Goal: Task Accomplishment & Management: Manage account settings

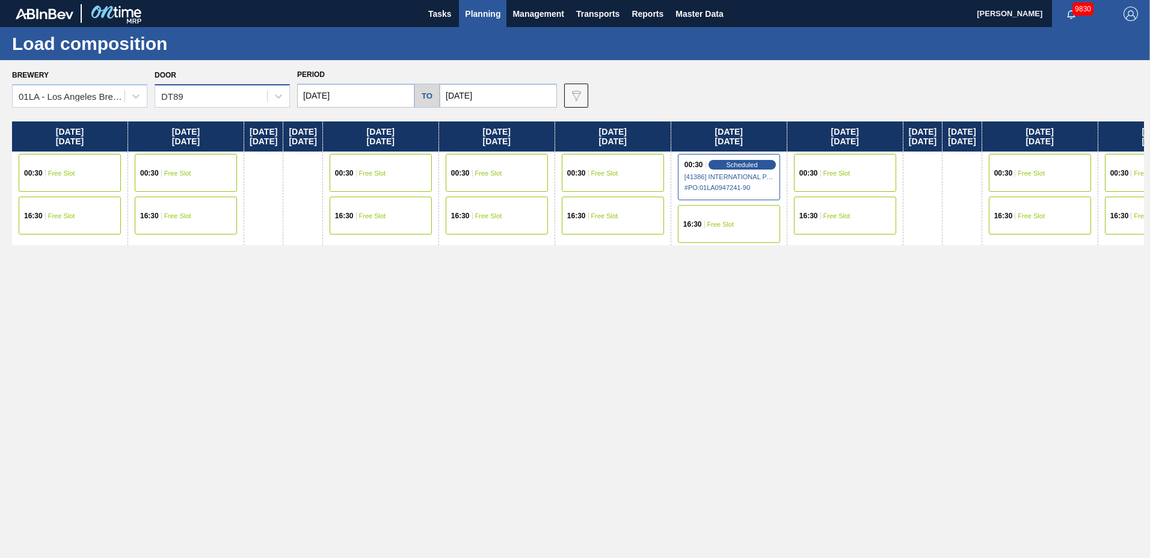
click at [224, 99] on div "DT89" at bounding box center [211, 96] width 112 height 17
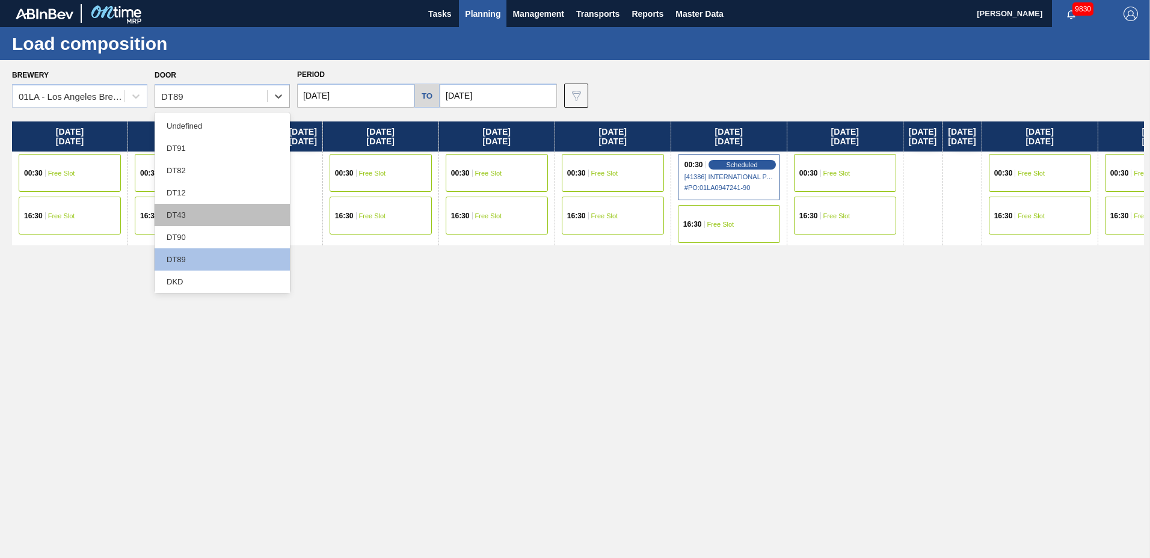
click at [195, 209] on div "DT43" at bounding box center [222, 215] width 135 height 22
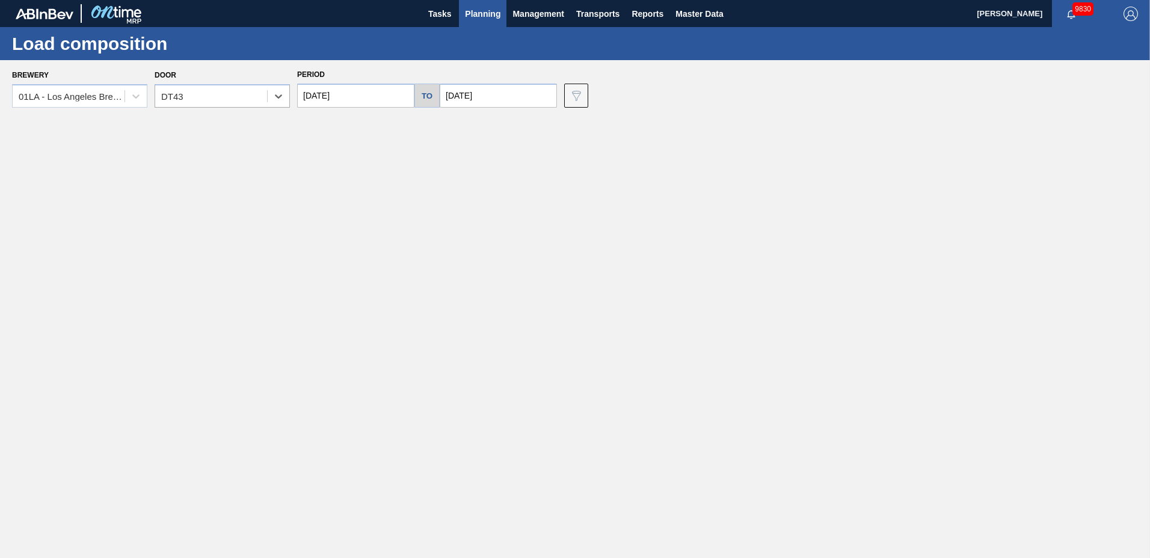
click at [457, 87] on input "[DATE]" at bounding box center [498, 96] width 117 height 24
click at [512, 241] on div "27" at bounding box center [512, 241] width 16 height 16
type input "[DATE]"
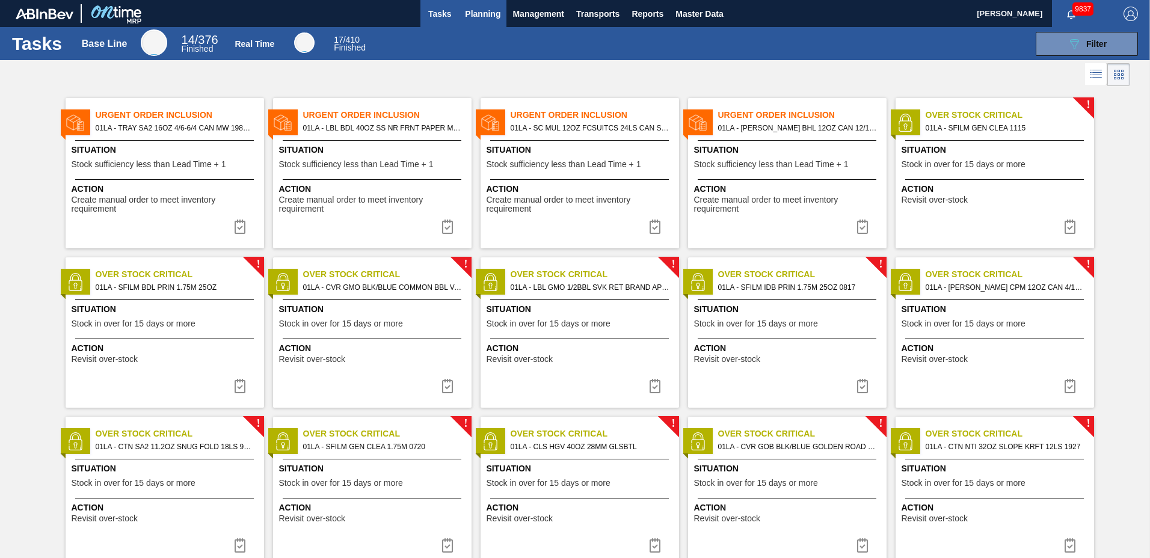
click at [473, 16] on span "Planning" at bounding box center [482, 14] width 35 height 14
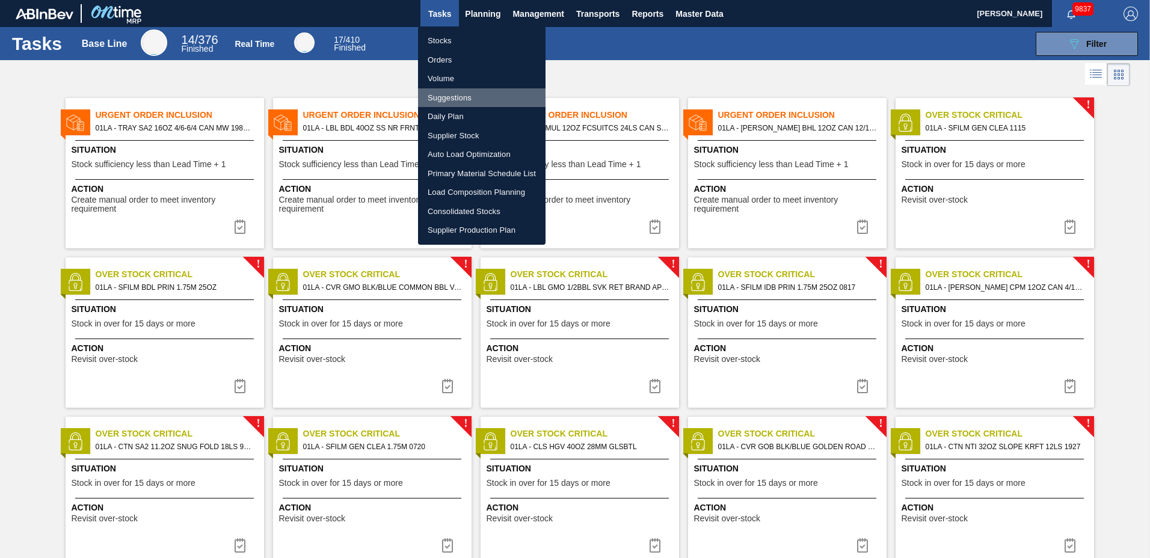
click at [472, 104] on li "Suggestions" at bounding box center [482, 97] width 128 height 19
checkbox input "true"
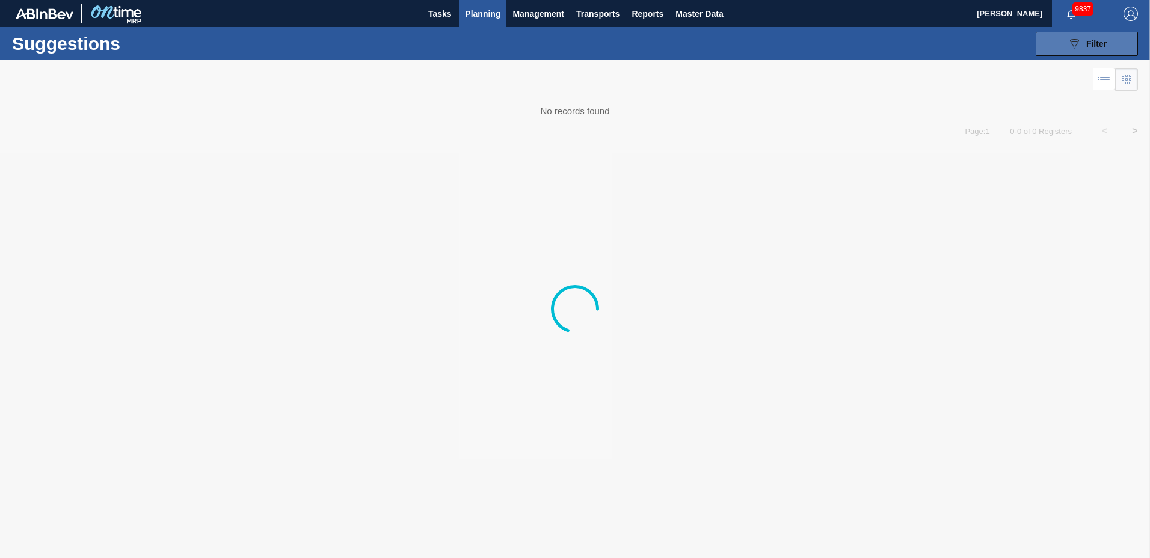
click at [1082, 48] on div "089F7B8B-B2A5-4AFE-B5C0-19BA573D28AC Filter" at bounding box center [1087, 44] width 40 height 14
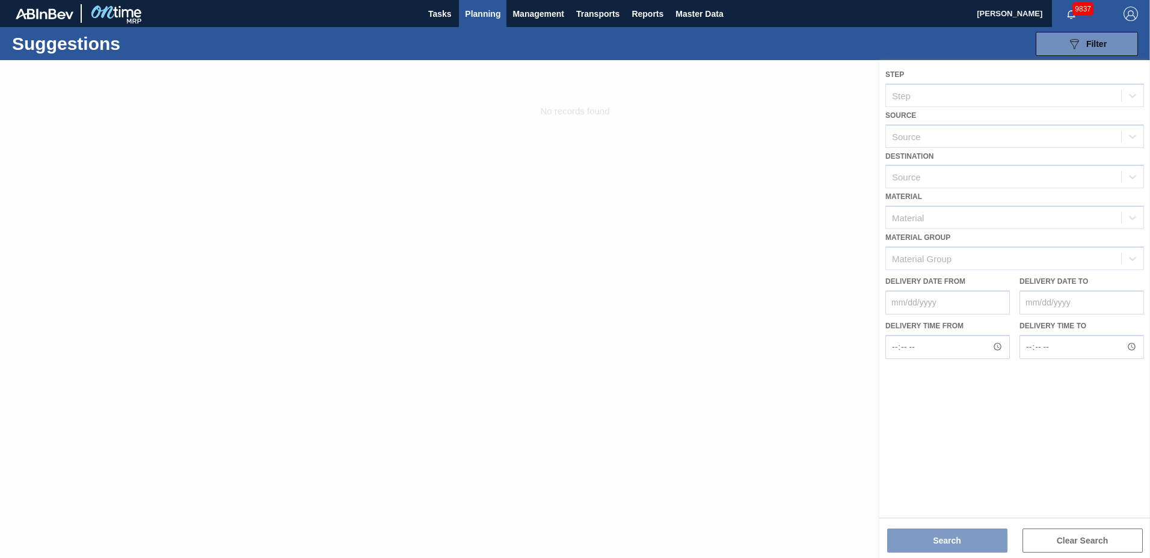
click at [958, 175] on div at bounding box center [575, 309] width 1150 height 498
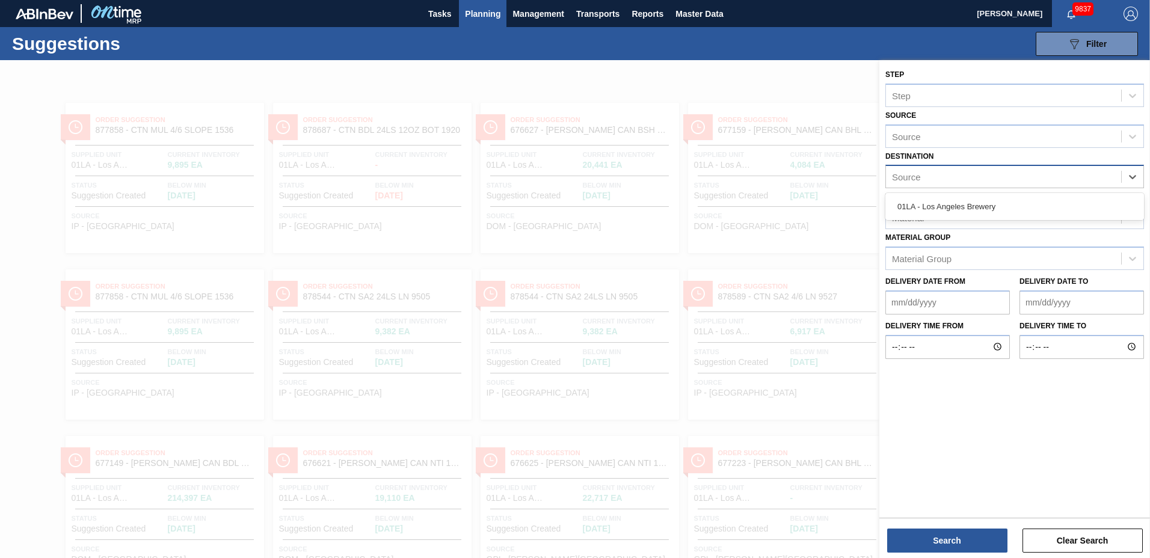
click at [908, 182] on div "Source" at bounding box center [1003, 176] width 235 height 17
click at [909, 211] on div "01LA - Los Angeles Brewery" at bounding box center [1014, 207] width 259 height 22
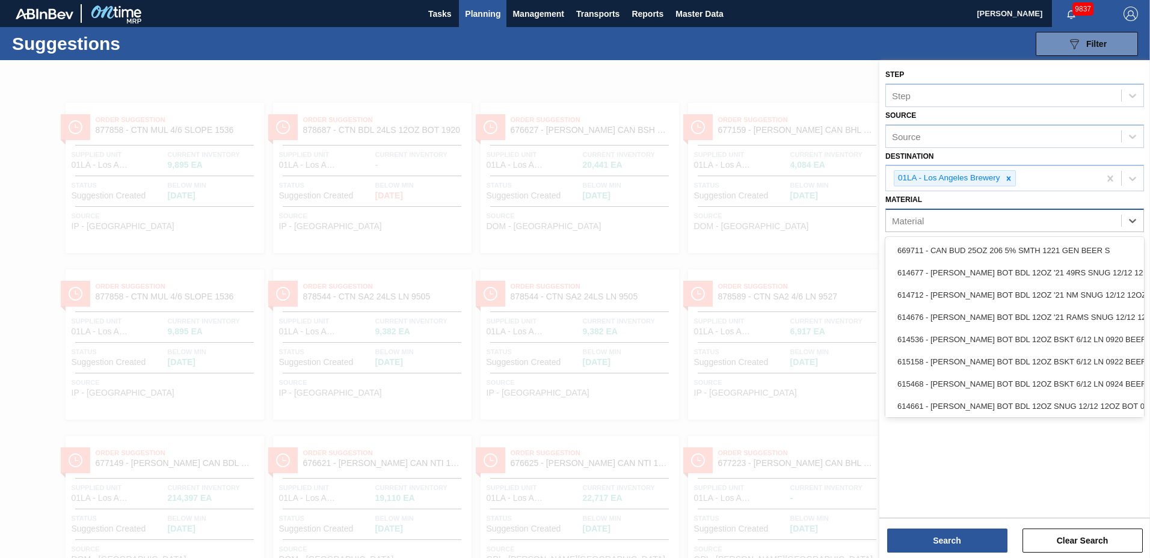
click at [909, 225] on div "Material" at bounding box center [908, 221] width 32 height 10
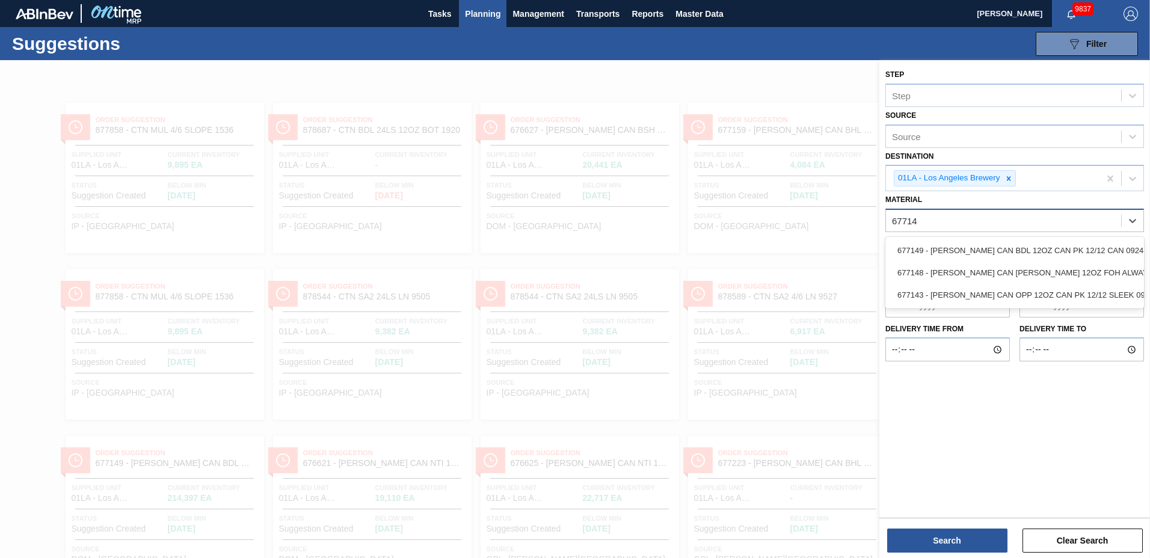
type input "677149"
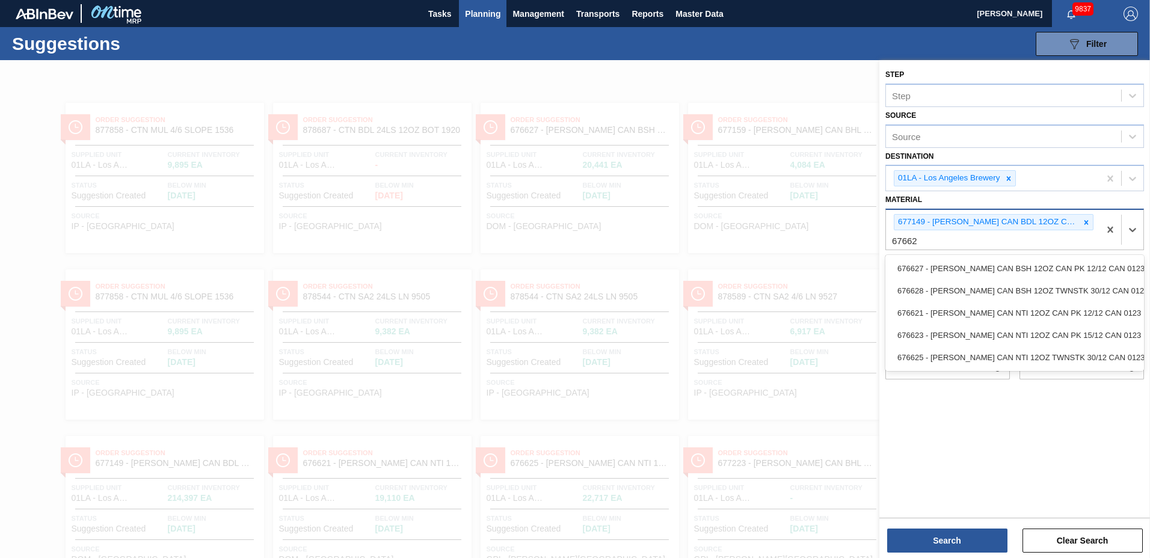
type input "676621"
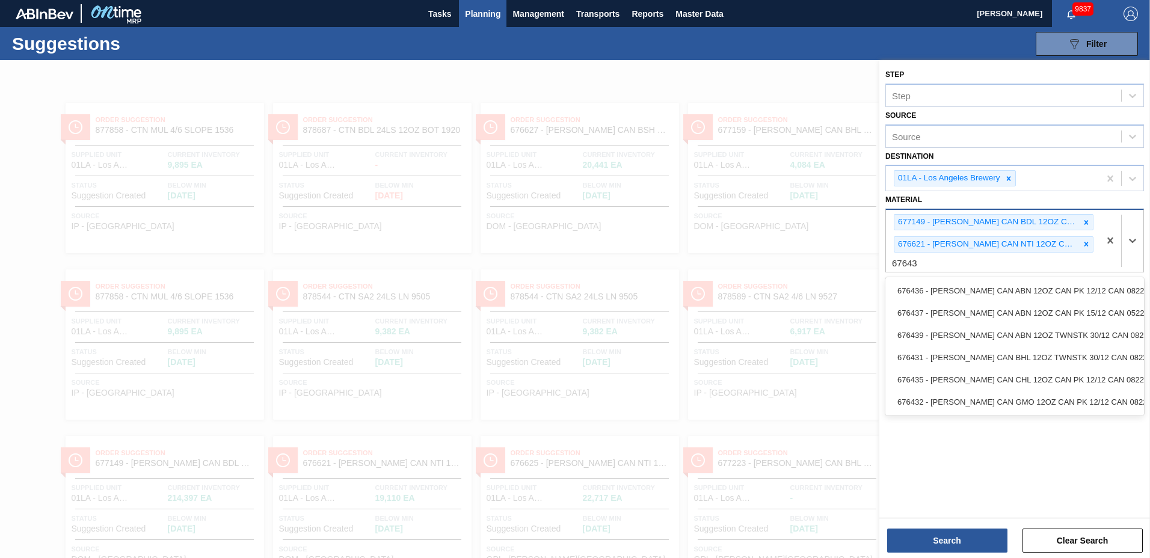
type input "676436"
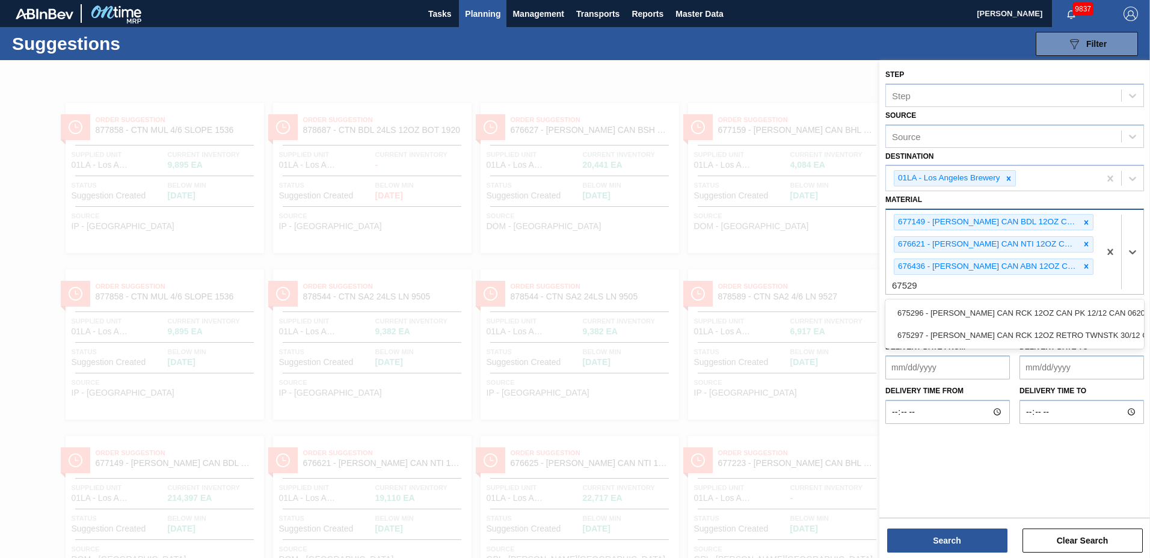
type input "675296"
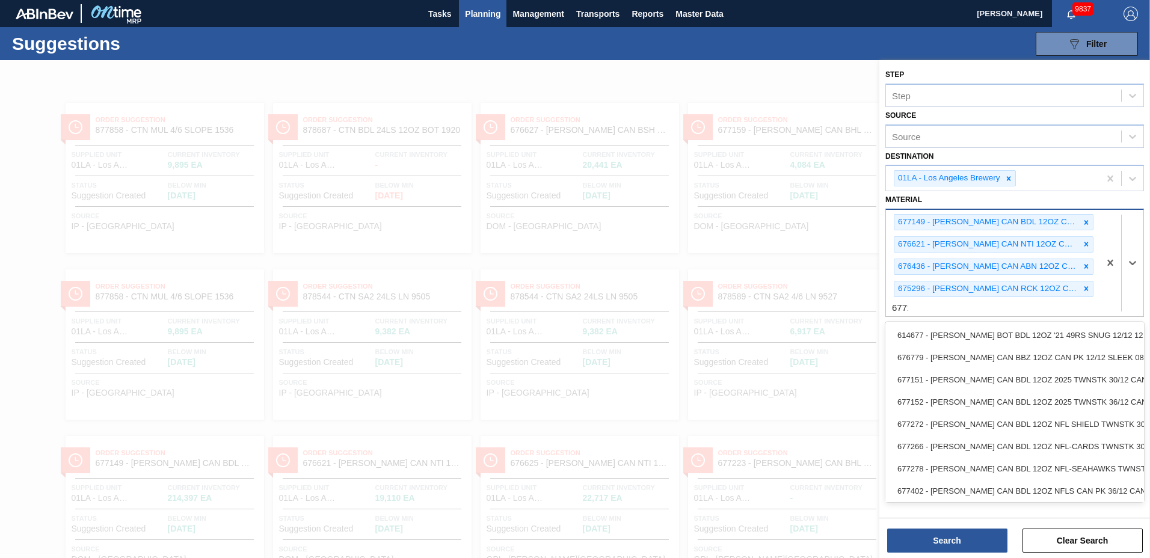
type input "677190"
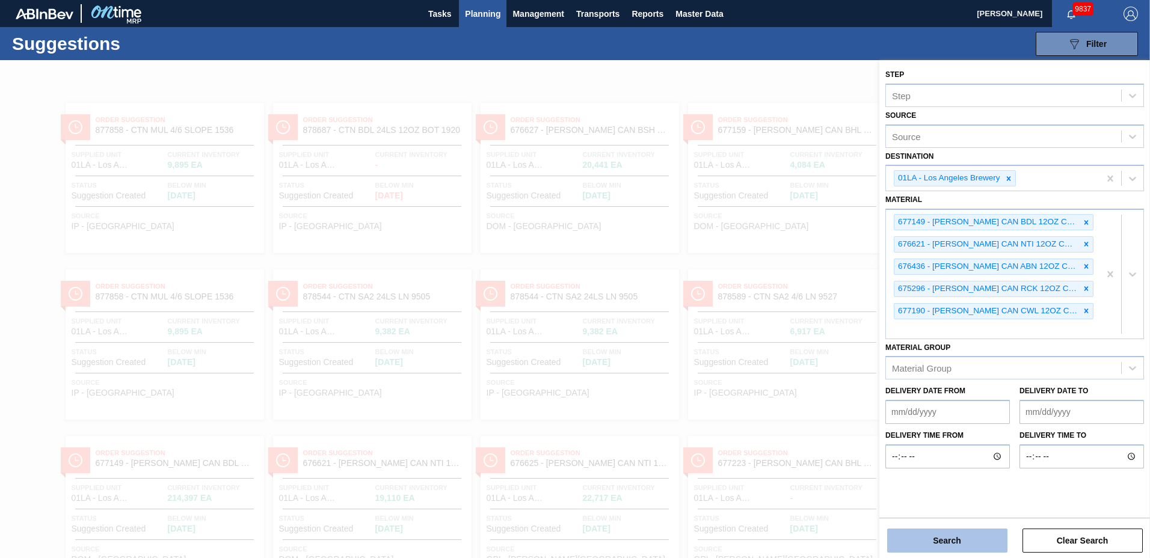
click at [941, 545] on button "Search" at bounding box center [947, 541] width 120 height 24
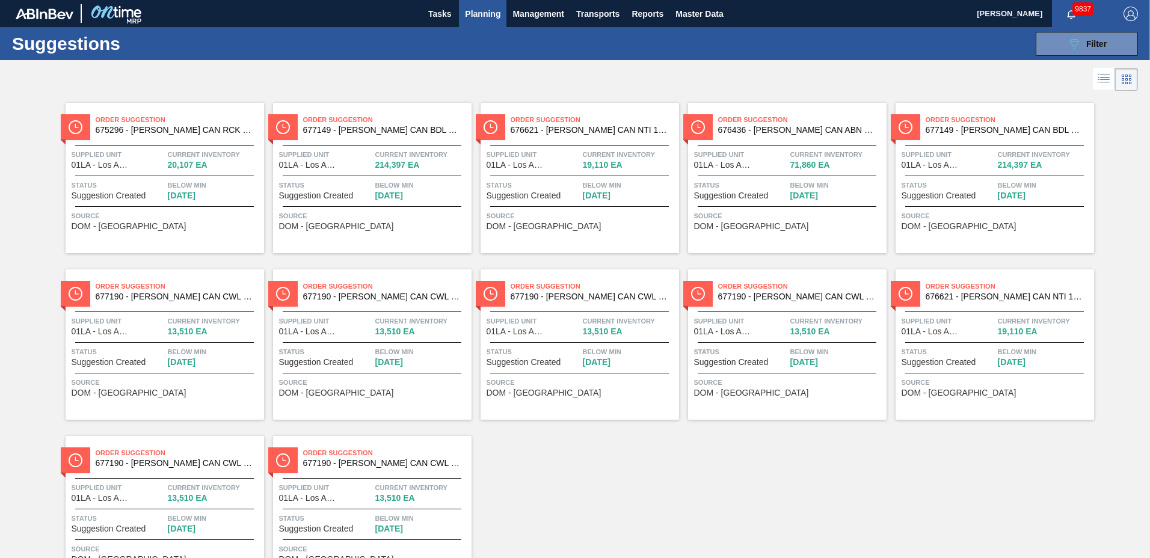
click at [1094, 82] on li at bounding box center [1104, 79] width 22 height 22
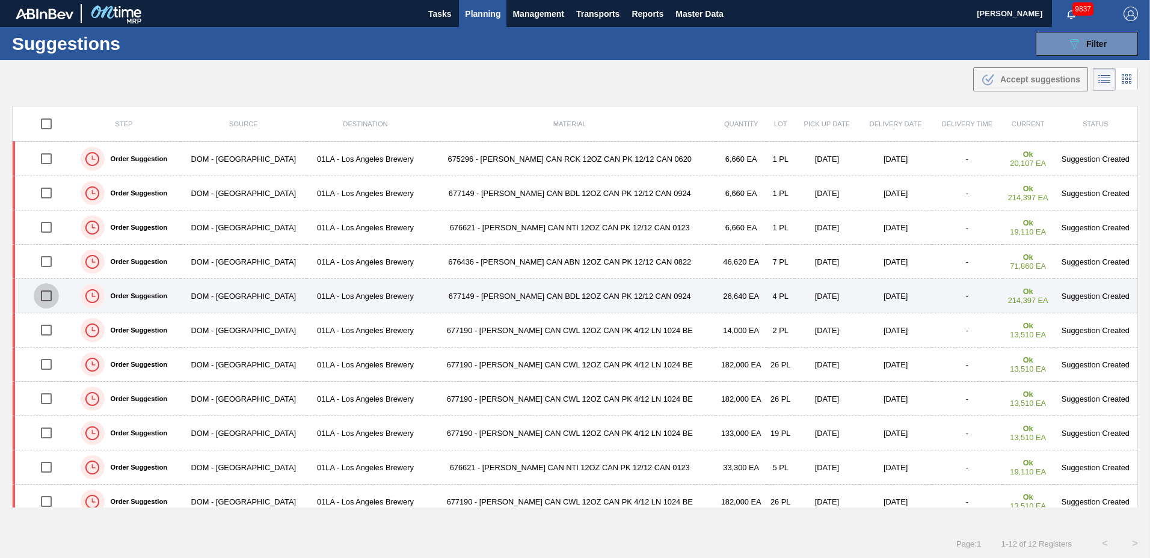
click at [43, 295] on input "checkbox" at bounding box center [46, 295] width 25 height 25
checkbox input "true"
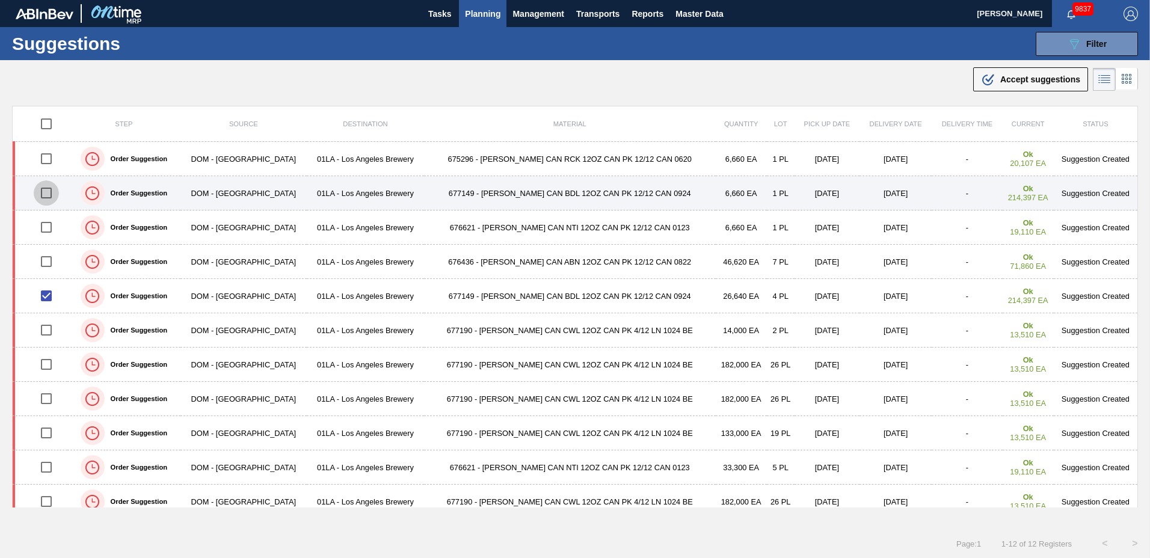
click at [54, 196] on input "checkbox" at bounding box center [46, 192] width 25 height 25
checkbox input "true"
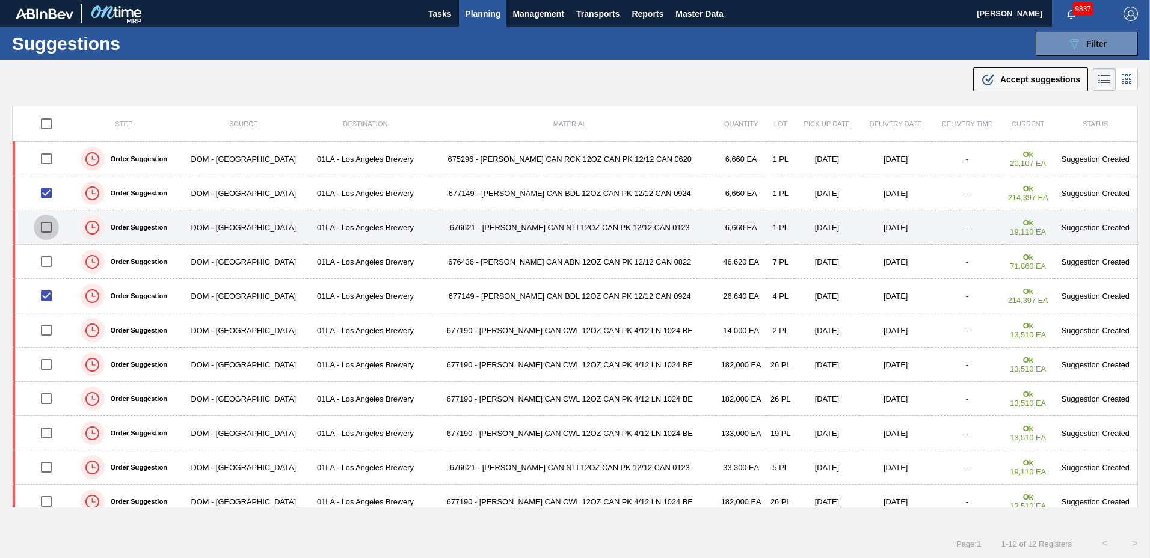
click at [46, 227] on input "checkbox" at bounding box center [46, 227] width 25 height 25
checkbox input "true"
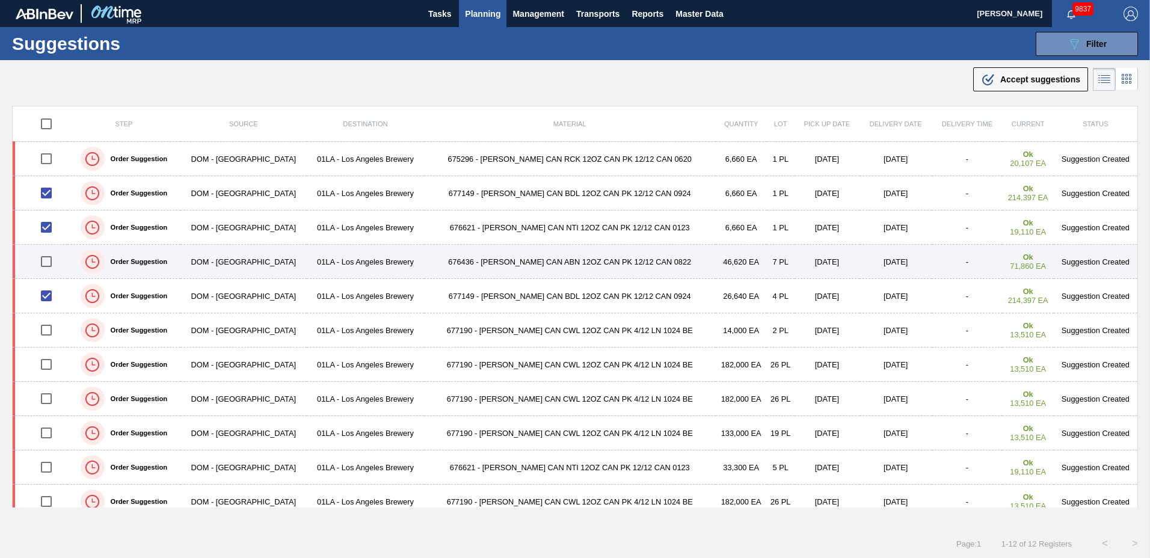
click at [47, 259] on input "checkbox" at bounding box center [46, 261] width 25 height 25
checkbox input "true"
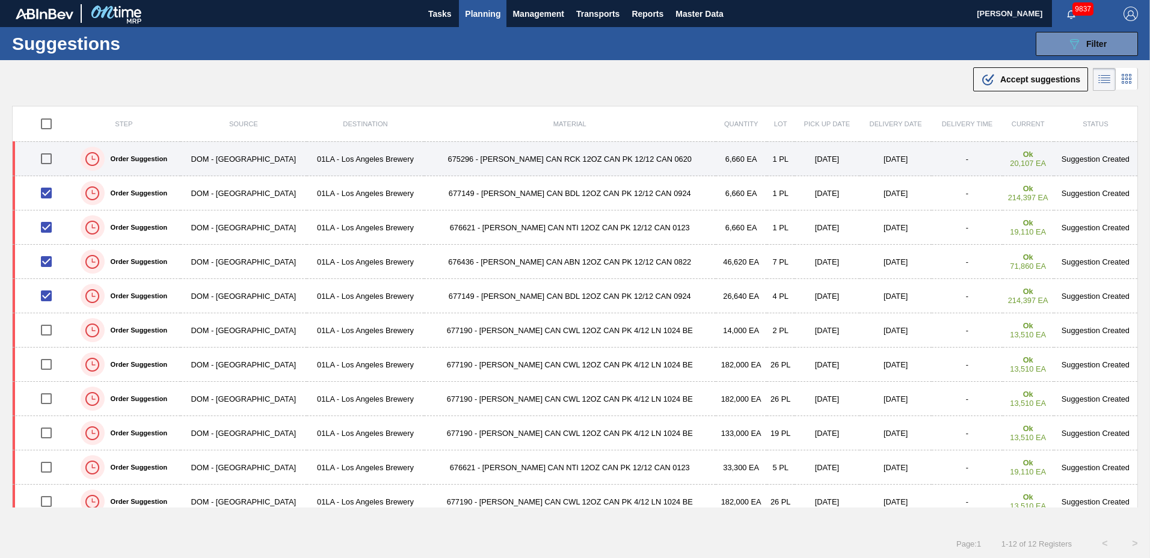
click at [51, 161] on input "checkbox" at bounding box center [46, 158] width 25 height 25
checkbox input "true"
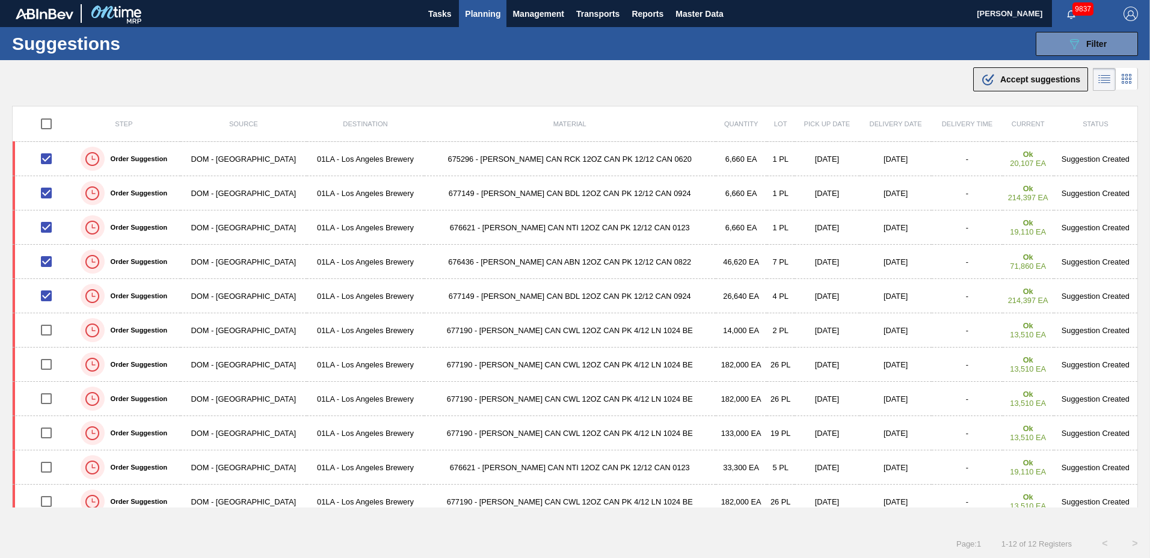
click at [1010, 73] on div ".b{fill:var(--color-action-default)} Accept suggestions" at bounding box center [1030, 79] width 99 height 14
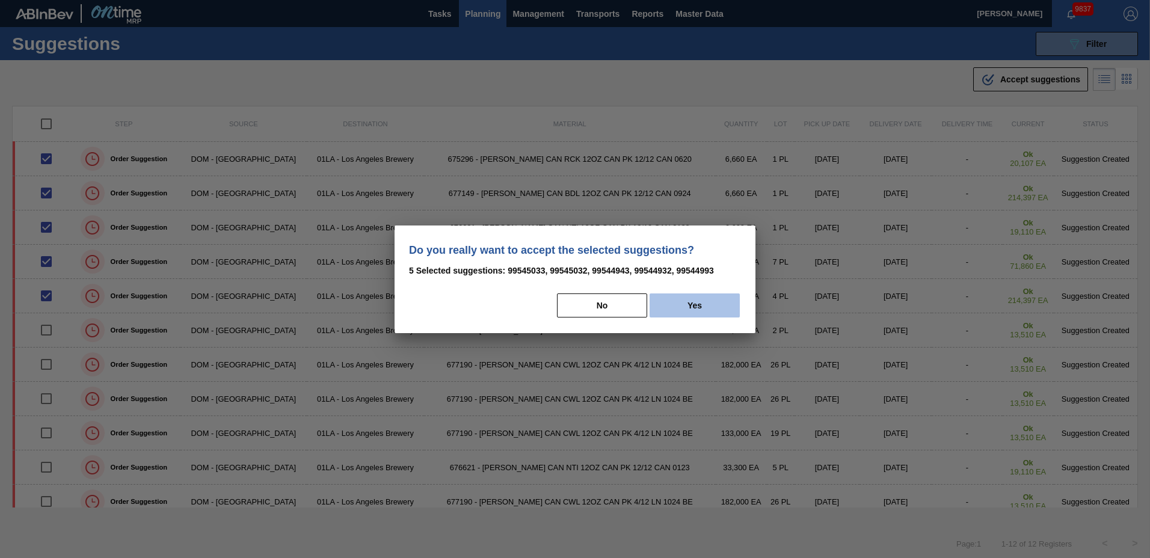
click at [678, 308] on button "Yes" at bounding box center [695, 306] width 90 height 24
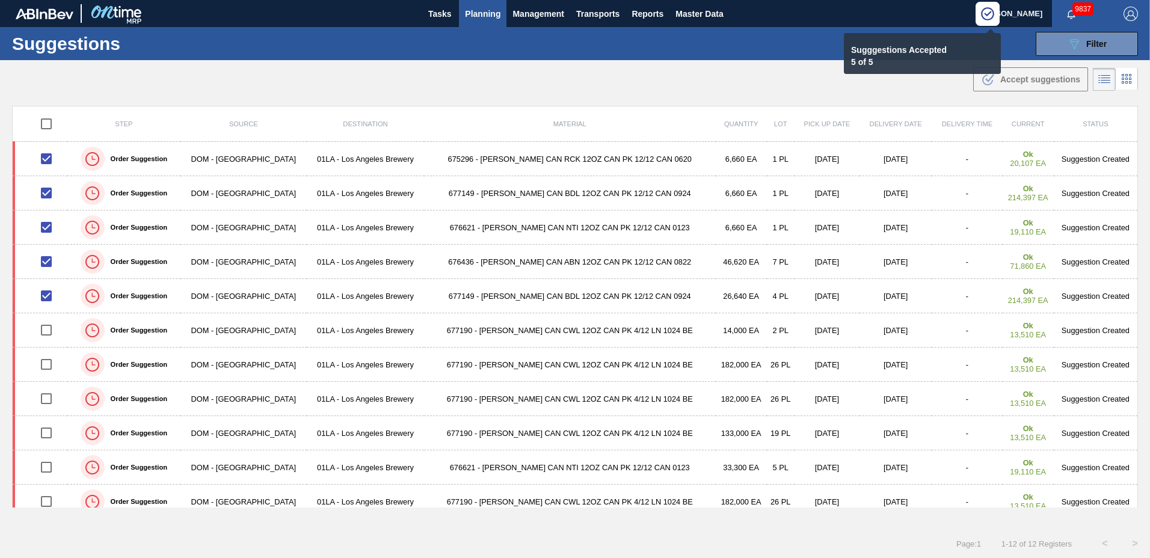
click at [485, 13] on span "Planning" at bounding box center [482, 14] width 35 height 14
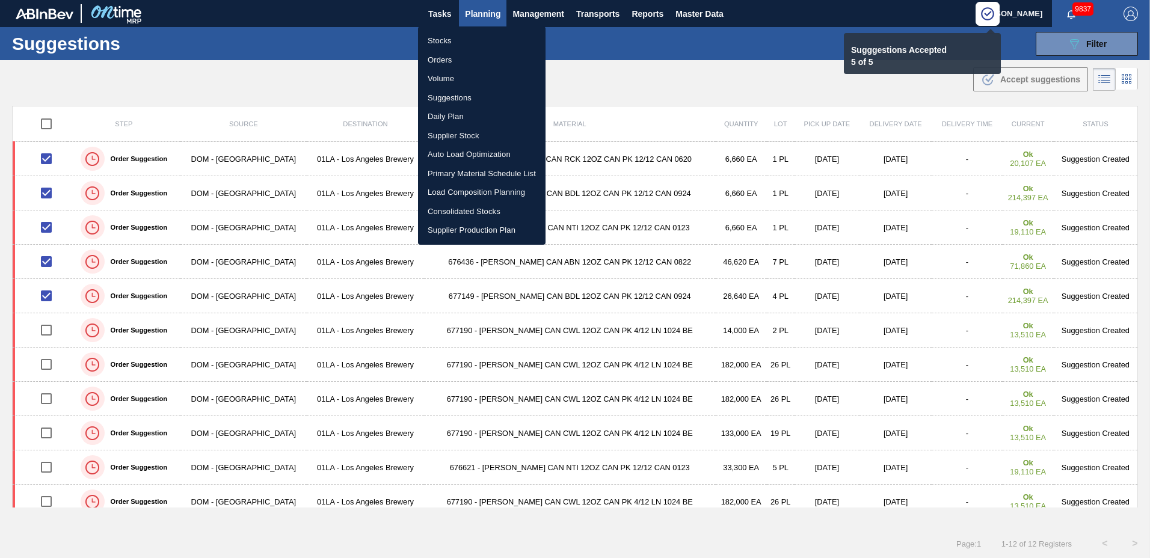
click at [463, 191] on li "Load Composition Planning" at bounding box center [482, 192] width 128 height 19
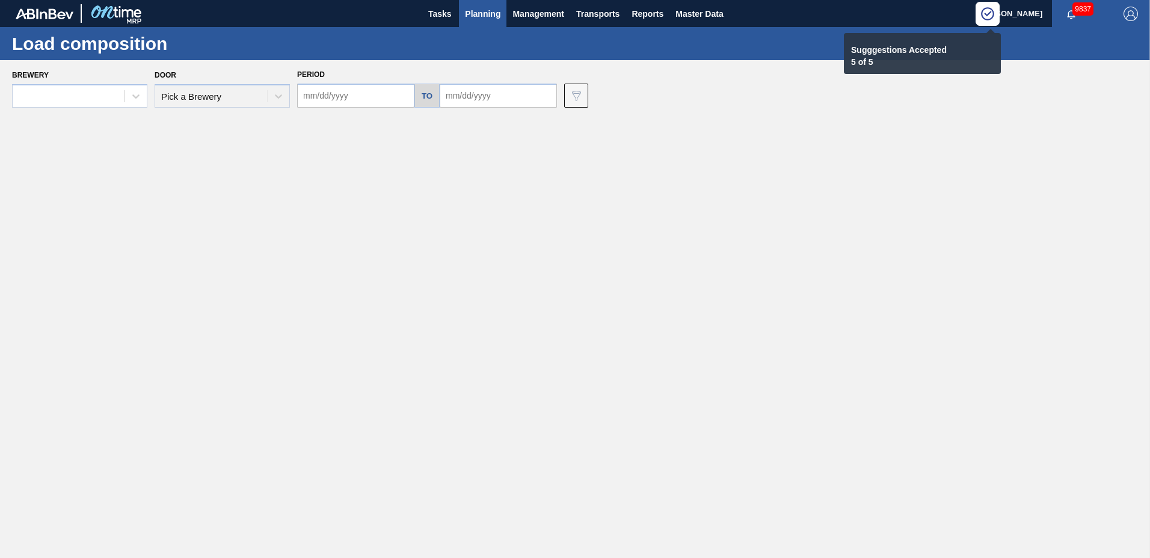
type input "[DATE]"
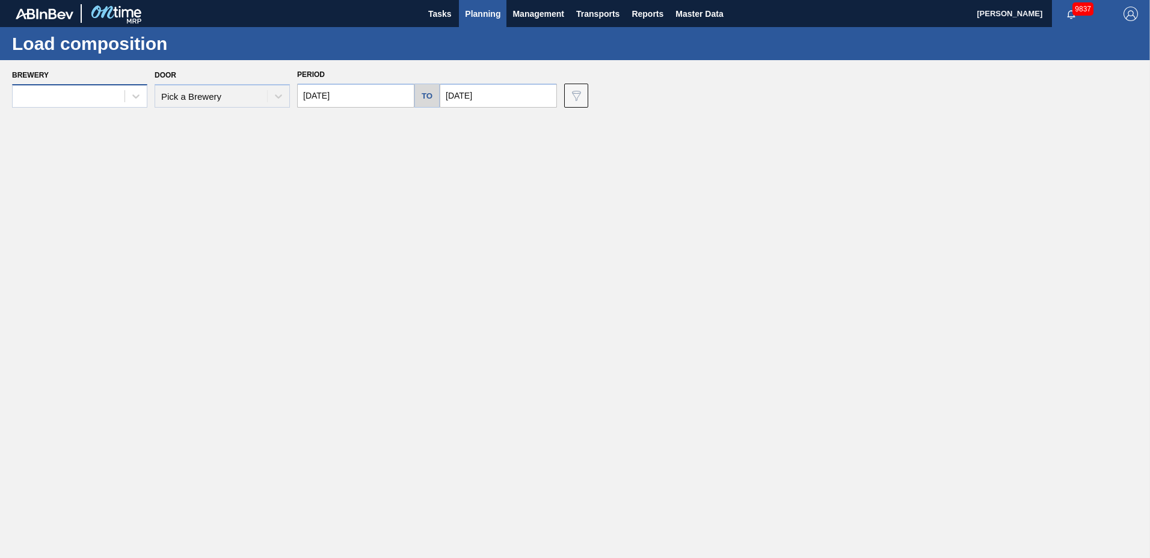
click at [82, 93] on div at bounding box center [69, 96] width 112 height 17
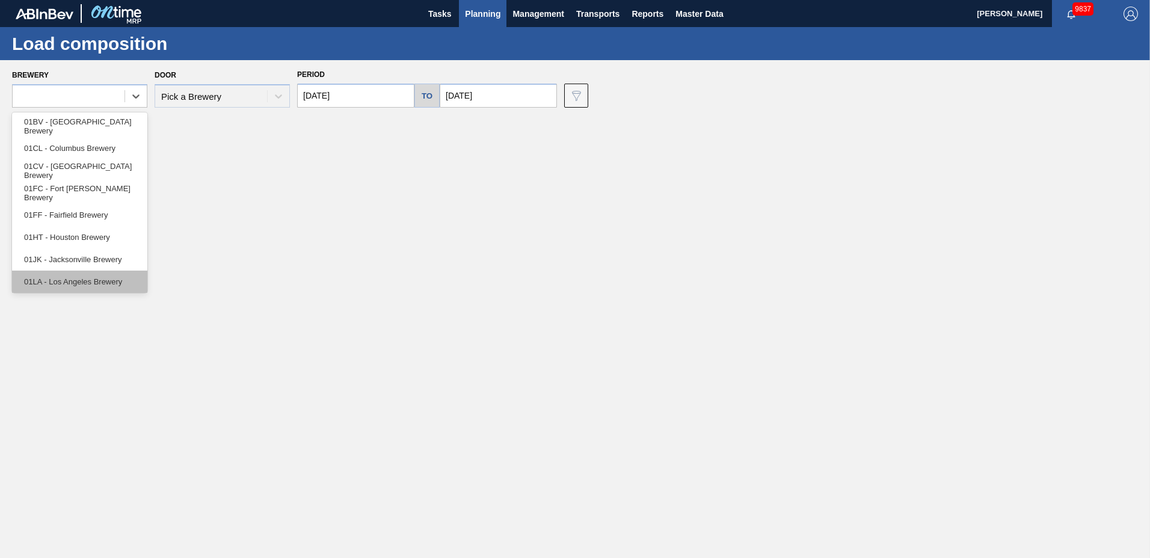
click at [81, 274] on div "01LA - Los Angeles Brewery" at bounding box center [79, 282] width 135 height 22
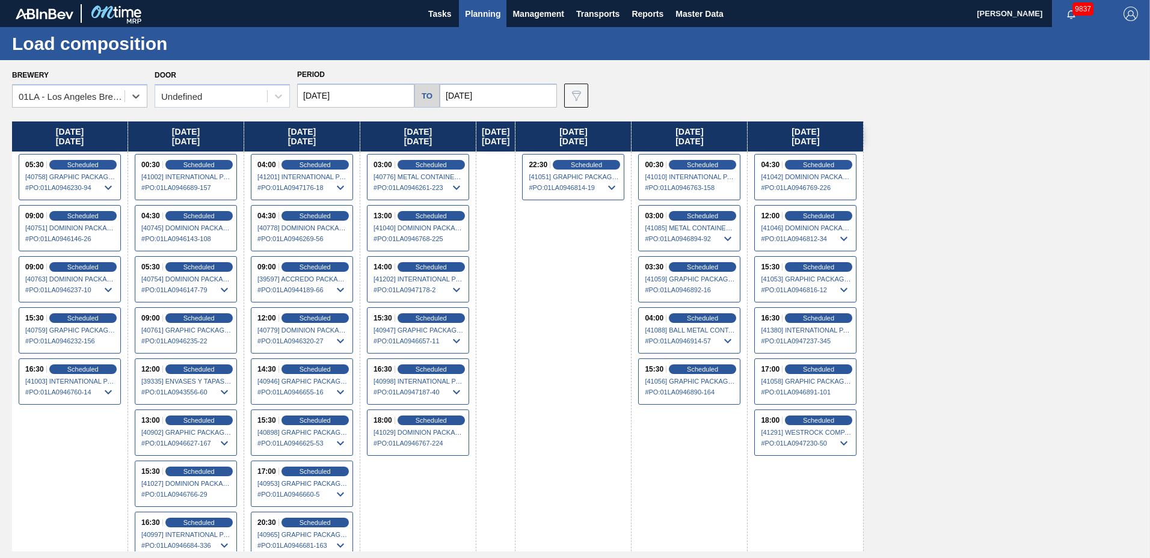
click at [208, 96] on div "Undefined" at bounding box center [211, 96] width 112 height 17
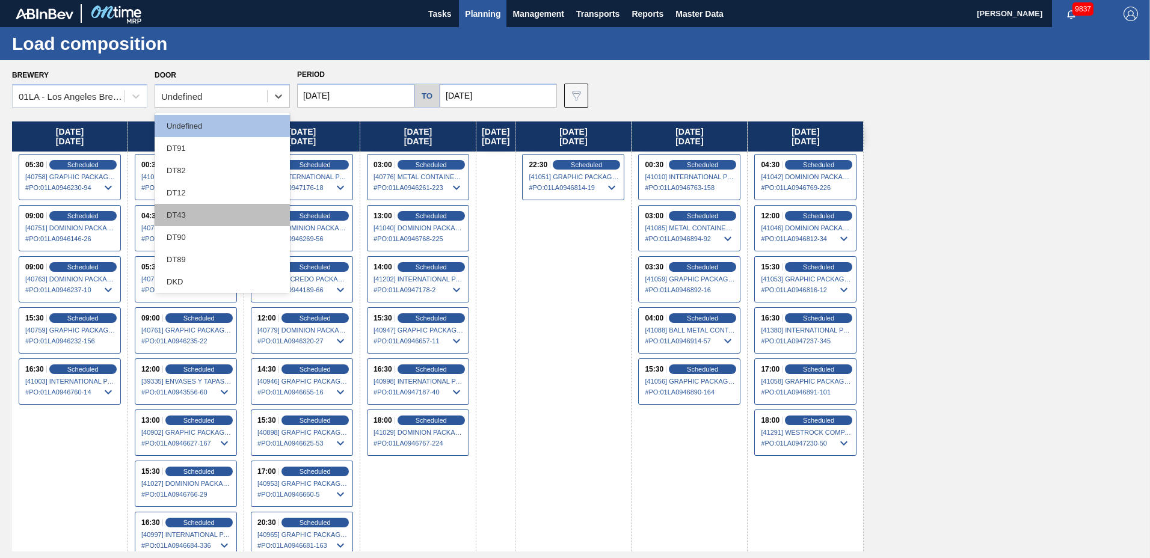
click at [192, 217] on div "DT43" at bounding box center [222, 215] width 135 height 22
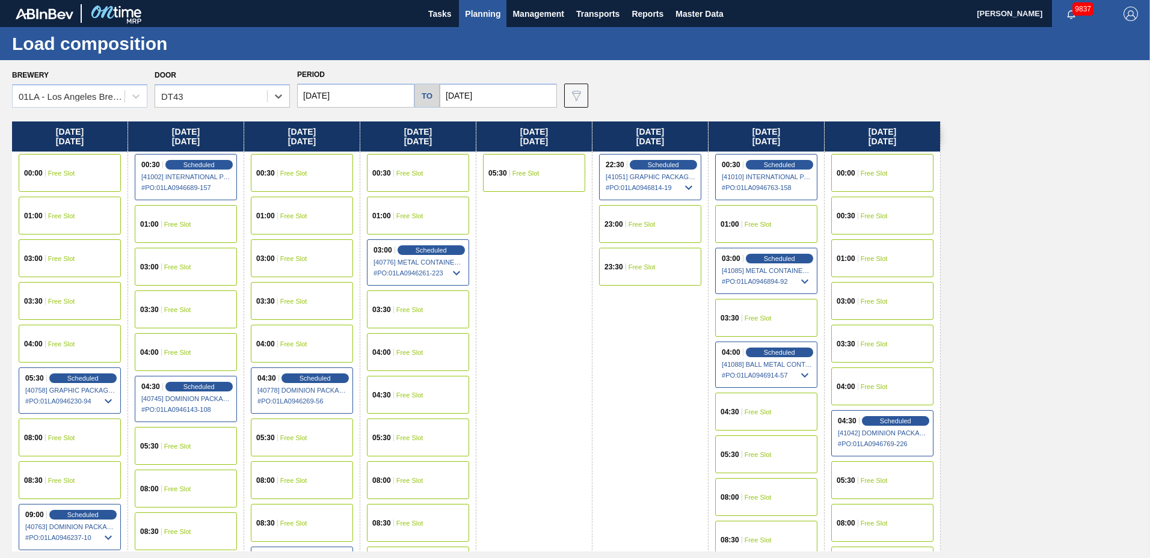
click at [485, 95] on input "[DATE]" at bounding box center [498, 96] width 117 height 24
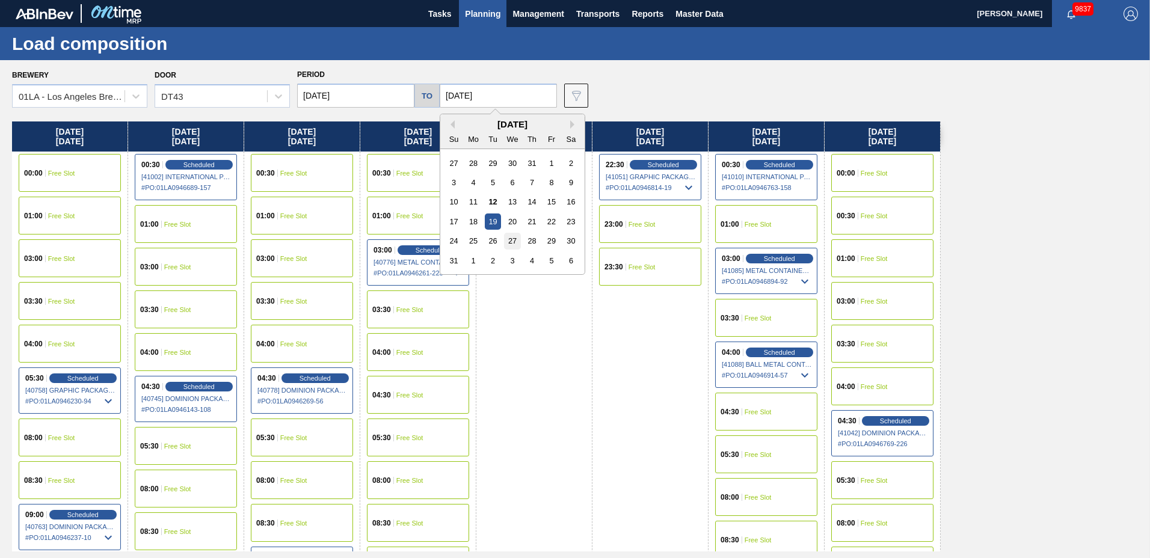
click at [512, 236] on div "27" at bounding box center [512, 241] width 16 height 16
type input "[DATE]"
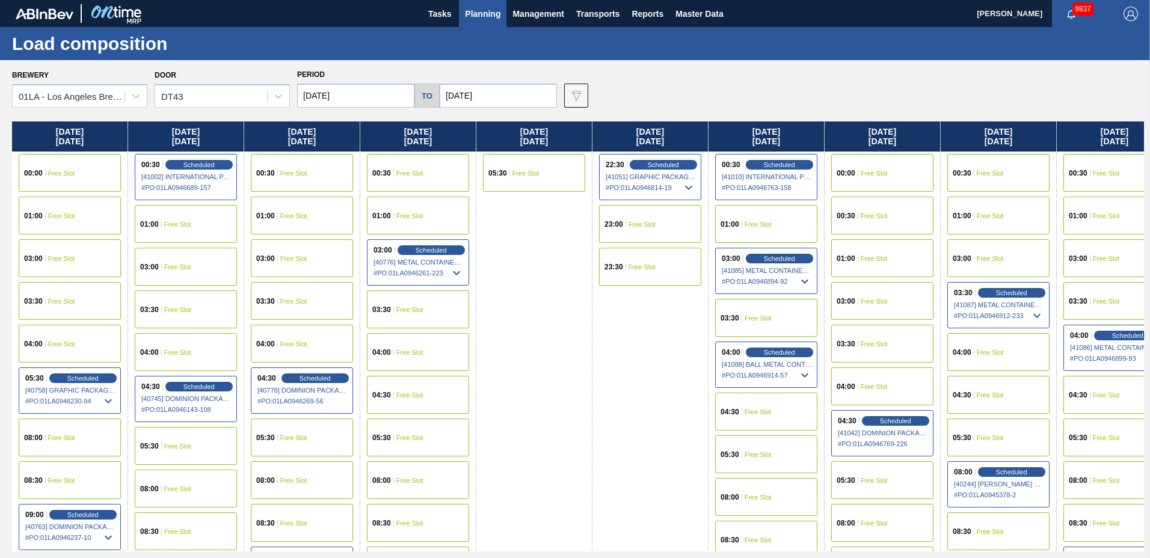
click at [355, 96] on input "[DATE]" at bounding box center [355, 96] width 117 height 24
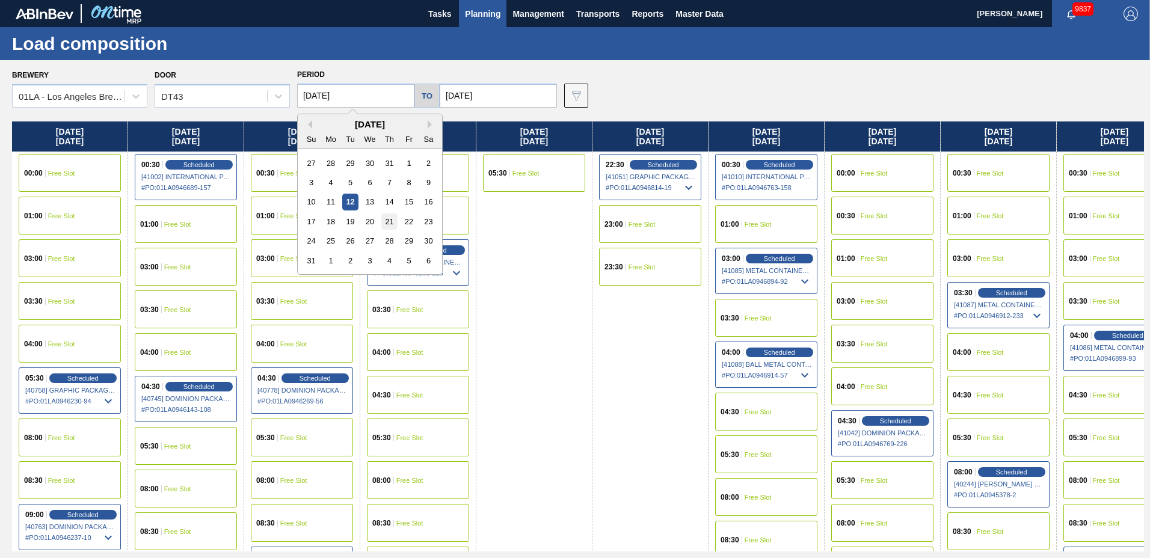
click at [391, 223] on div "21" at bounding box center [389, 222] width 16 height 16
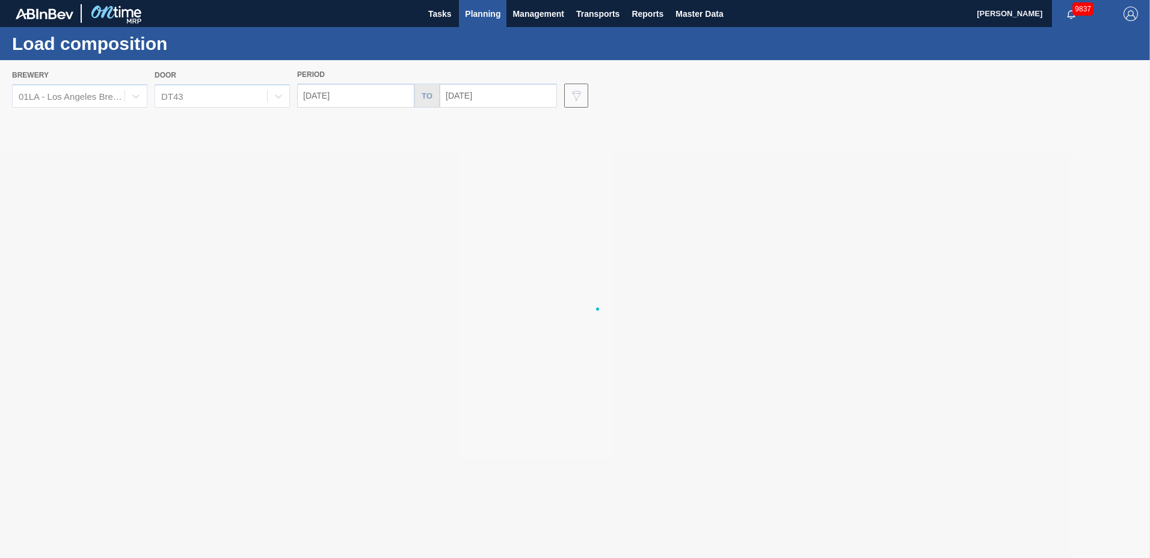
type input "[DATE]"
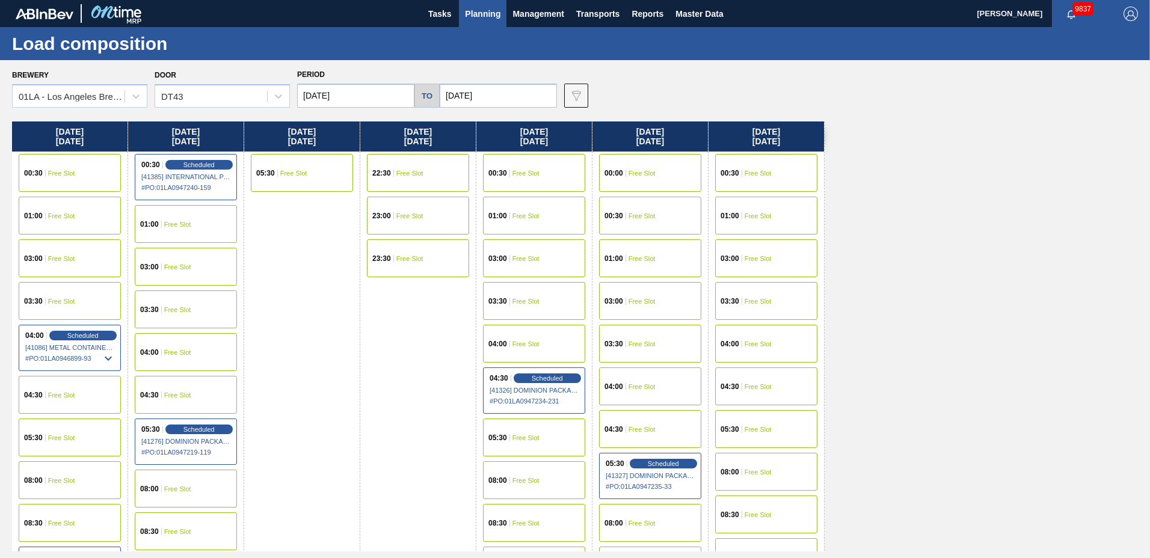
scroll to position [461, 0]
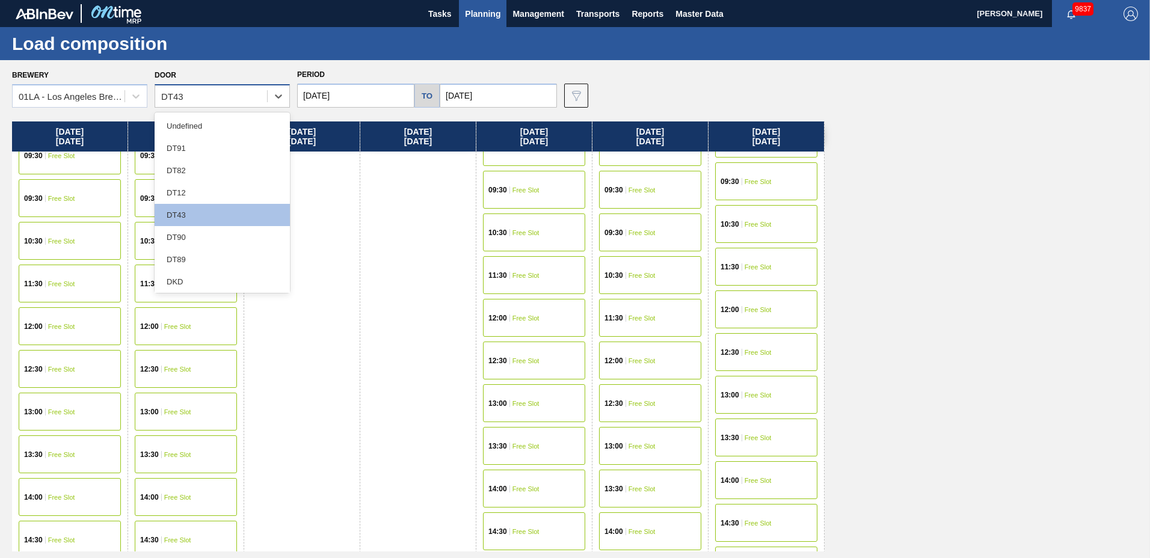
click at [191, 98] on div "DT43" at bounding box center [211, 96] width 112 height 17
click at [197, 198] on div "DT12" at bounding box center [222, 193] width 135 height 22
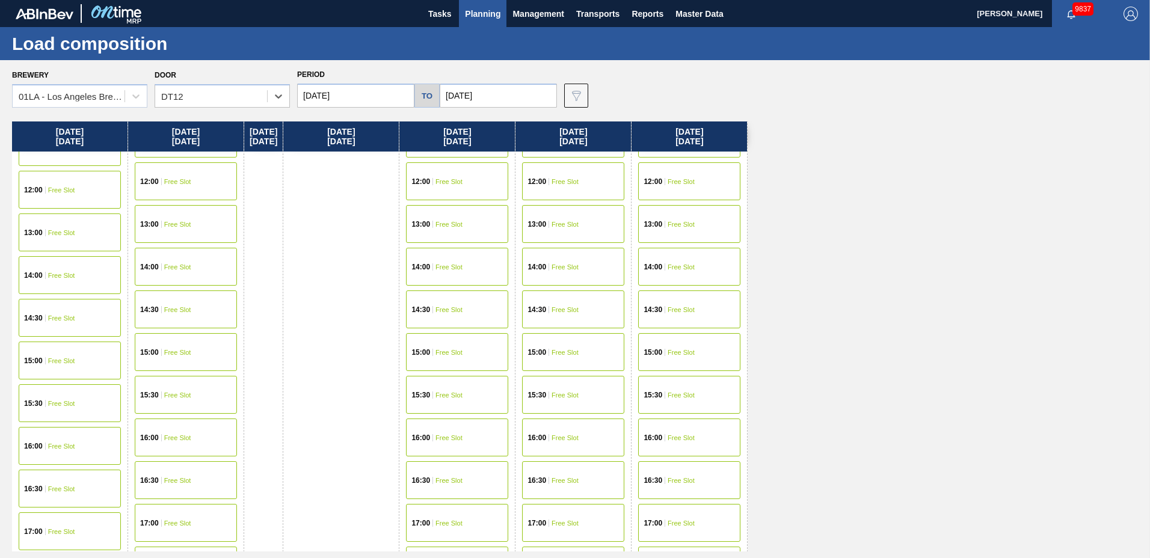
click at [458, 180] on span "Free Slot" at bounding box center [449, 181] width 27 height 7
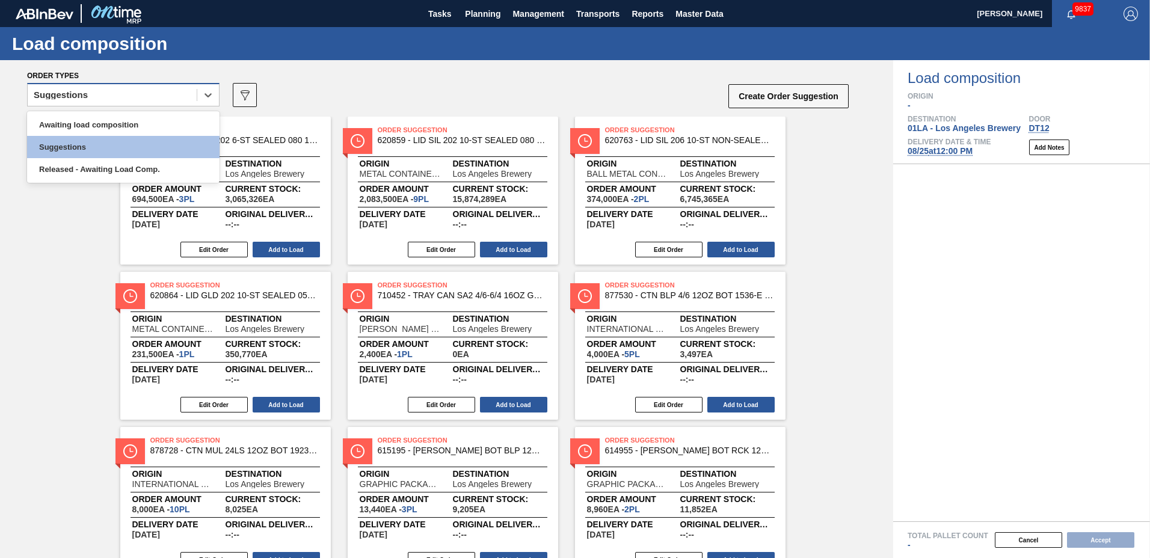
click at [112, 97] on div "Suggestions" at bounding box center [112, 95] width 169 height 17
click at [109, 122] on div "Awaiting load composition" at bounding box center [123, 125] width 192 height 22
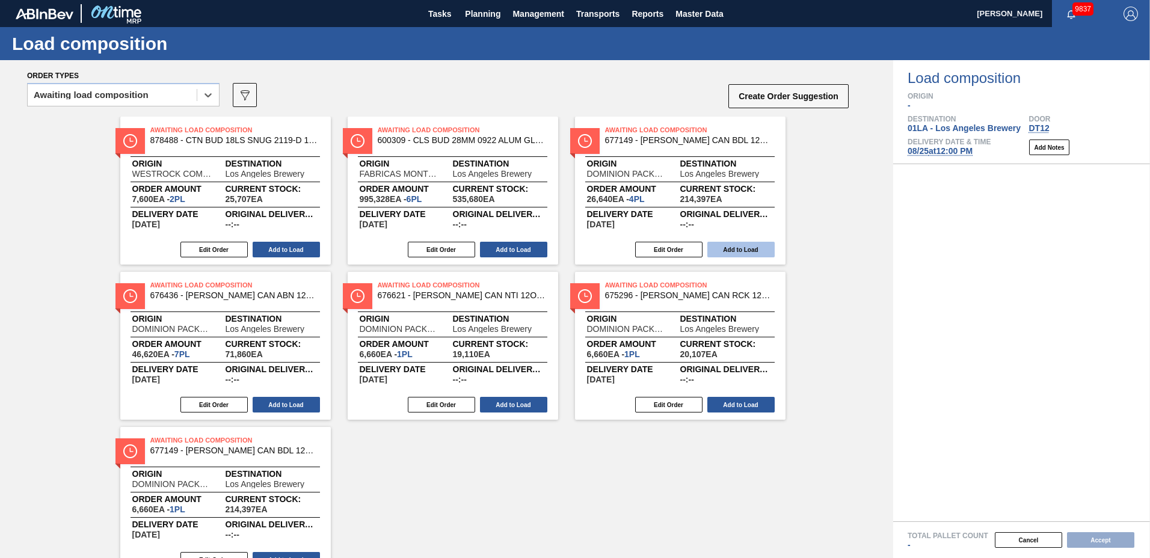
click at [730, 245] on button "Add to Load" at bounding box center [740, 250] width 67 height 16
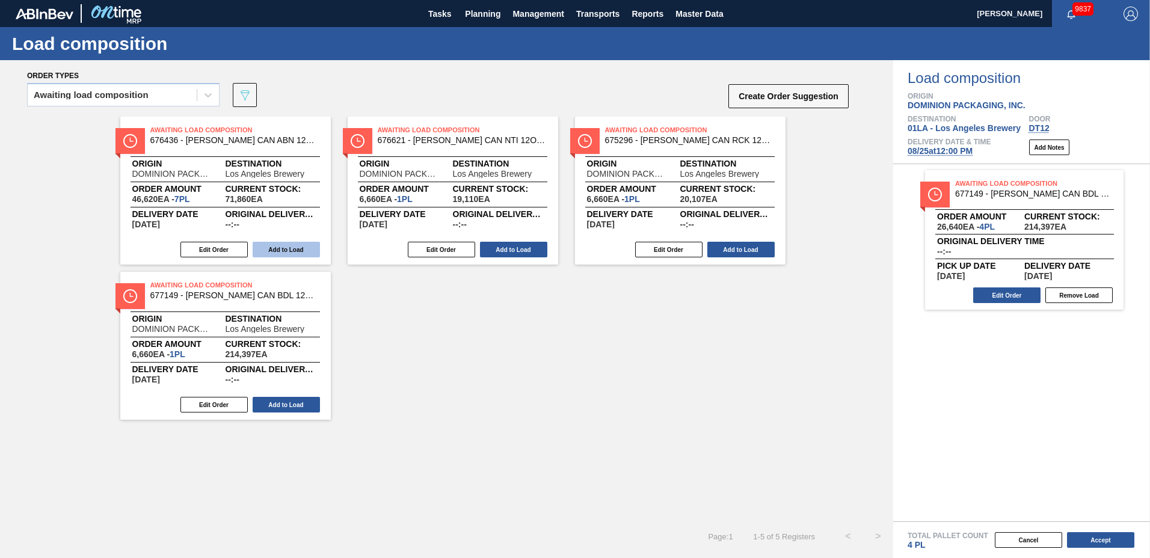
click at [266, 248] on button "Add to Load" at bounding box center [286, 250] width 67 height 16
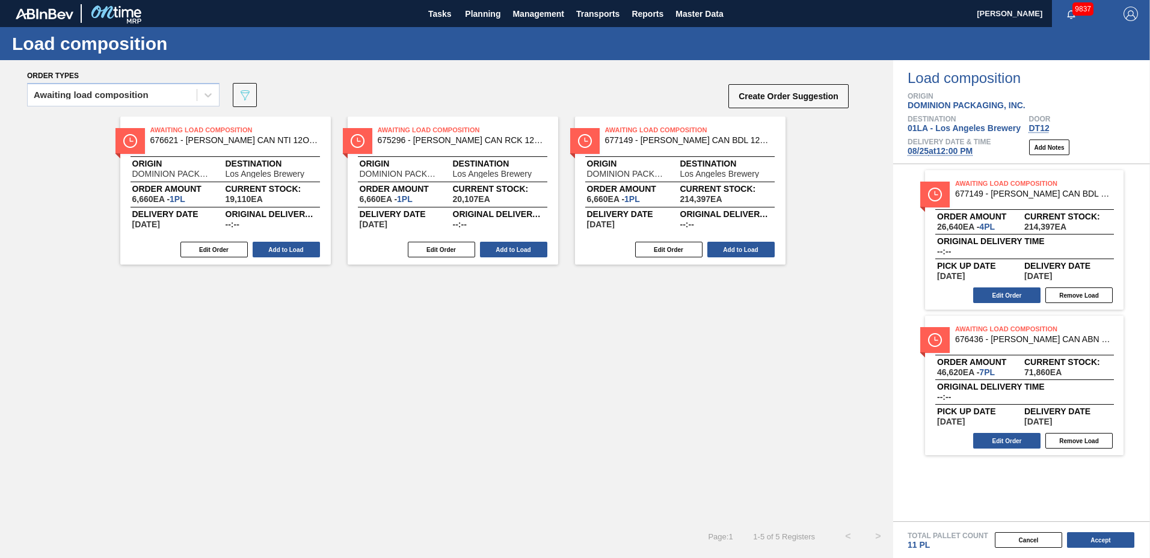
click at [266, 248] on button "Add to Load" at bounding box center [286, 250] width 67 height 16
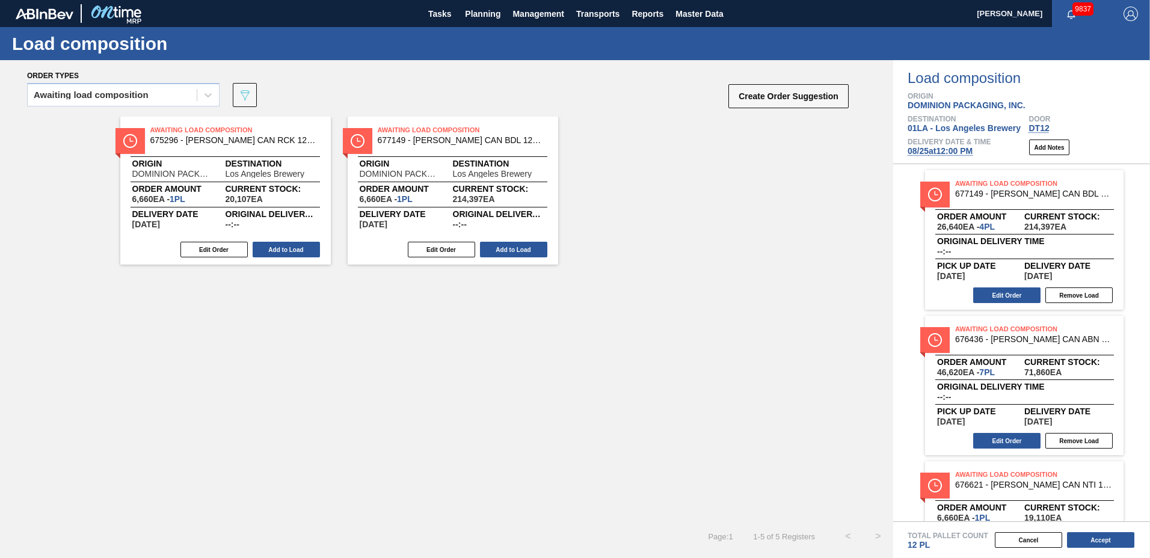
click at [266, 248] on button "Add to Load" at bounding box center [286, 250] width 67 height 16
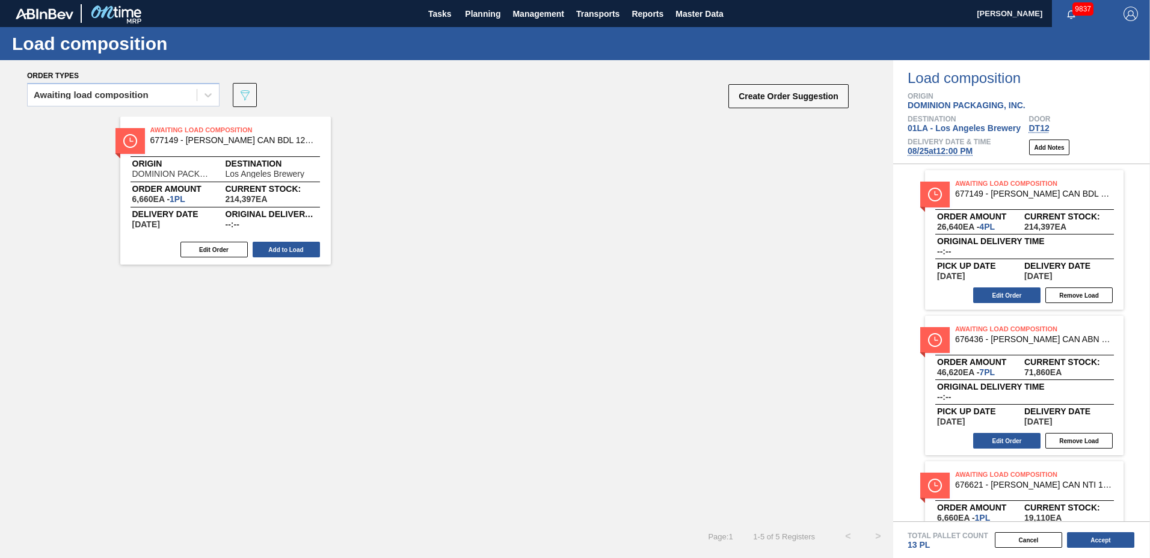
click at [266, 248] on button "Add to Load" at bounding box center [286, 250] width 67 height 16
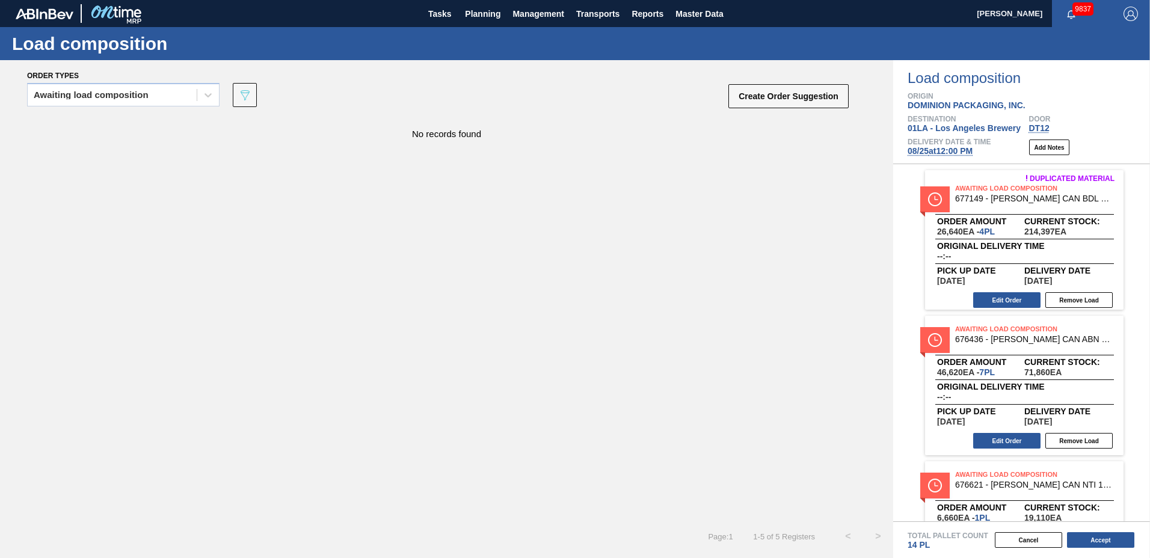
click at [1086, 531] on div "Total Pallet Count 14 PL" at bounding box center [1021, 536] width 257 height 28
click at [1106, 537] on button "Accept" at bounding box center [1100, 540] width 67 height 16
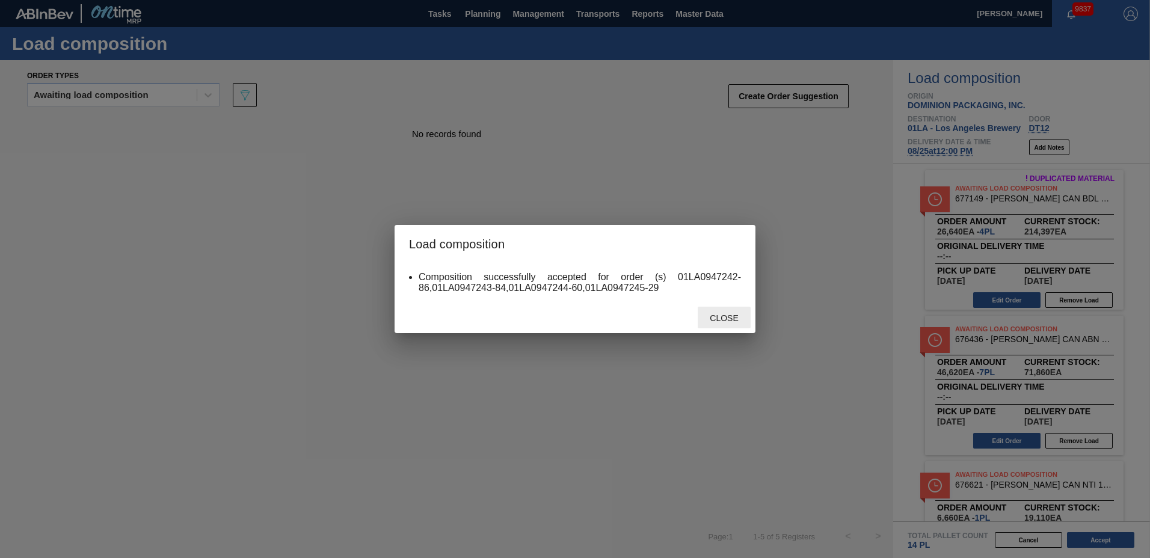
click at [740, 322] on span "Close" at bounding box center [724, 318] width 48 height 10
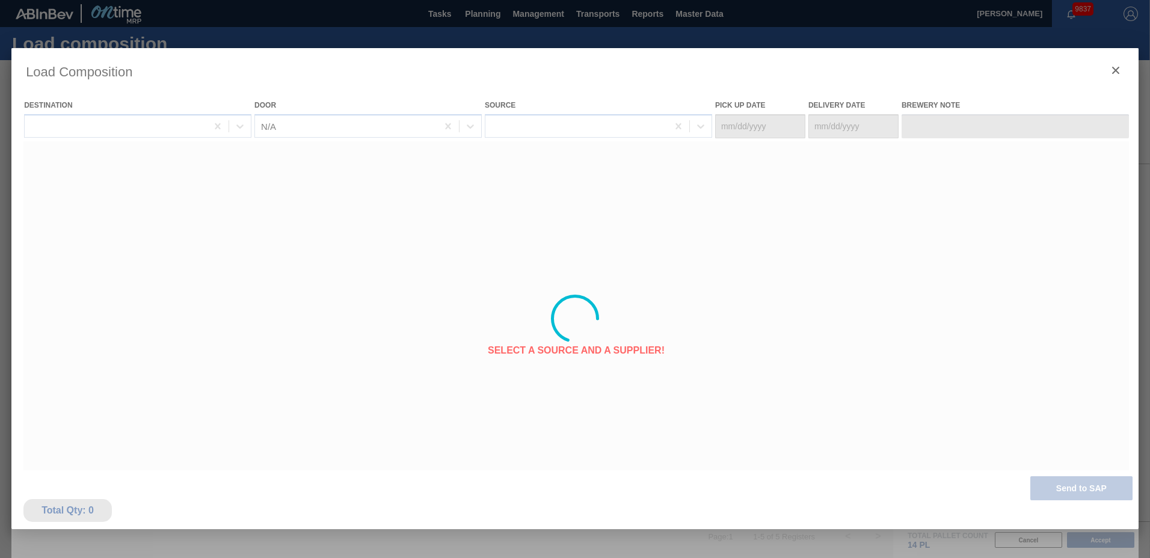
type Date "[DATE]"
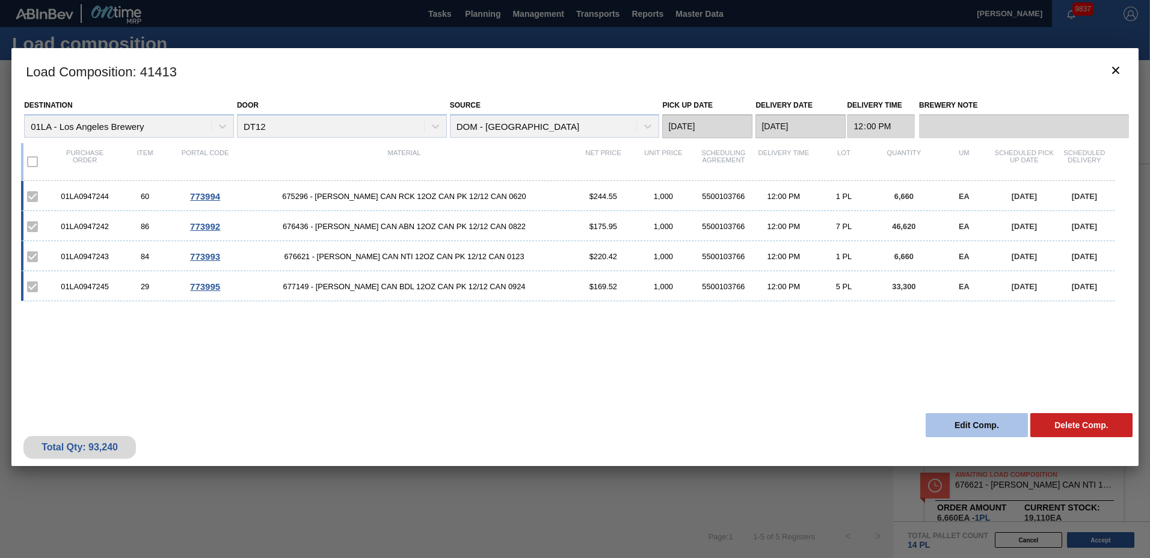
click at [1004, 430] on button "Edit Comp." at bounding box center [977, 425] width 102 height 24
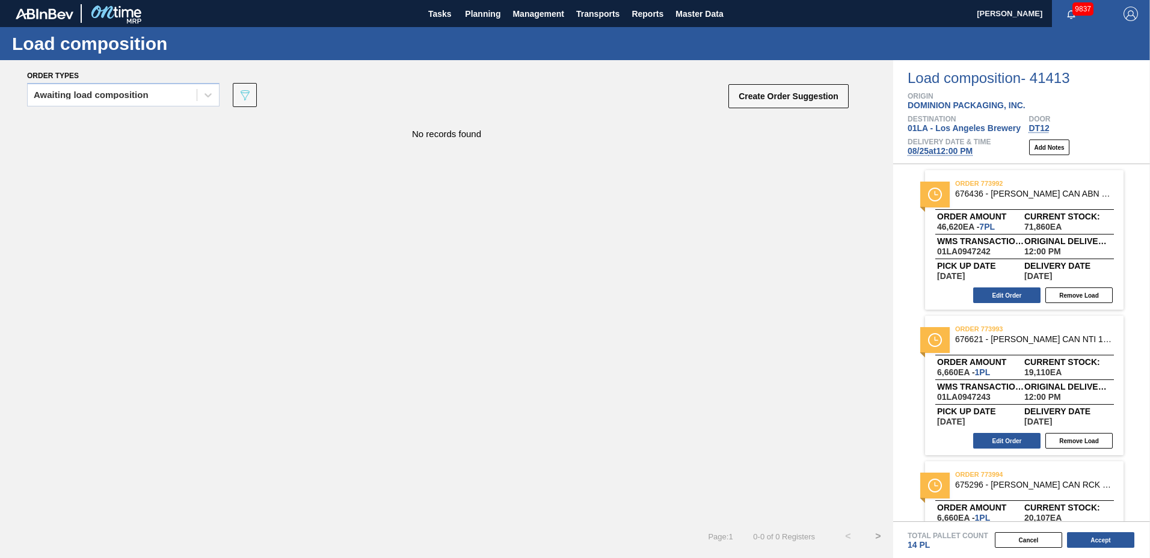
click at [1002, 307] on div "order 773992 676436 - [PERSON_NAME] CAN ABN 12OZ CAN PK 12/12 CAN 0822 Order am…" at bounding box center [1024, 240] width 199 height 140
click at [1006, 291] on button "Edit Order" at bounding box center [1006, 296] width 67 height 16
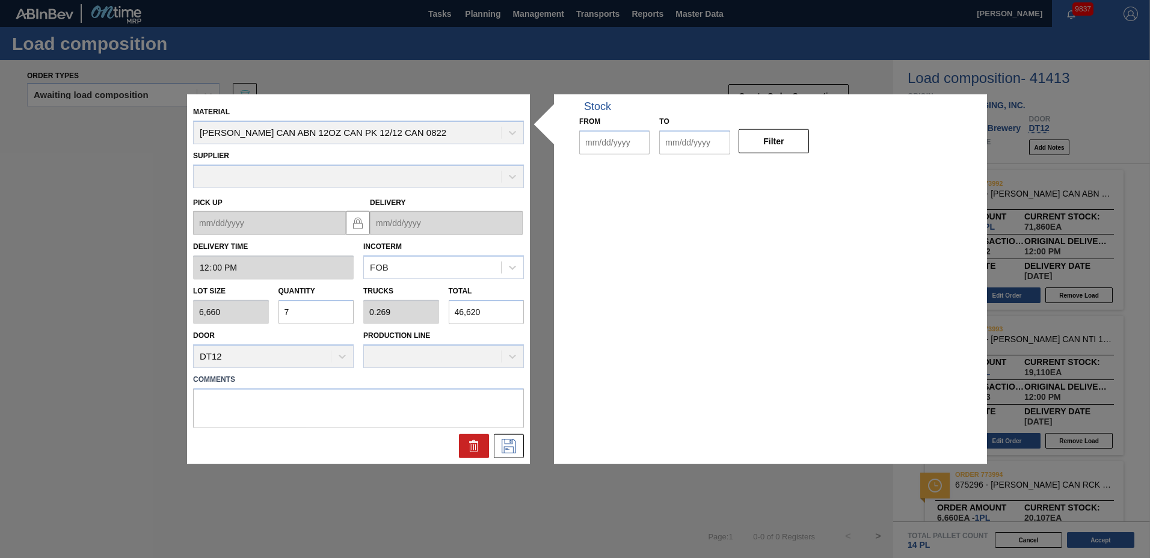
type input "12:00:00"
type input "6,660"
type input "7"
type input "0.269"
type input "46,620"
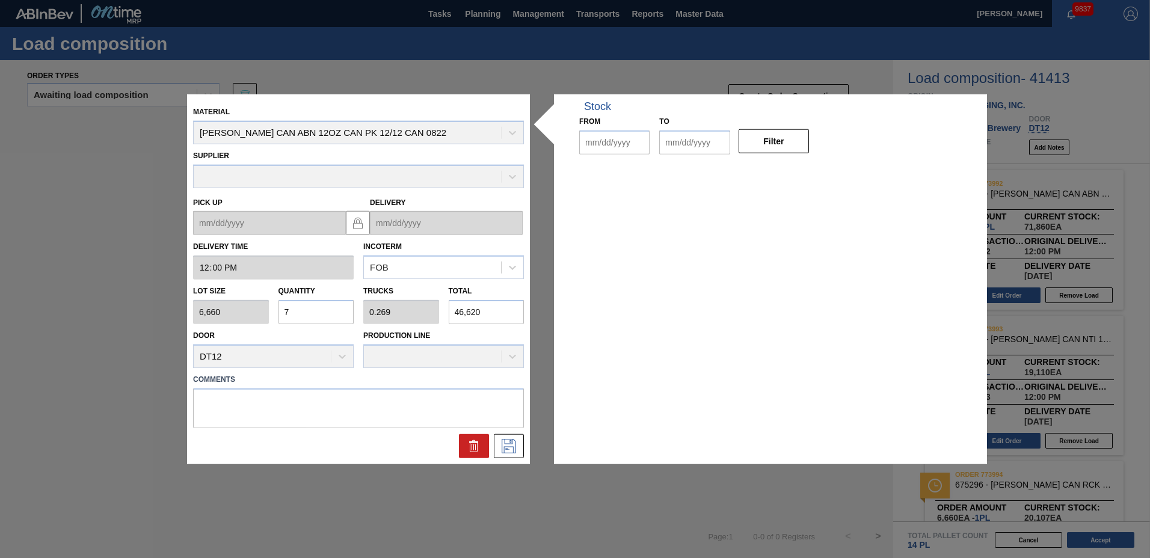
type up "[DATE]"
type input "[DATE]"
click at [321, 307] on input "7" at bounding box center [317, 312] width 76 height 24
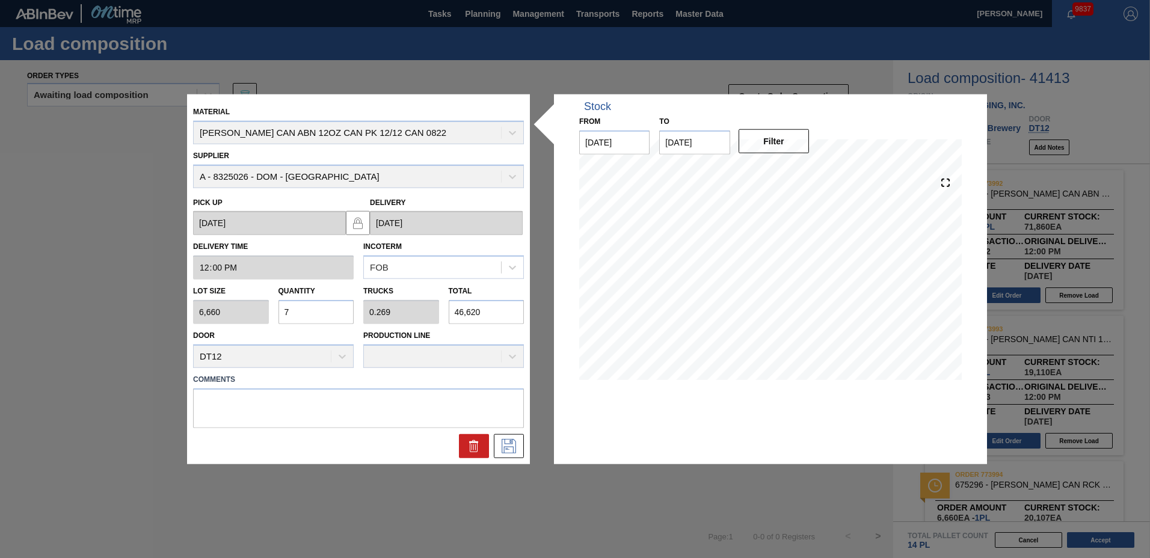
type input "0"
type input "8"
type input "0.308"
type input "53,280"
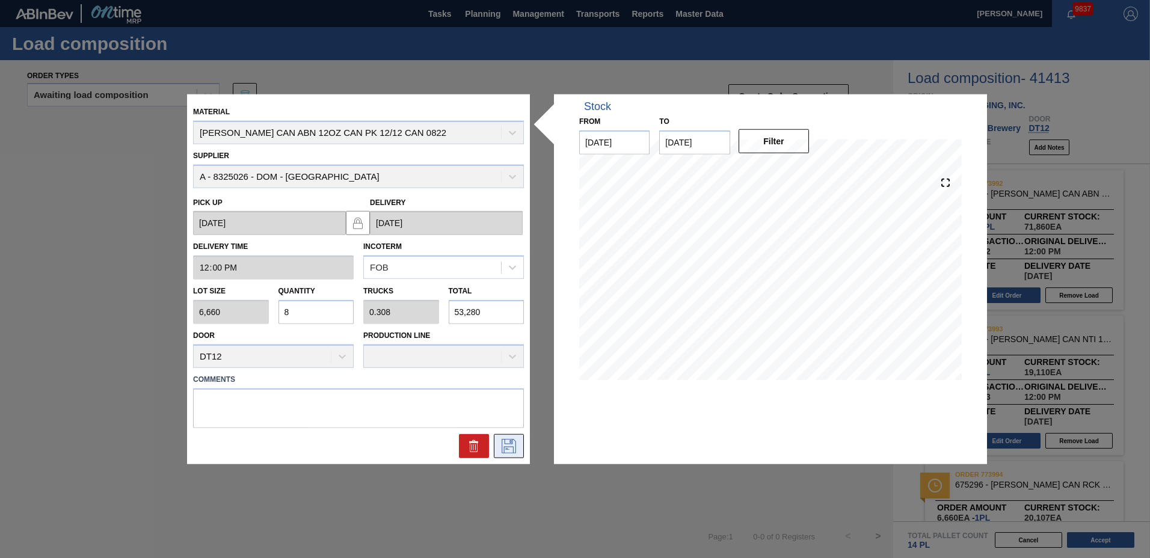
type input "8"
click at [508, 440] on icon at bounding box center [508, 446] width 19 height 14
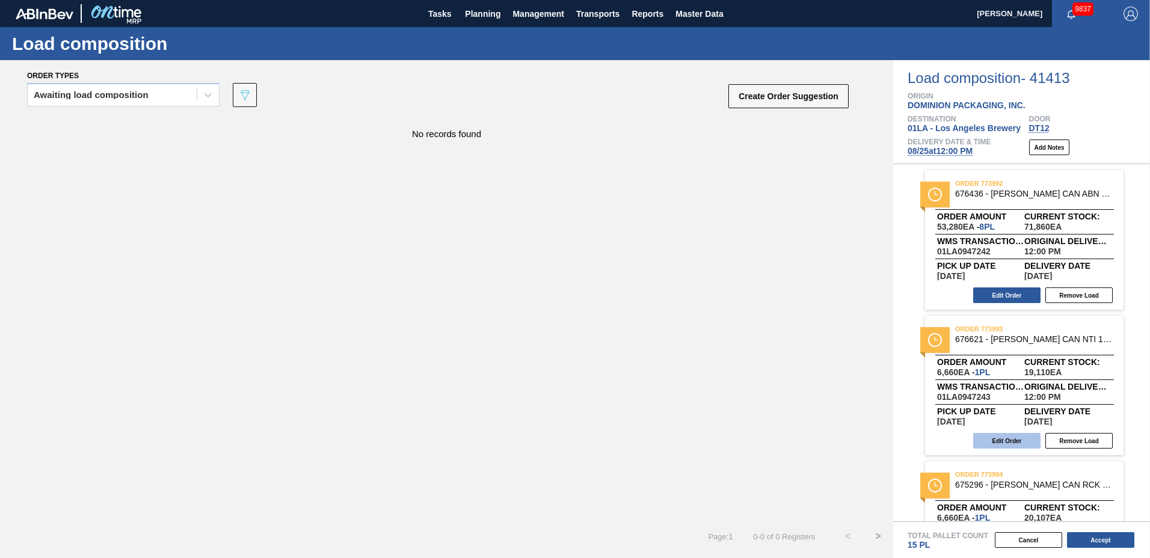
click at [1008, 442] on button "Edit Order" at bounding box center [1006, 441] width 67 height 16
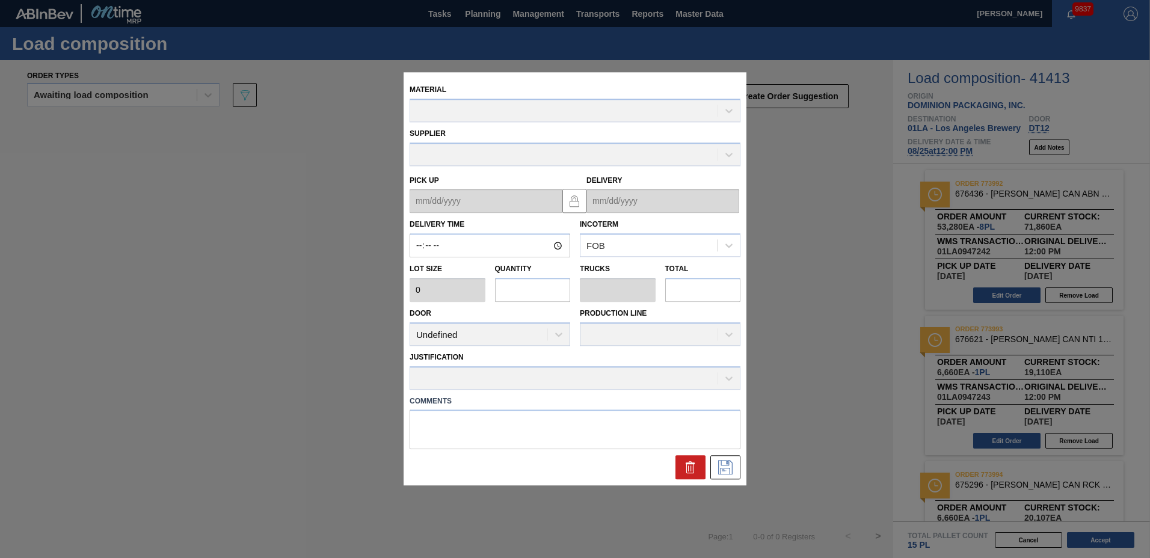
type input "12:00:00"
type input "6,660"
type input "1"
type input "0.038"
type input "6,660"
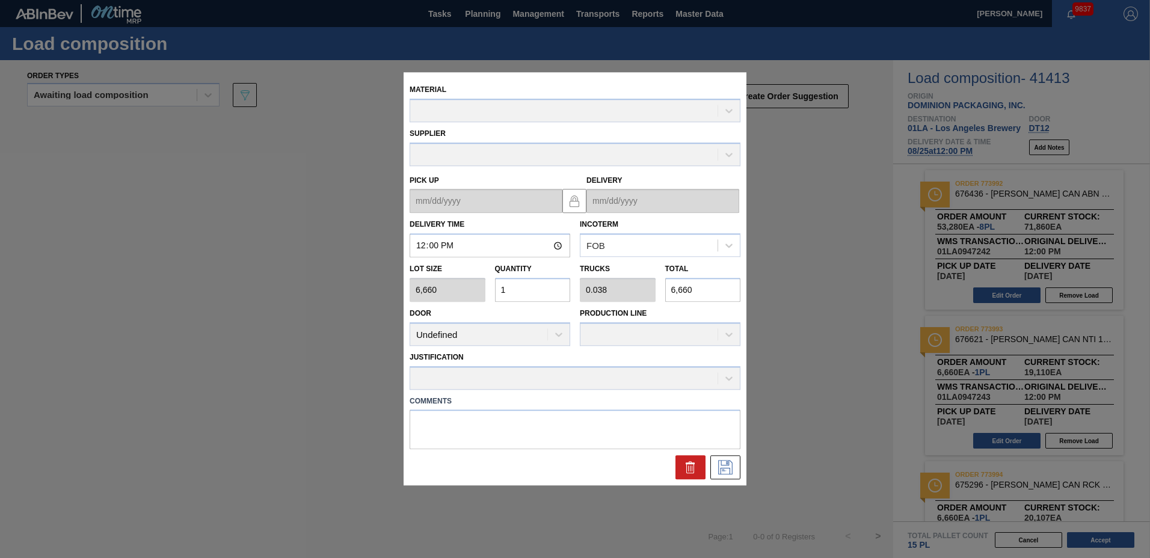
type up "[DATE]"
type input "[DATE]"
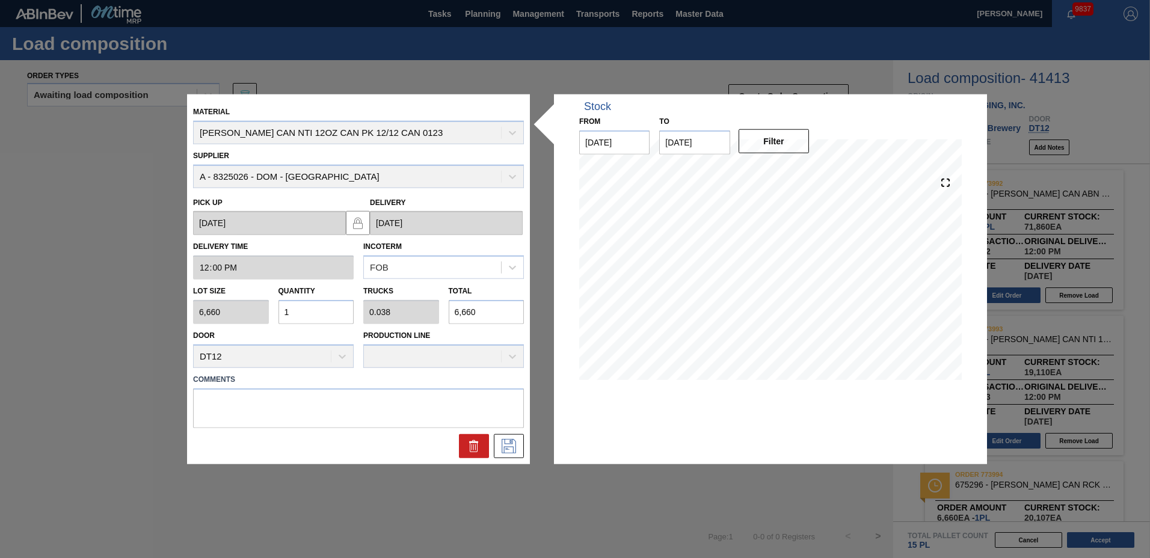
click at [320, 315] on input "1" at bounding box center [317, 312] width 76 height 24
type input "0"
type input "2"
type input "0.077"
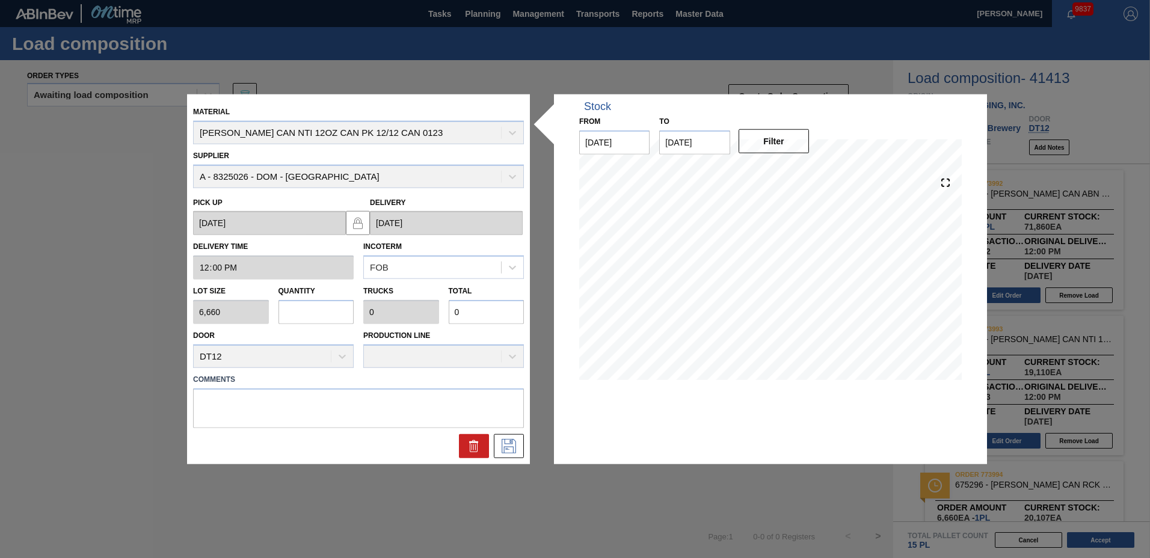
type input "13,320"
type input "2"
click at [488, 442] on button at bounding box center [474, 446] width 30 height 24
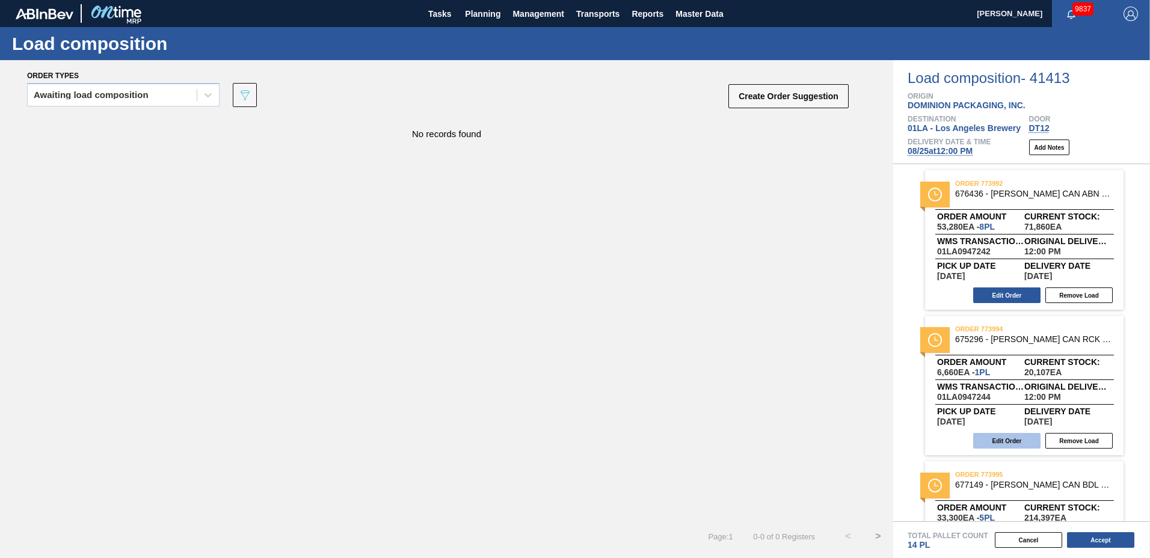
click at [1018, 442] on button "Edit Order" at bounding box center [1006, 441] width 67 height 16
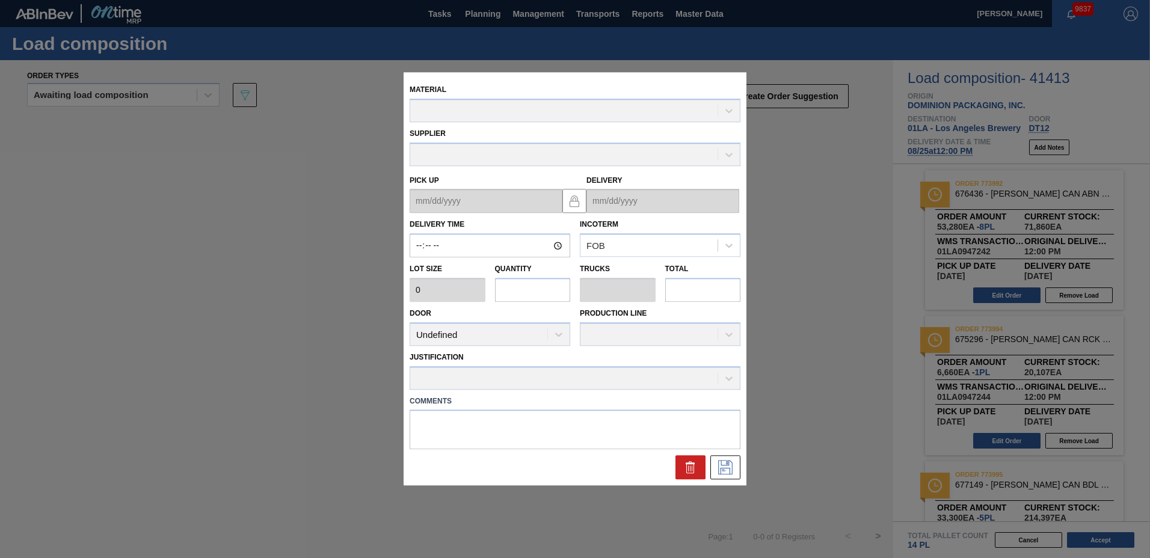
type input "12:00:00"
type input "6,660"
type input "1"
type input "0.042"
type input "6,660"
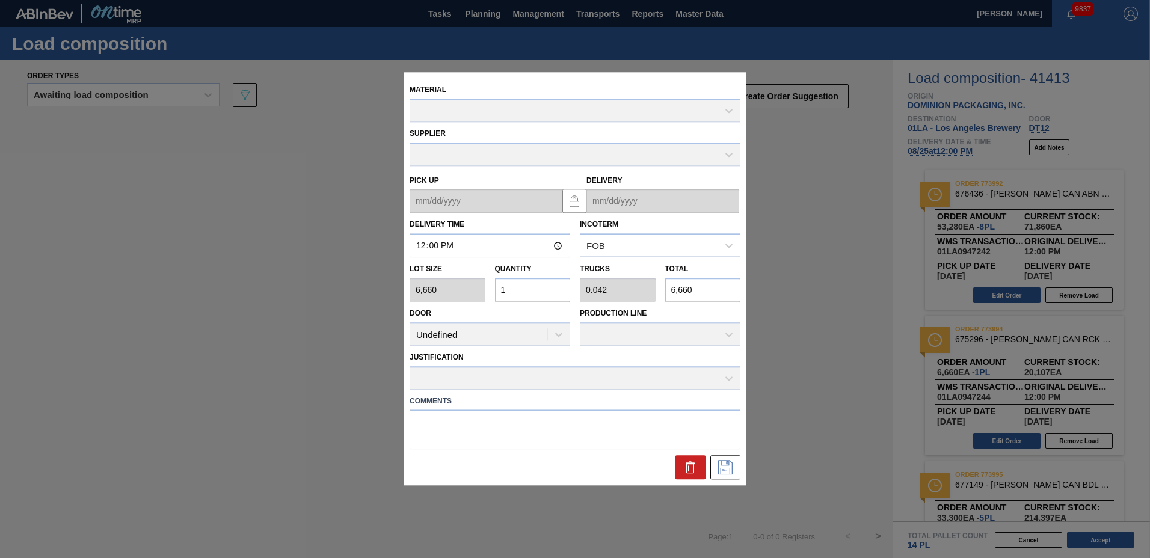
type up "[DATE]"
type input "[DATE]"
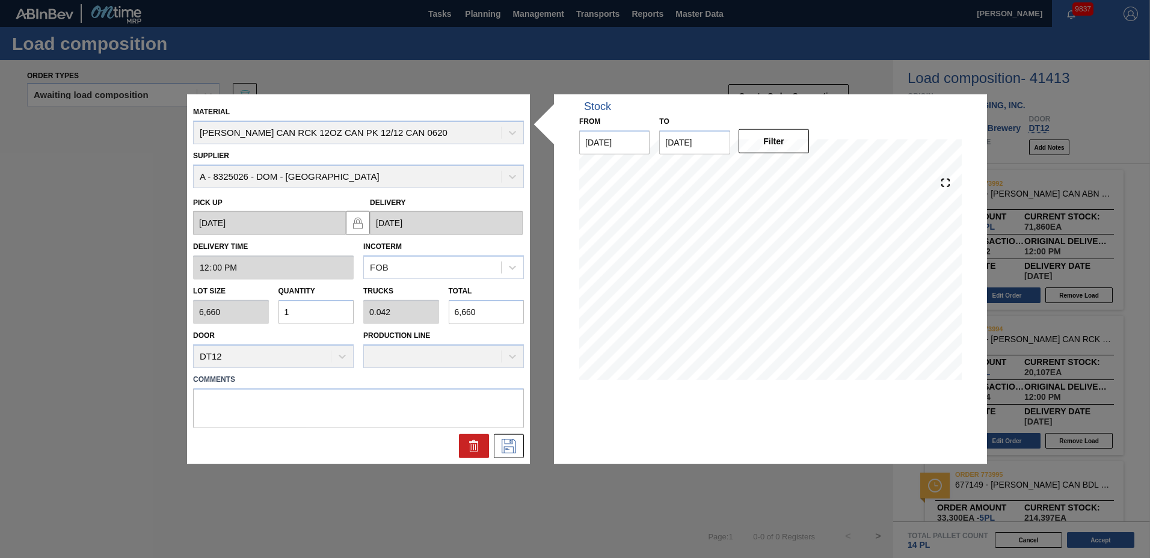
click at [309, 317] on input "1" at bounding box center [317, 312] width 76 height 24
type input "0"
type input "2"
type input "0.083"
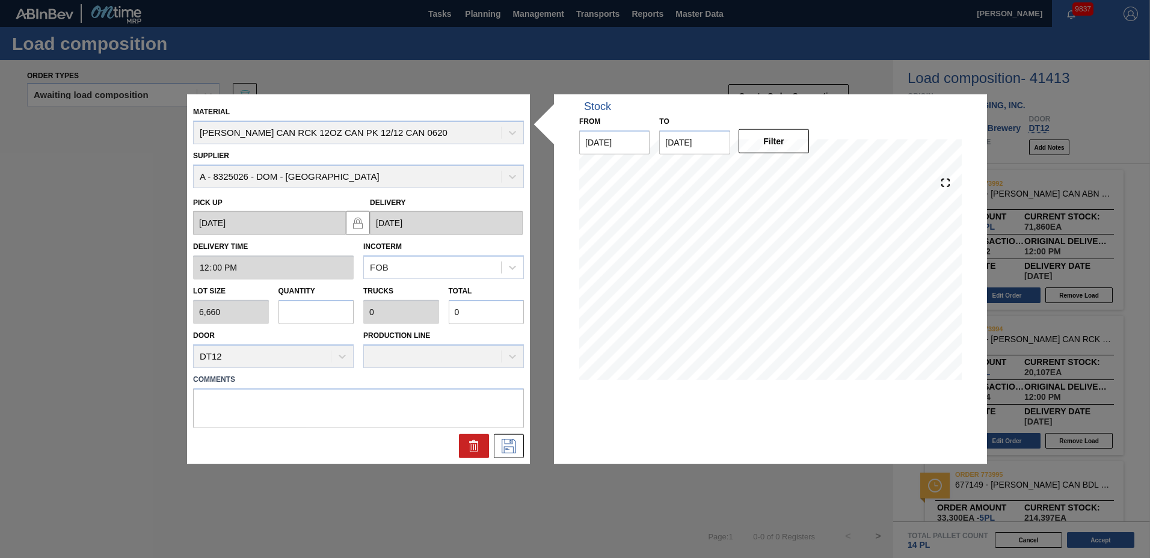
type input "13,320"
type input "2"
click at [508, 444] on icon at bounding box center [509, 446] width 14 height 14
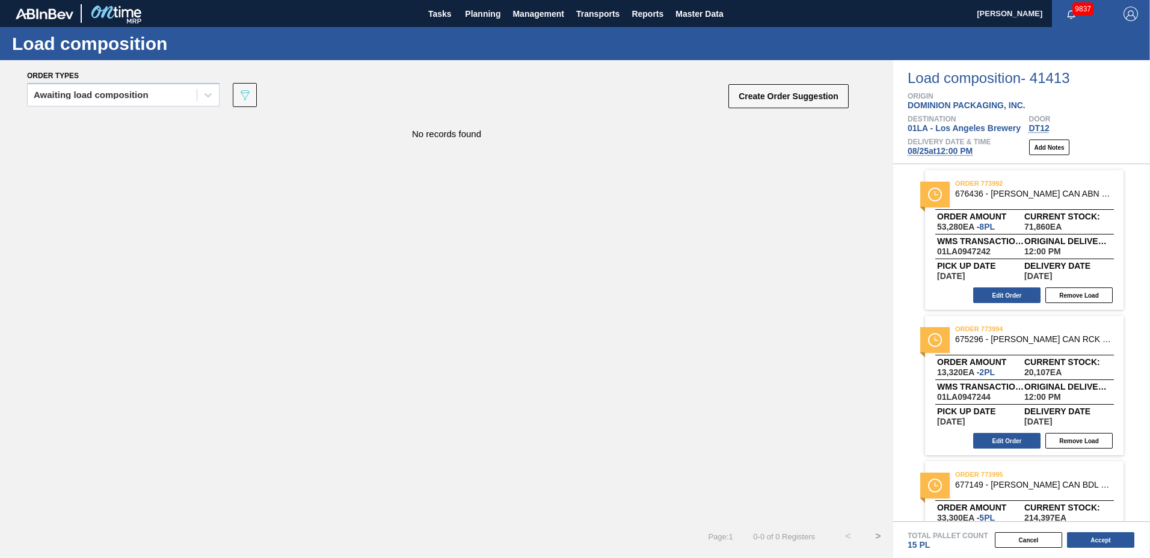
scroll to position [85, 0]
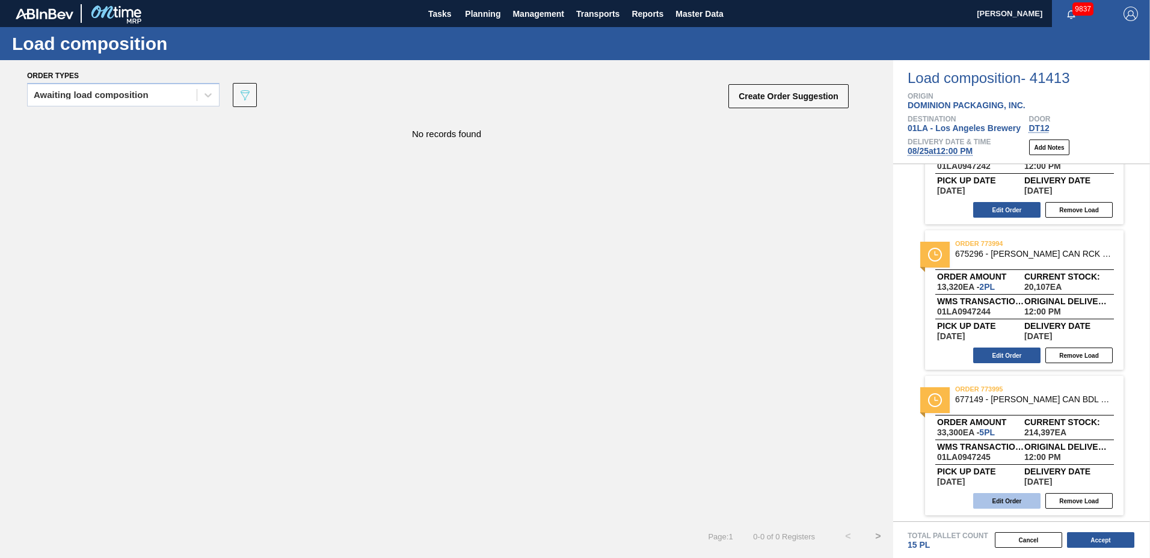
click at [1014, 503] on button "Edit Order" at bounding box center [1006, 501] width 67 height 16
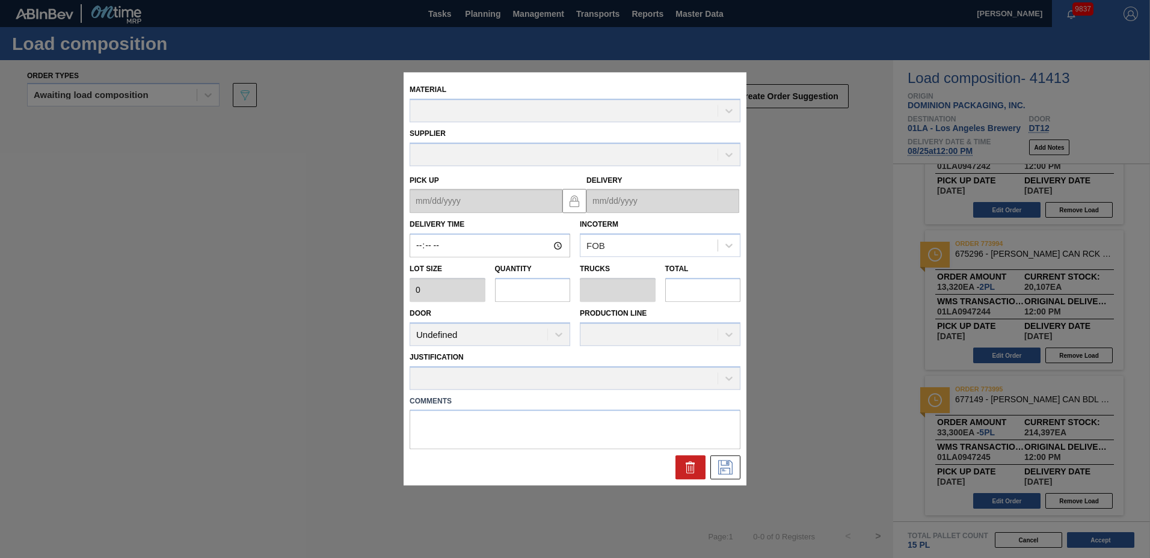
type input "12:00:00"
type input "6,660"
type input "5"
type input "0.192"
type input "33,300"
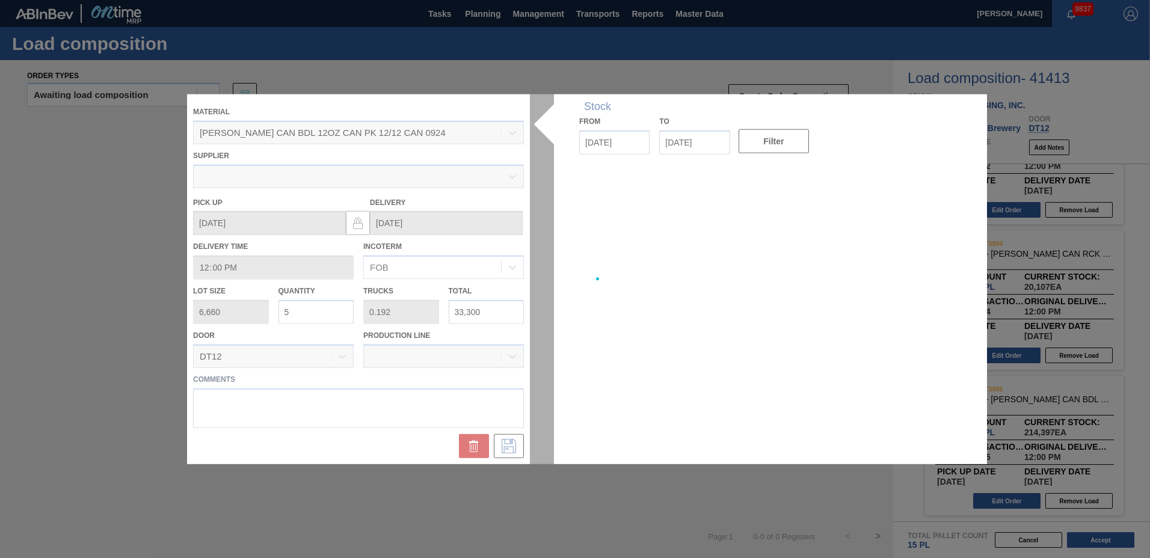
type up "[DATE]"
type input "[DATE]"
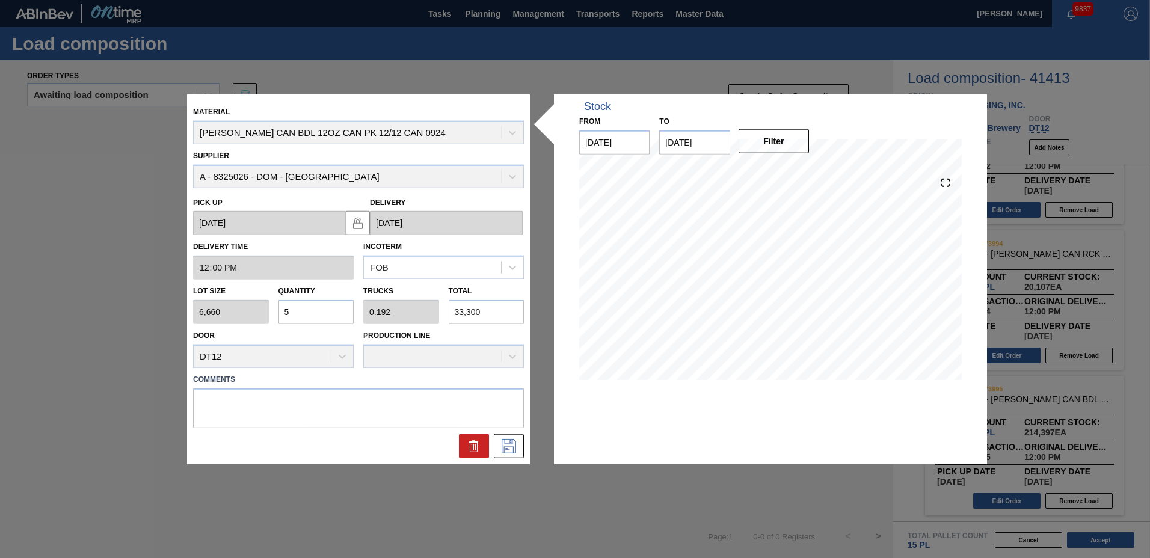
click at [335, 309] on input "5" at bounding box center [317, 312] width 76 height 24
type input "0"
type input "1"
type input "0.038"
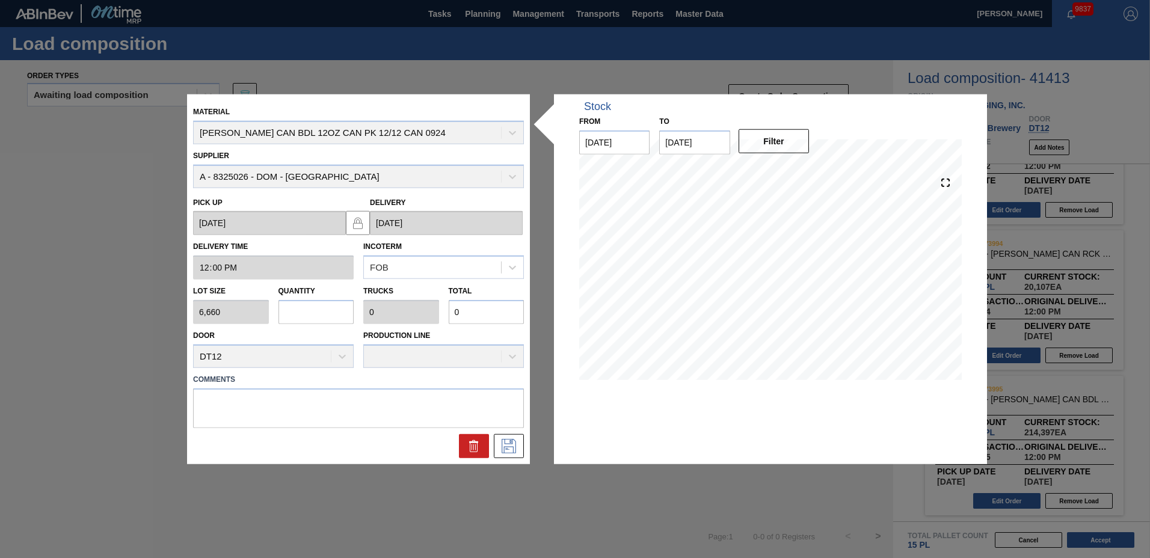
type input "6,660"
type input "14"
type input "0.538"
type input "93,240"
type input "14"
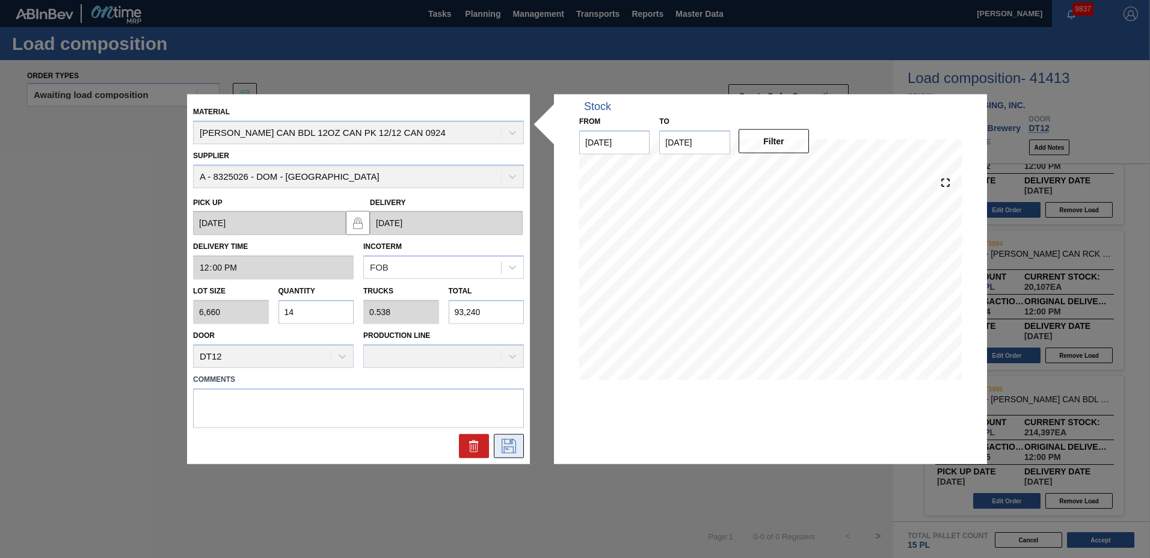
click at [507, 444] on icon at bounding box center [509, 446] width 14 height 14
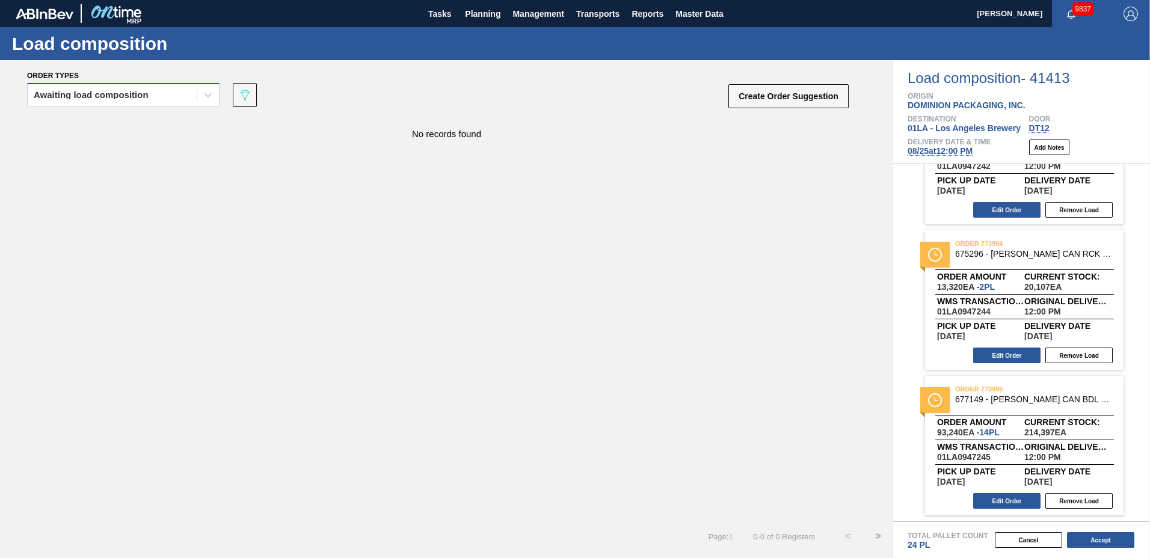
click at [103, 99] on div "Awaiting load composition" at bounding box center [91, 95] width 115 height 8
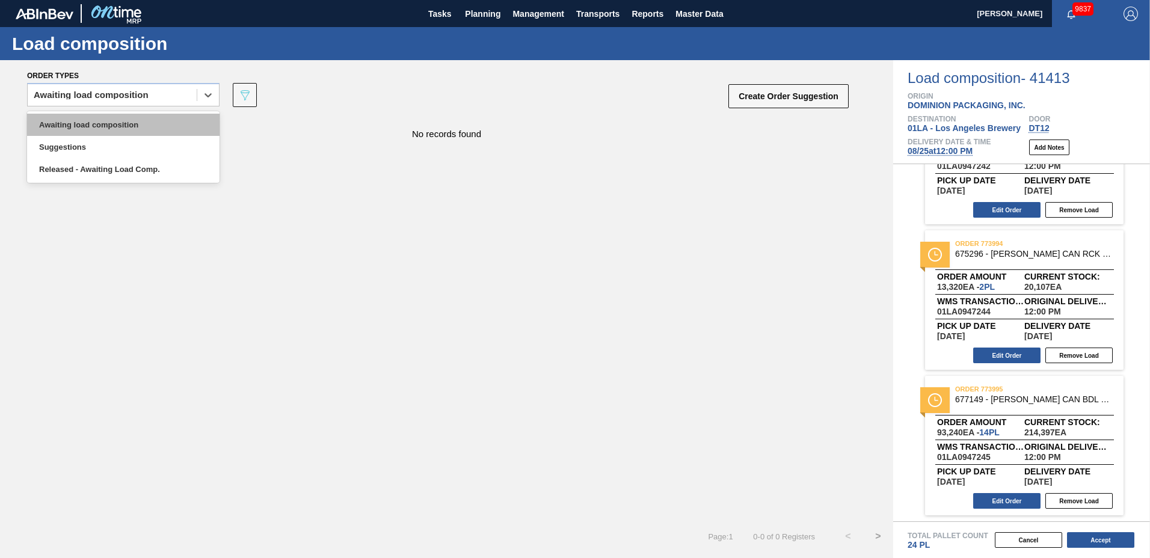
click at [107, 115] on div "Awaiting load composition" at bounding box center [123, 125] width 192 height 22
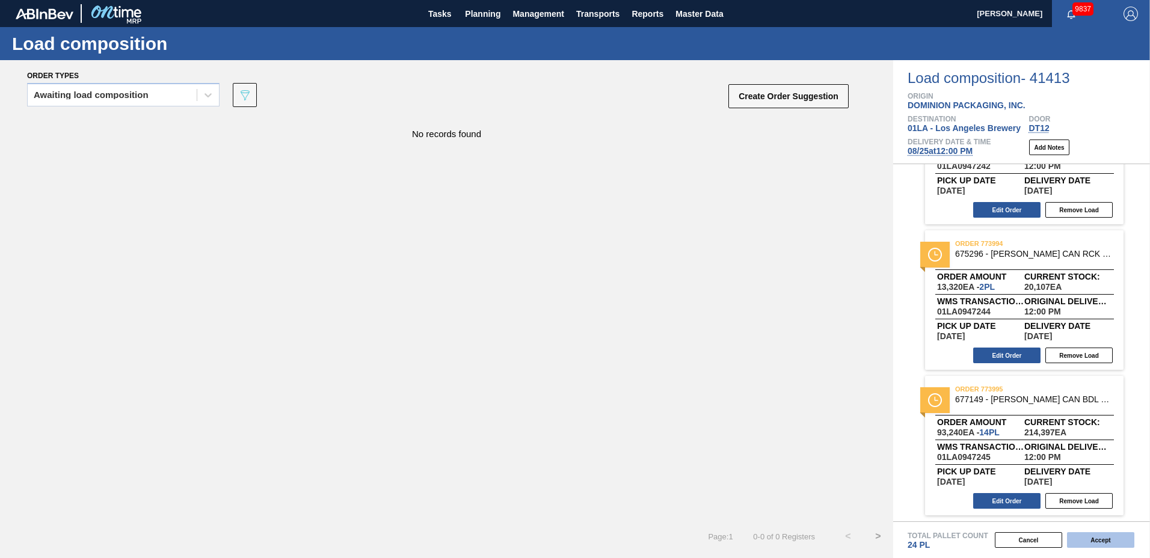
click at [1106, 542] on button "Accept" at bounding box center [1100, 540] width 67 height 16
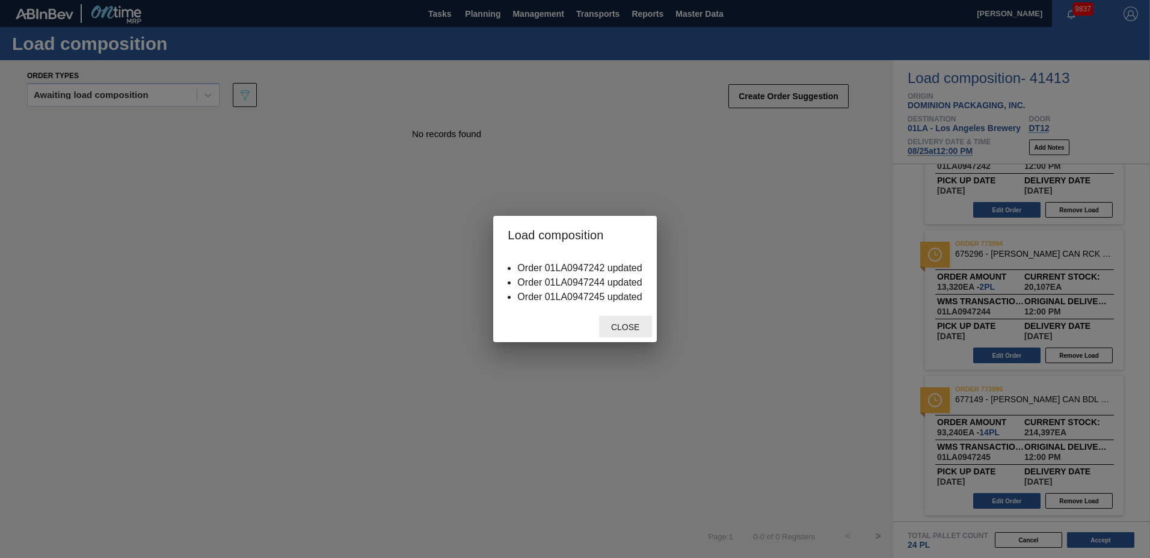
click at [620, 327] on span "Close" at bounding box center [626, 327] width 48 height 10
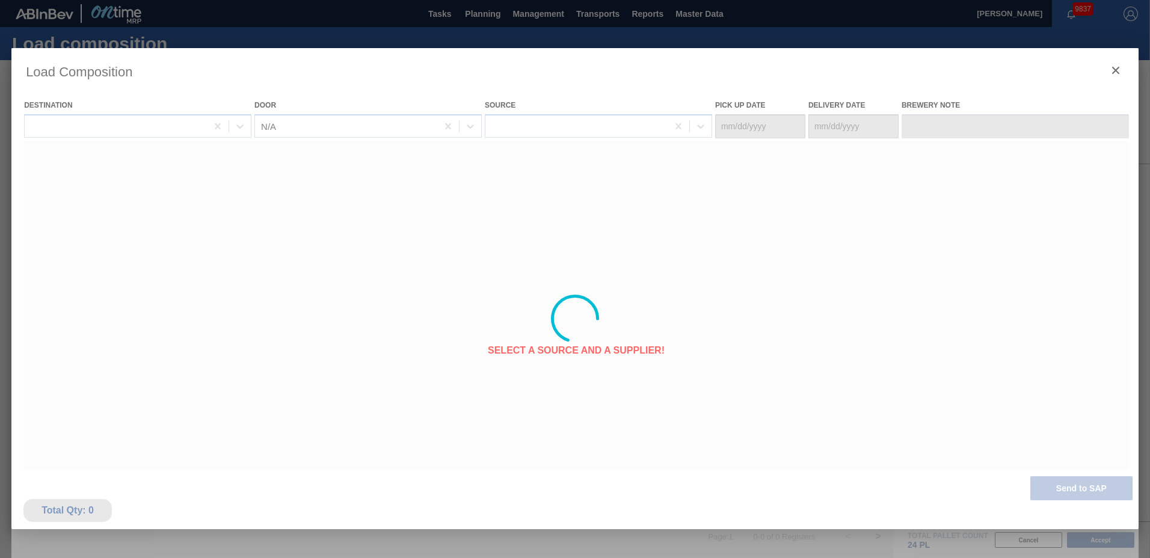
type Date "[DATE]"
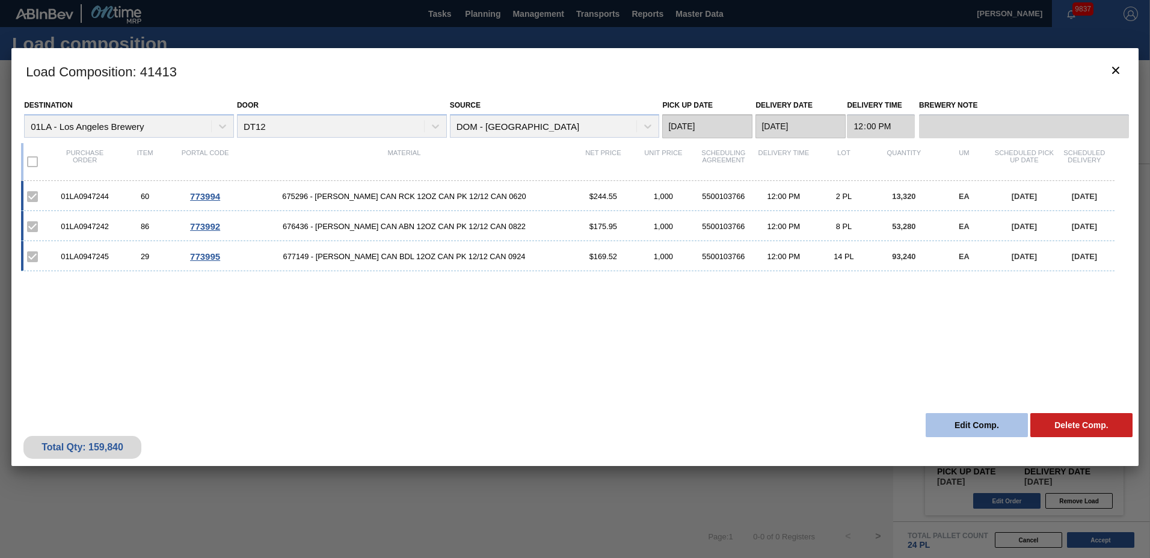
click at [964, 419] on button "Edit Comp." at bounding box center [977, 425] width 102 height 24
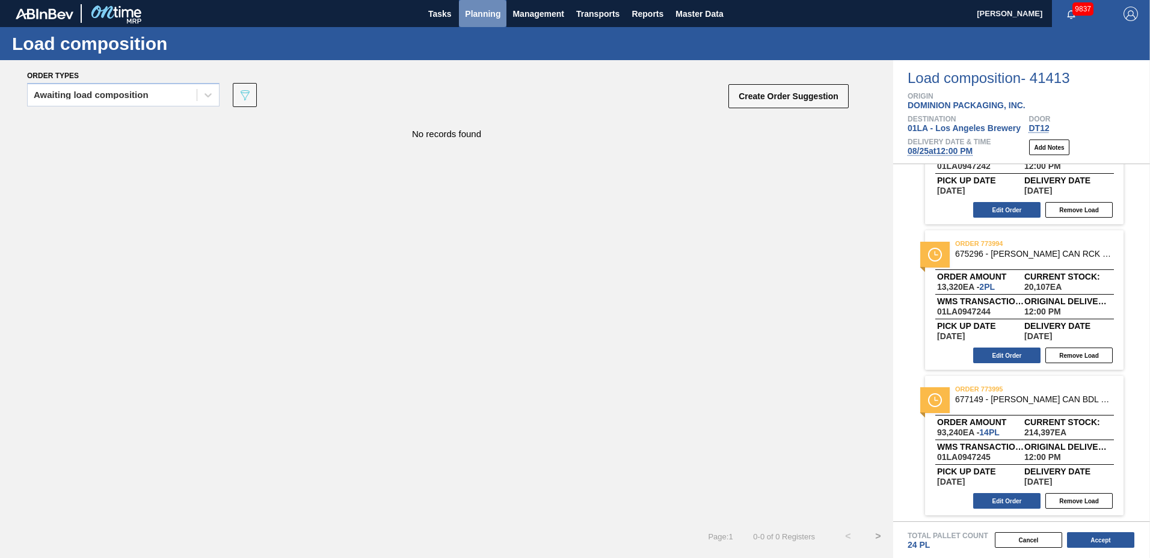
click at [477, 8] on span "Planning" at bounding box center [482, 14] width 35 height 14
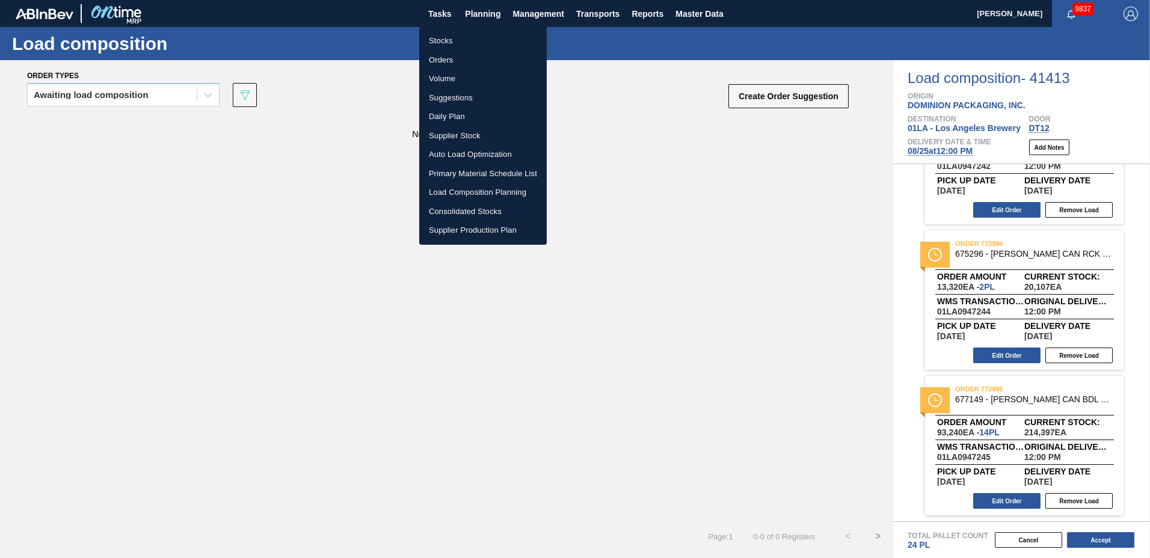
click at [450, 101] on li "Suggestions" at bounding box center [483, 97] width 128 height 19
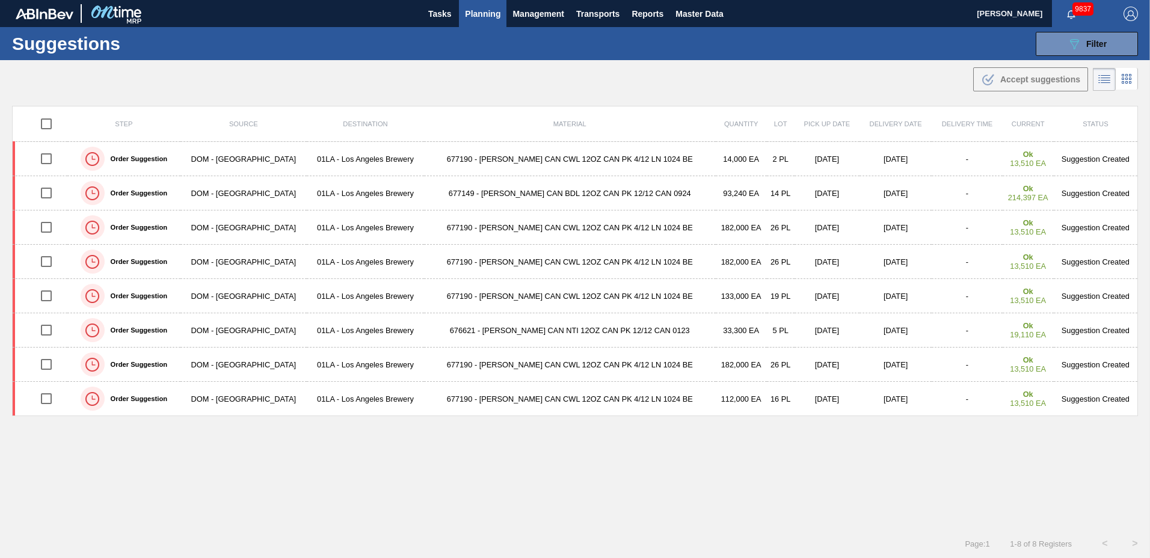
click at [482, 16] on span "Planning" at bounding box center [482, 14] width 35 height 14
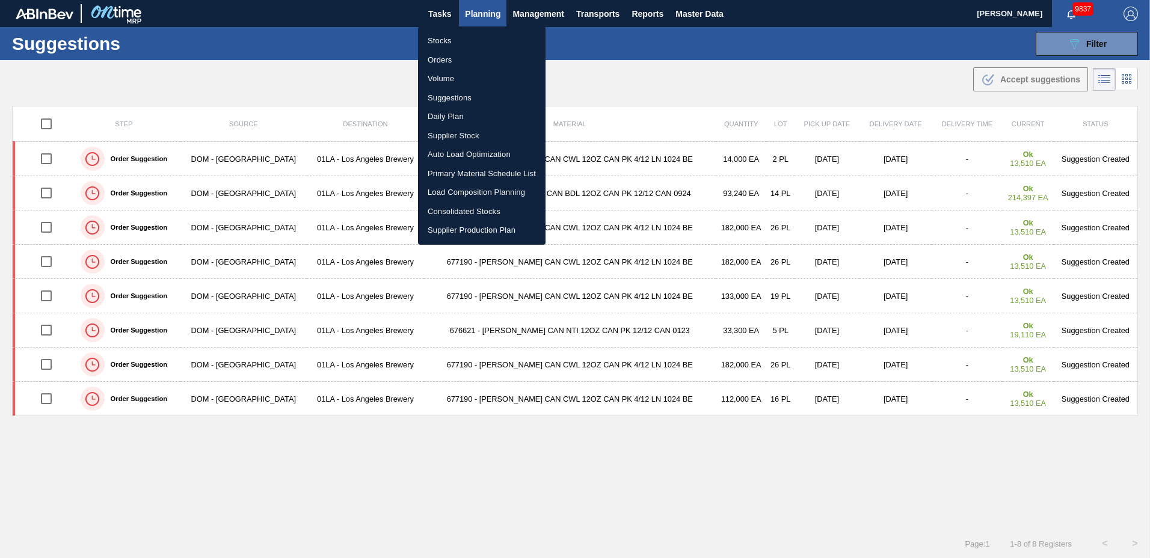
click at [461, 187] on li "Load Composition Planning" at bounding box center [482, 192] width 128 height 19
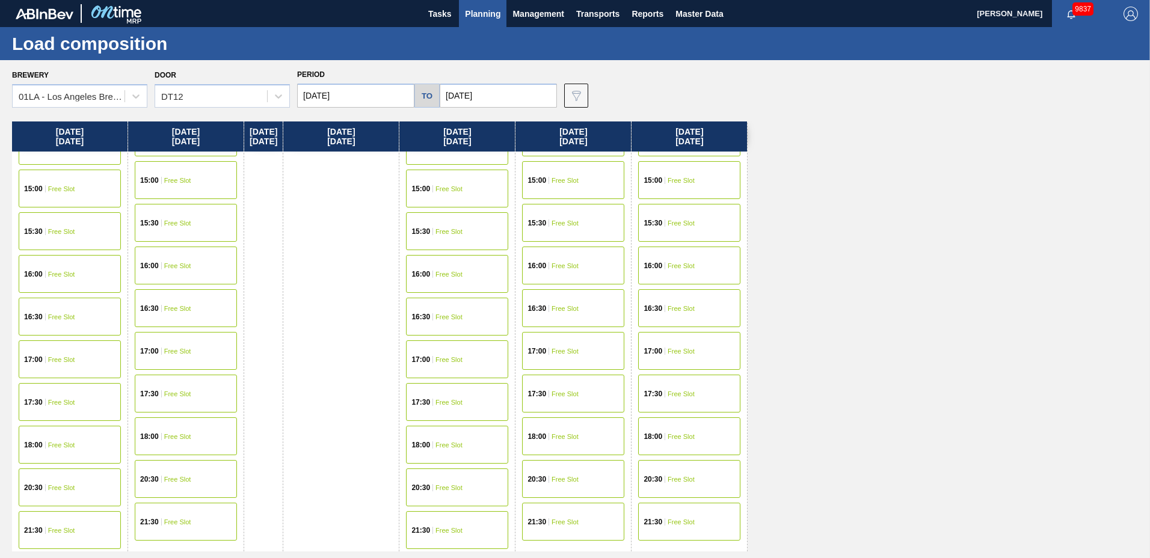
scroll to position [172, 0]
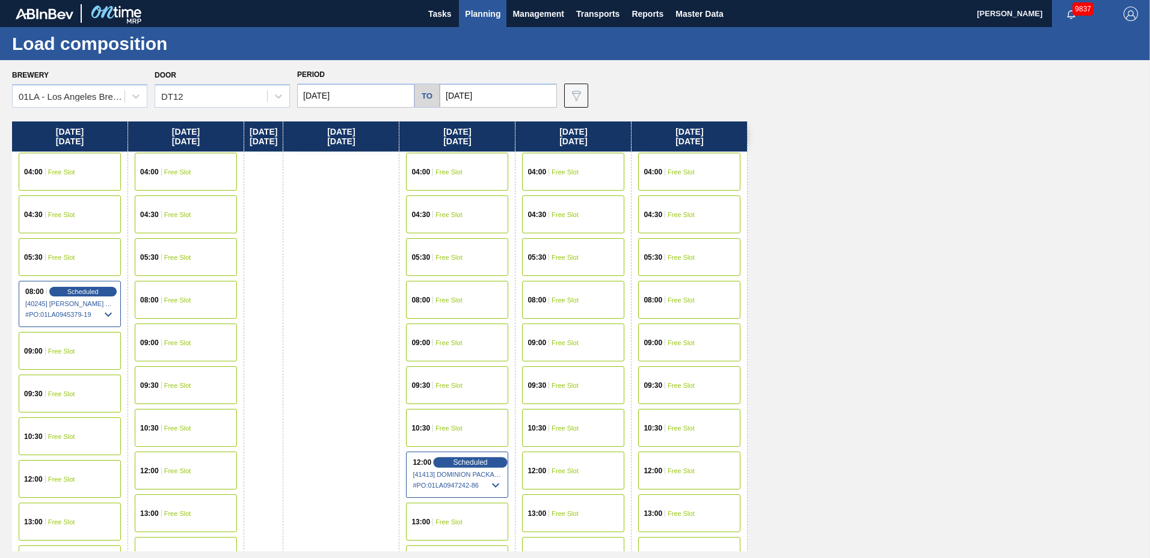
click at [475, 463] on span "Scheduled" at bounding box center [471, 462] width 34 height 8
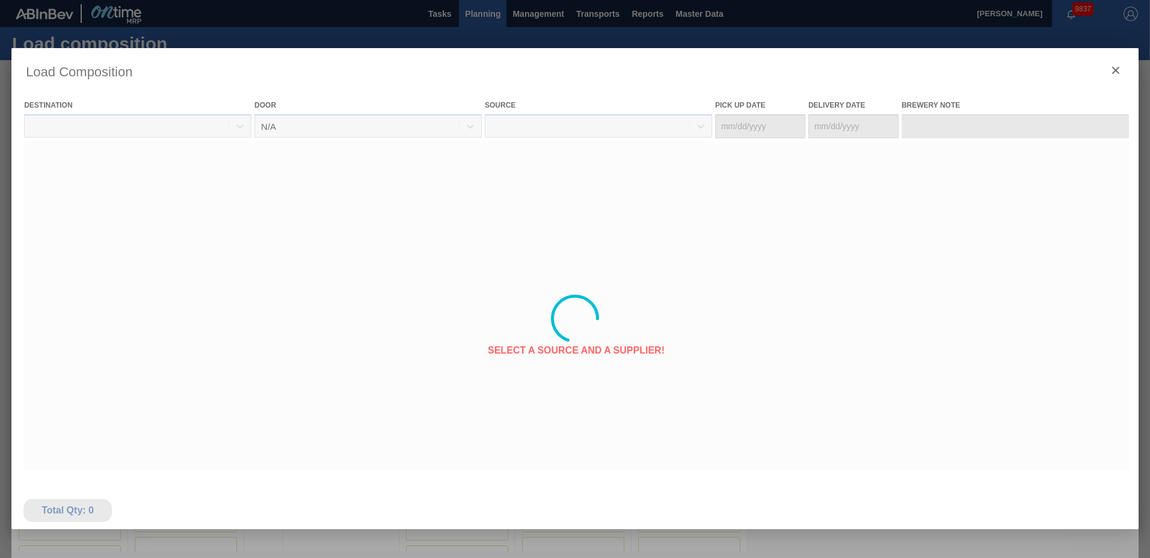
type Date "[DATE]"
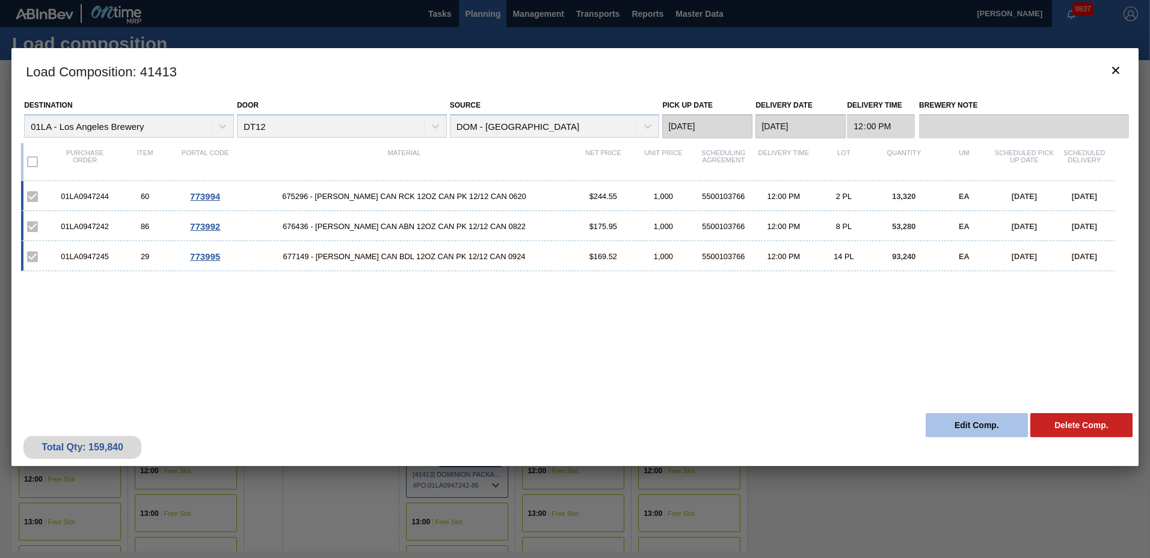
click at [1026, 430] on button "Edit Comp." at bounding box center [977, 425] width 102 height 24
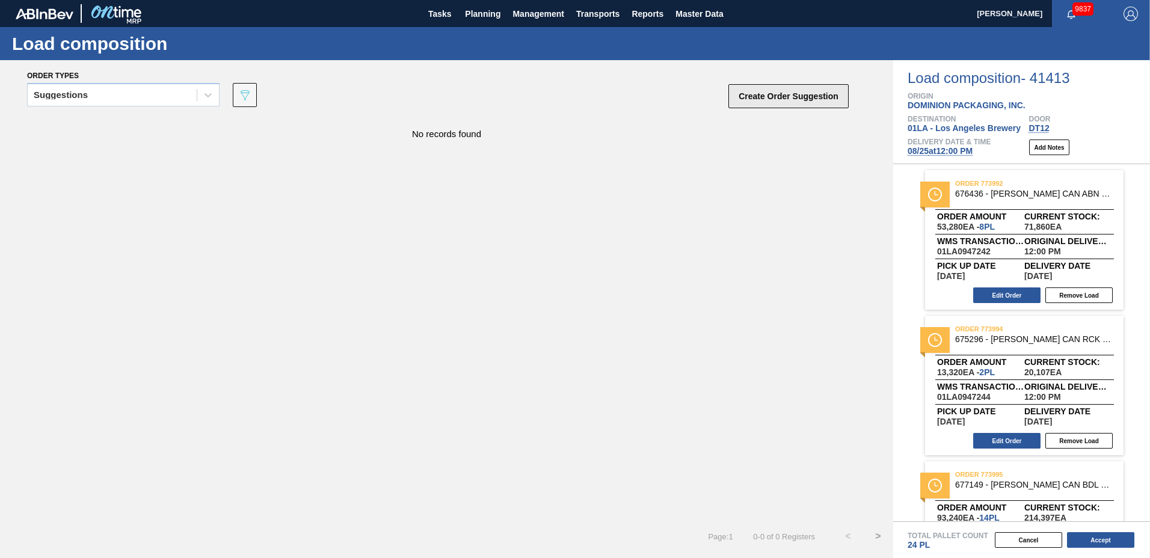
click at [757, 91] on button "Create Order Suggestion" at bounding box center [788, 96] width 120 height 24
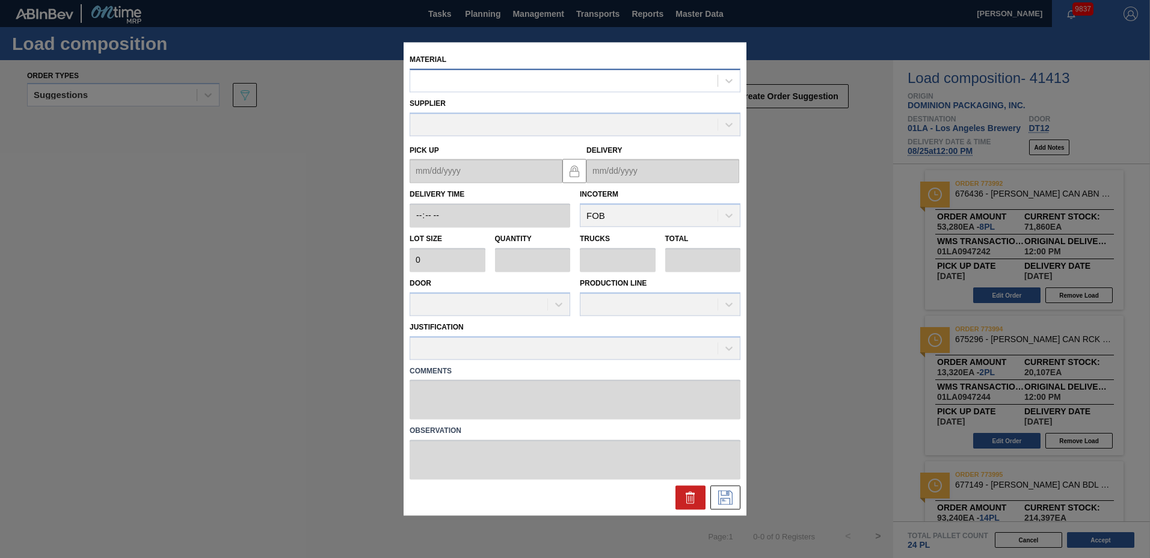
click at [621, 78] on div at bounding box center [563, 80] width 307 height 17
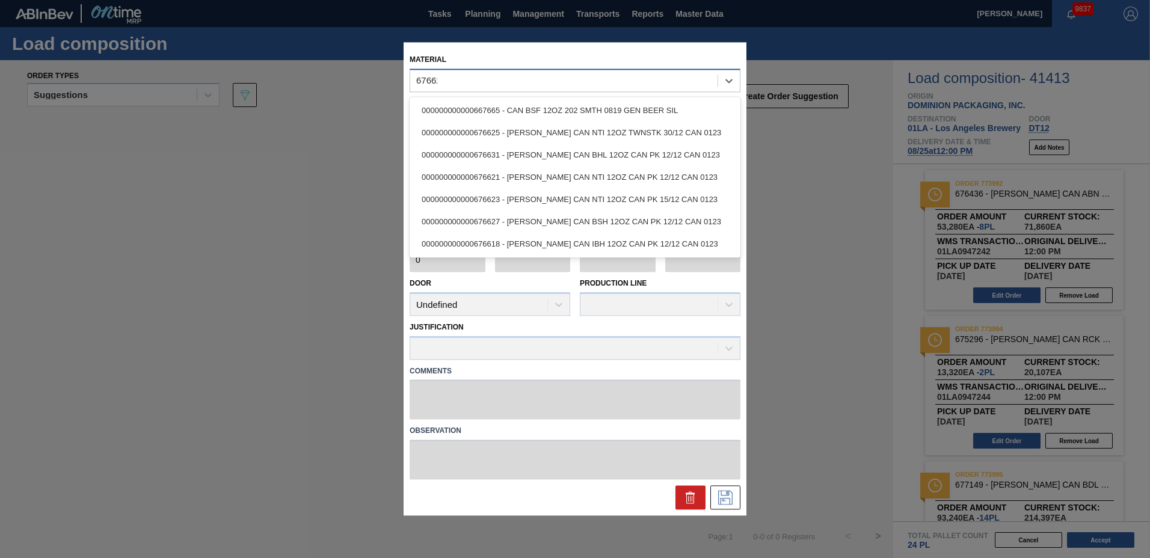
type input "676621"
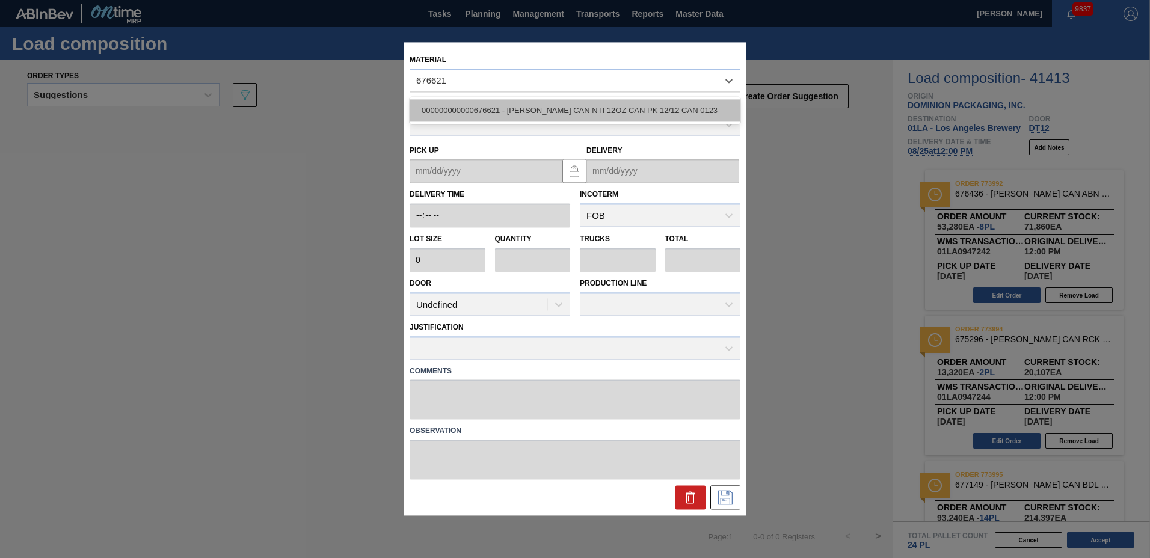
click at [600, 103] on div "000000000000676621 - [PERSON_NAME] CAN NTI 12OZ CAN PK 12/12 CAN 0123" at bounding box center [575, 110] width 331 height 22
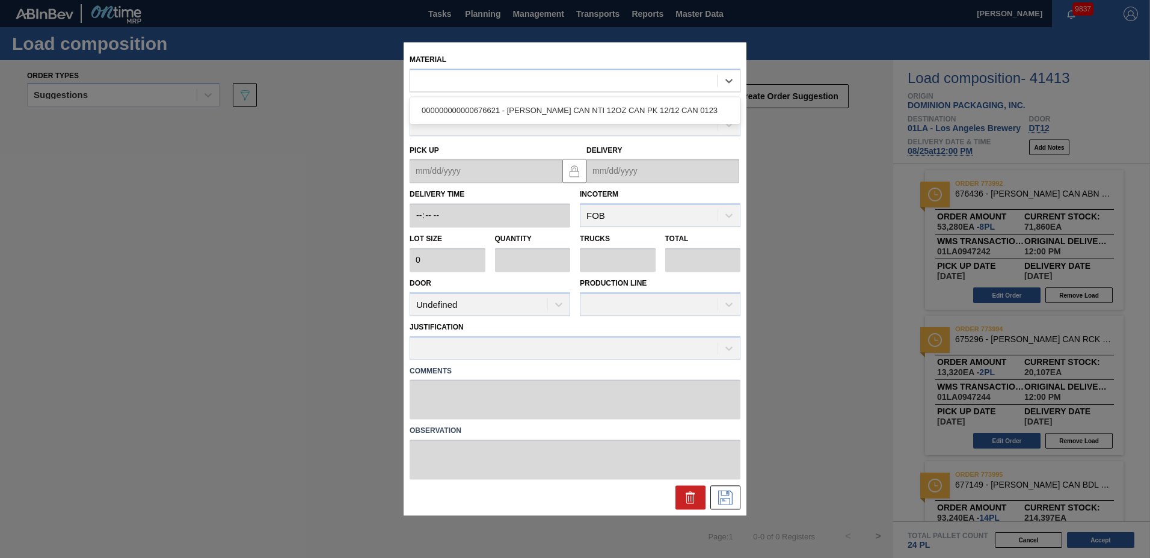
type input "6,660"
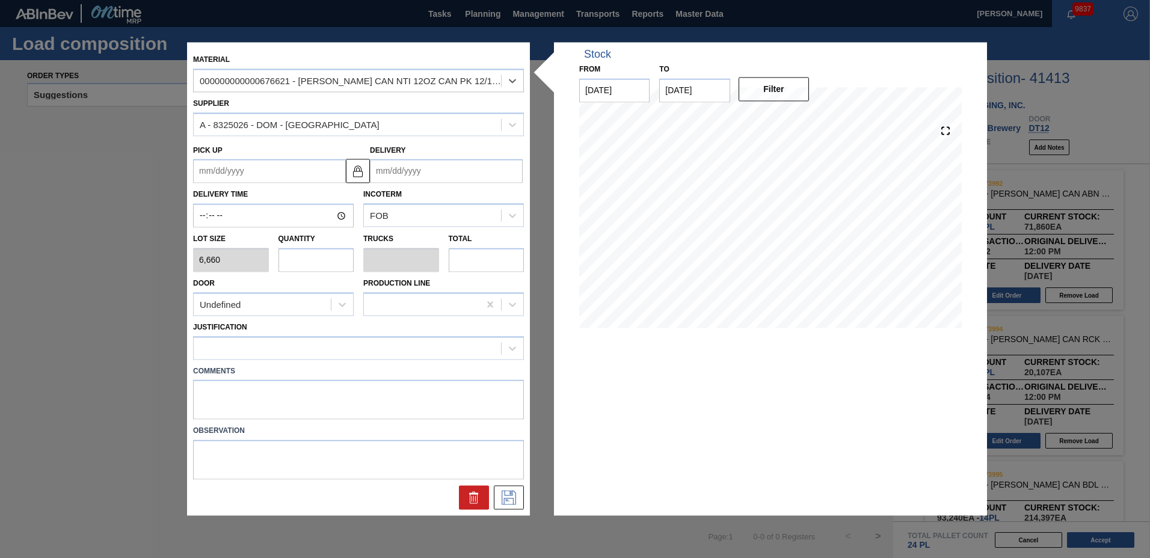
click at [455, 168] on input "Delivery" at bounding box center [446, 171] width 153 height 24
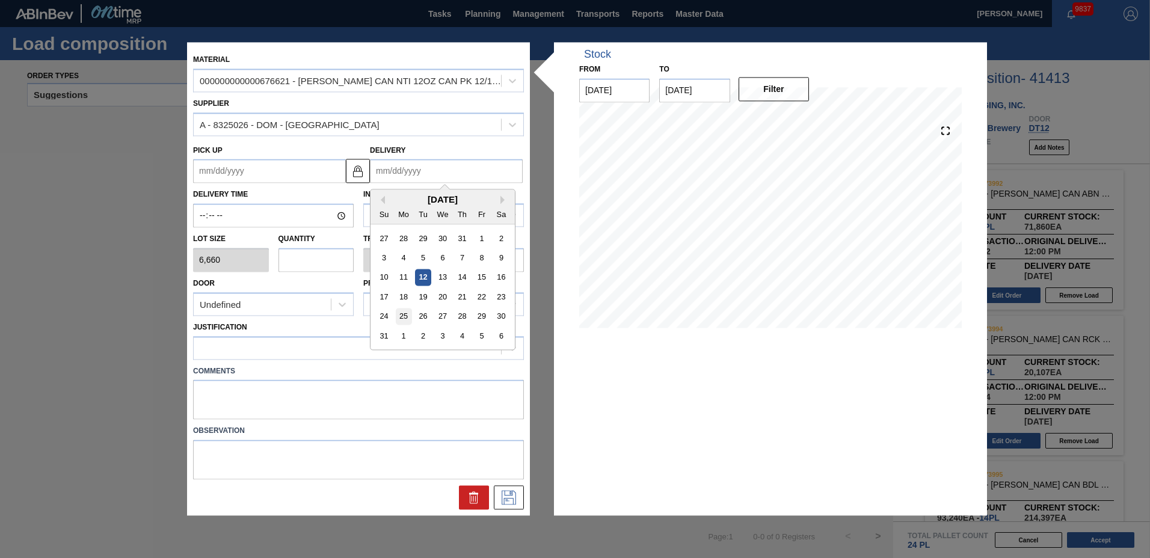
click at [408, 314] on div "25" at bounding box center [404, 317] width 16 height 16
type up "[DATE]"
type input "[DATE]"
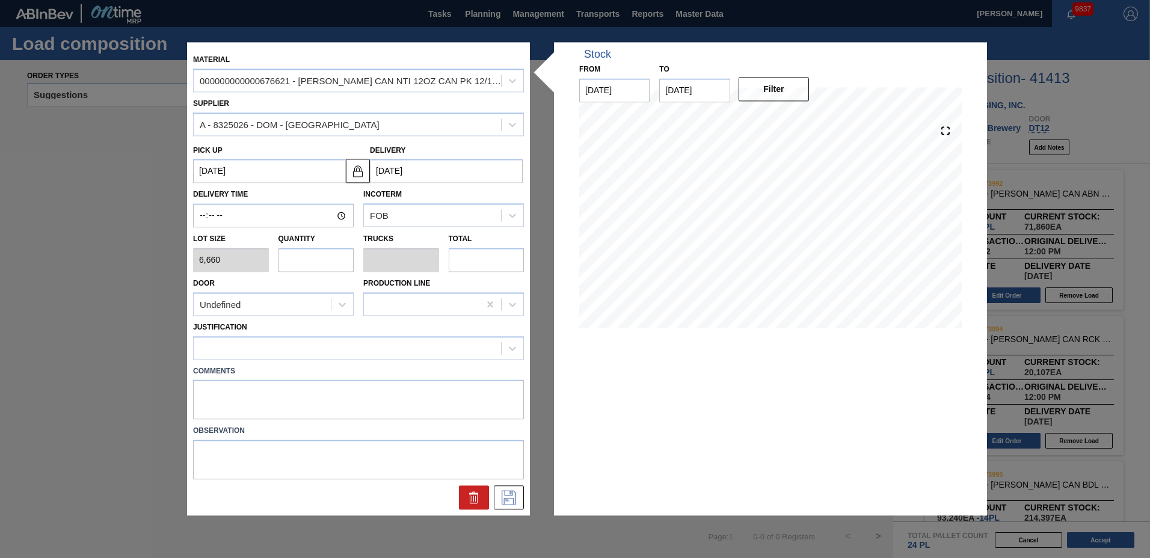
click at [309, 260] on input "text" at bounding box center [317, 260] width 76 height 24
type input "2"
type input "0.077"
type input "13,320"
type input "2"
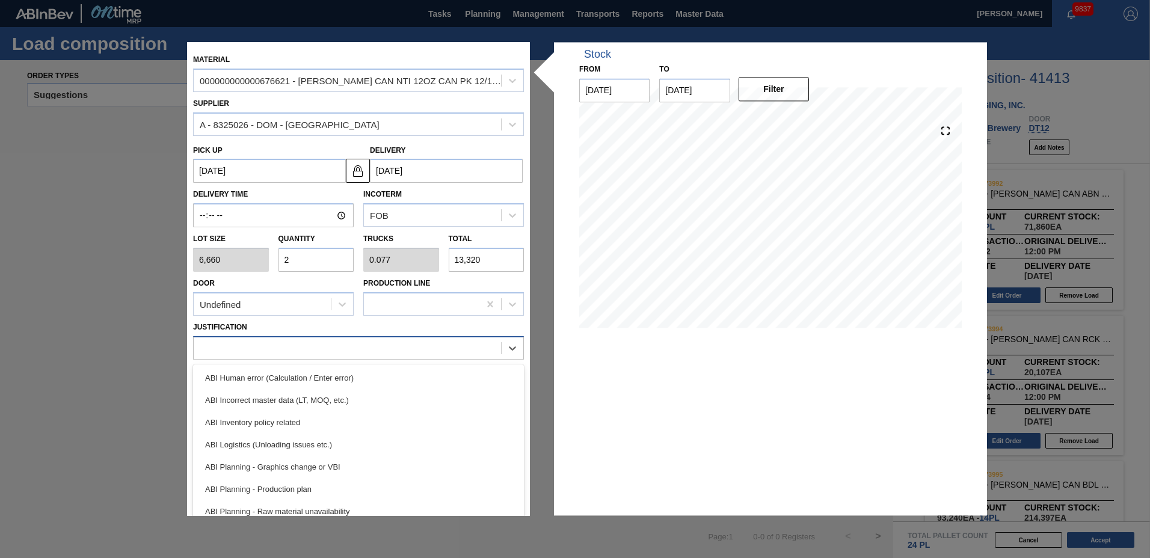
drag, startPoint x: 238, startPoint y: 356, endPoint x: 232, endPoint y: 349, distance: 8.9
click at [235, 354] on div at bounding box center [347, 347] width 307 height 17
drag, startPoint x: 237, startPoint y: 415, endPoint x: 244, endPoint y: 413, distance: 7.6
click at [237, 414] on div "ABI Inventory policy related" at bounding box center [358, 422] width 331 height 22
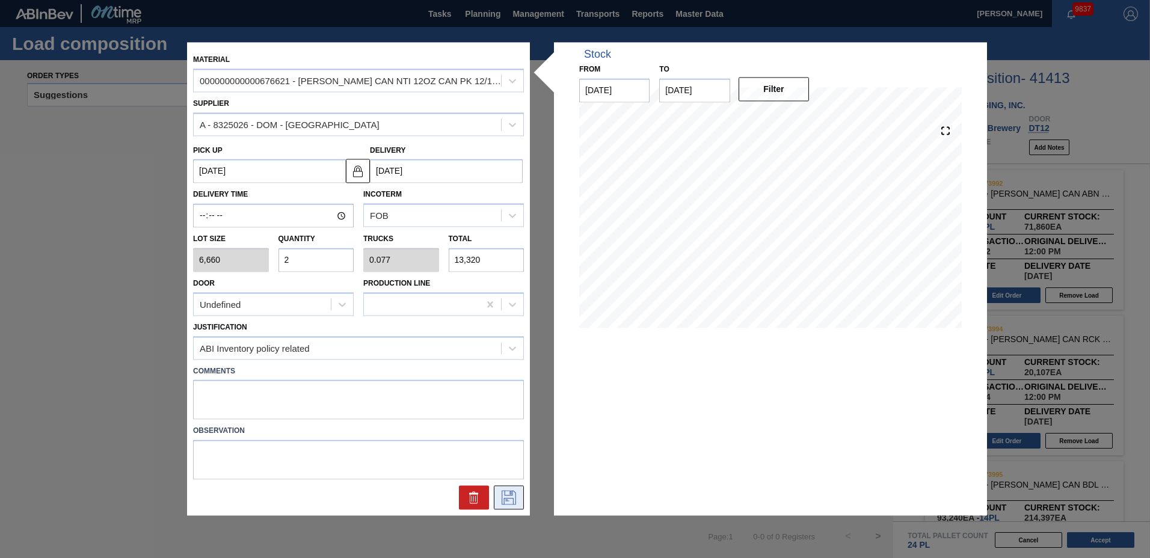
click at [509, 497] on icon at bounding box center [508, 498] width 19 height 14
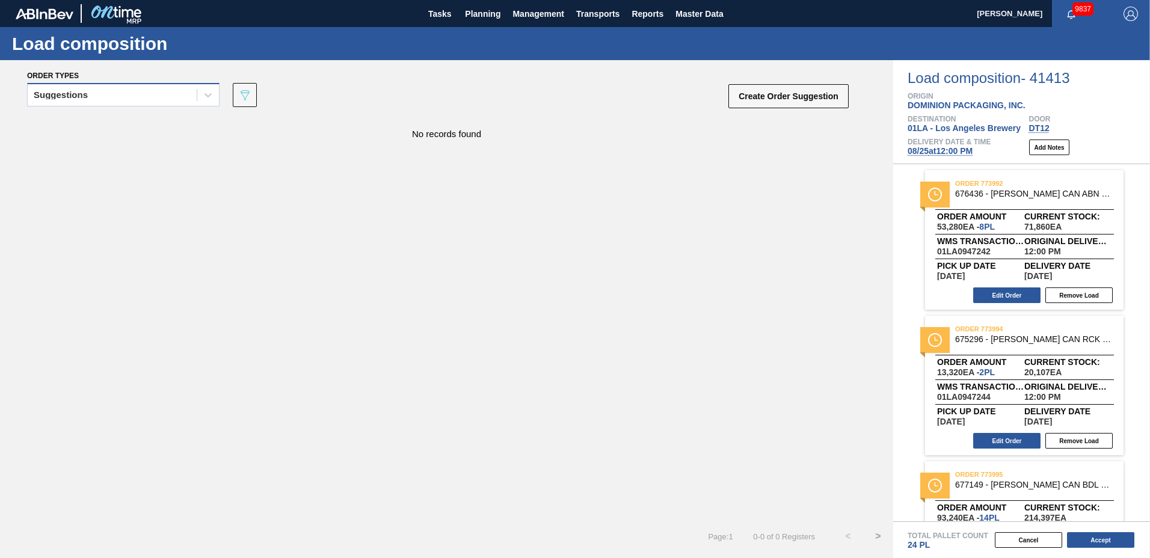
click at [50, 96] on div "Suggestions" at bounding box center [61, 95] width 54 height 8
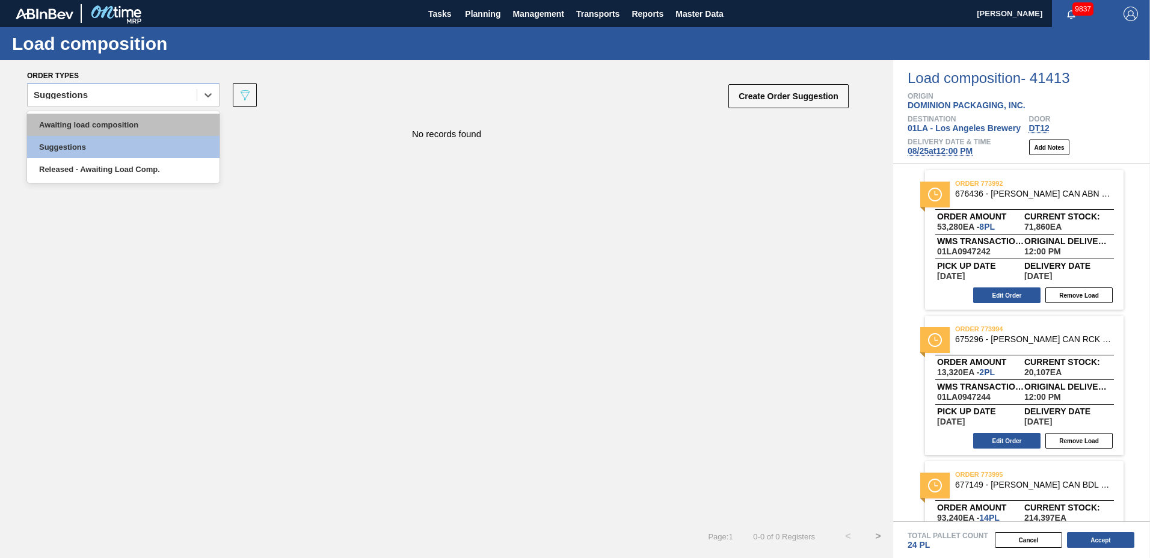
click at [67, 126] on div "Awaiting load composition" at bounding box center [123, 125] width 192 height 22
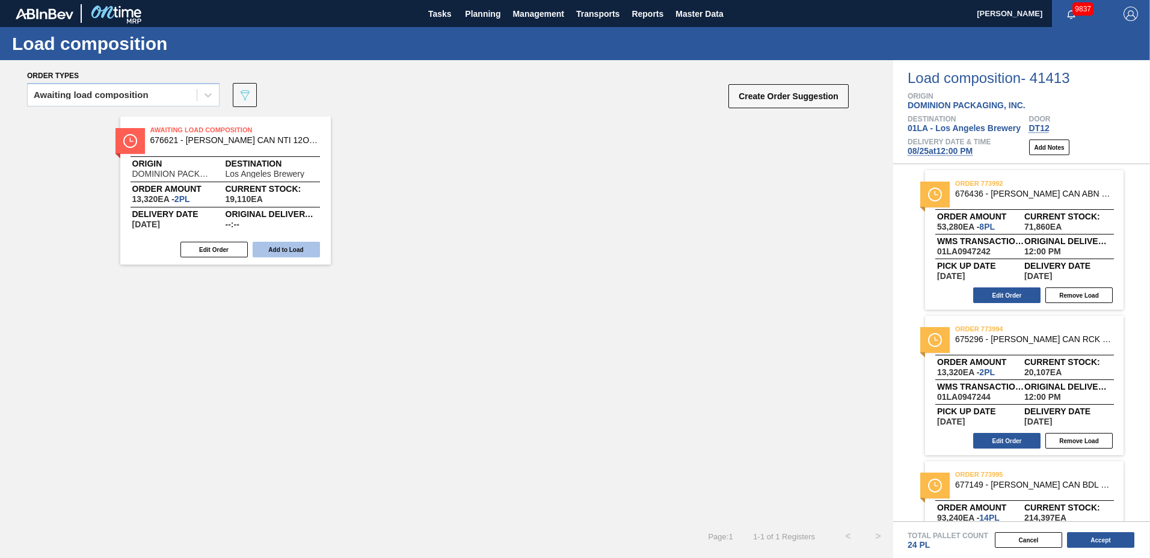
click at [294, 244] on button "Add to Load" at bounding box center [286, 250] width 67 height 16
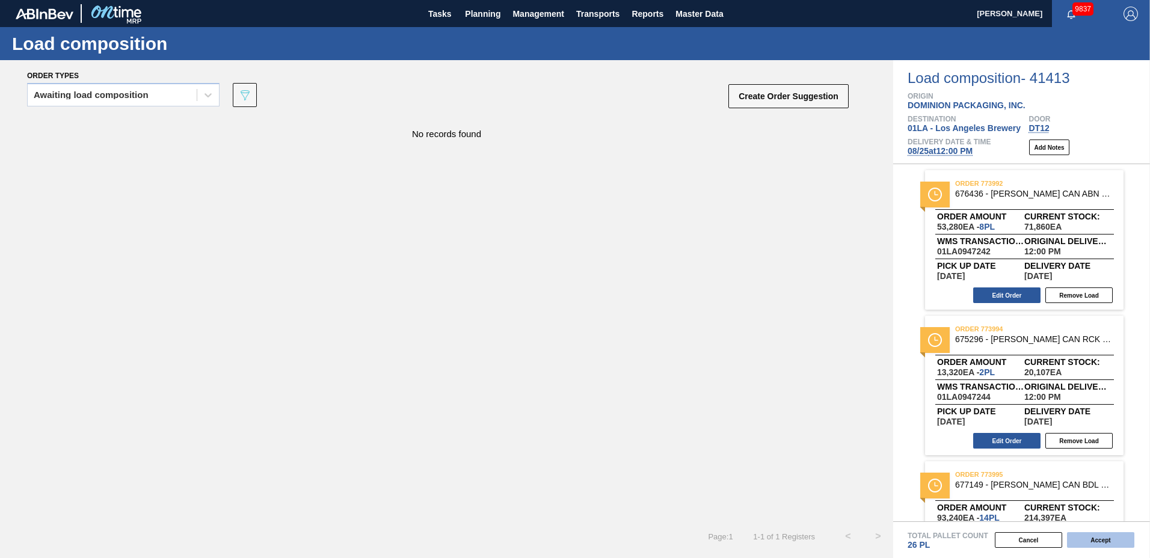
click at [1091, 542] on button "Accept" at bounding box center [1100, 540] width 67 height 16
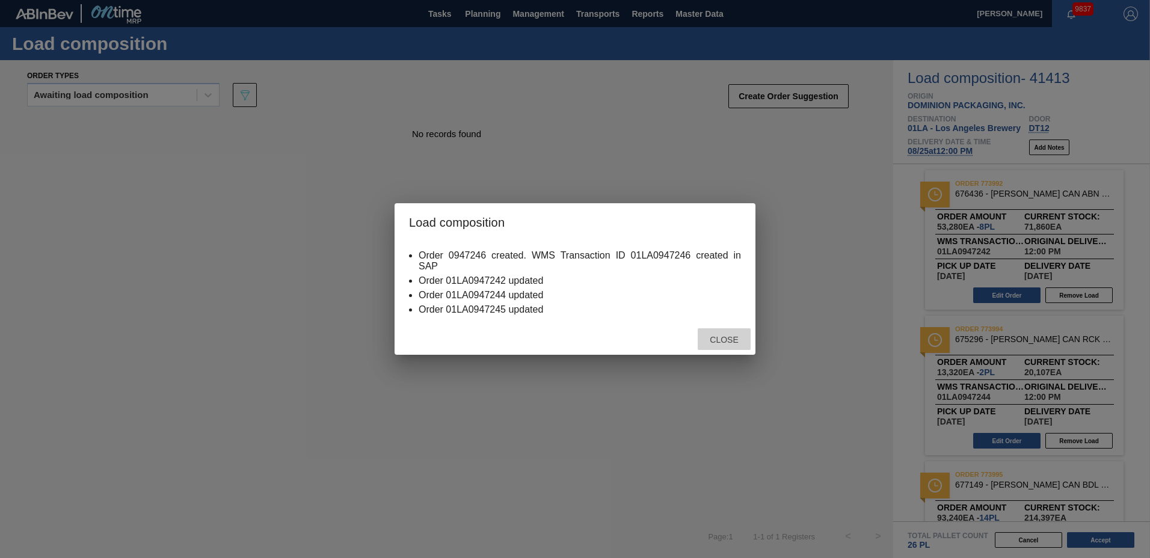
click at [718, 335] on span "Close" at bounding box center [724, 340] width 48 height 10
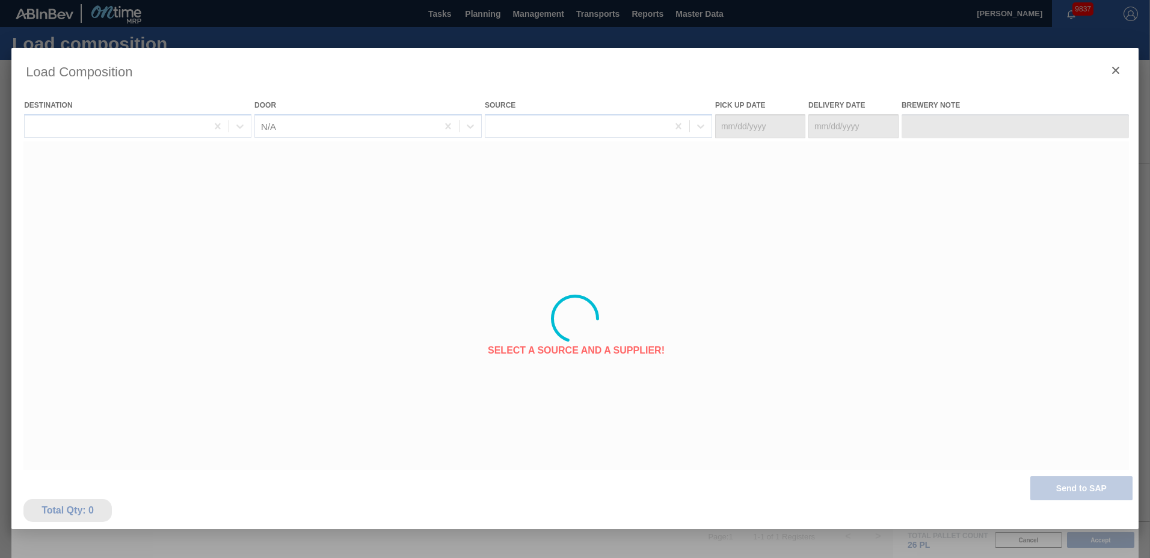
type Date "[DATE]"
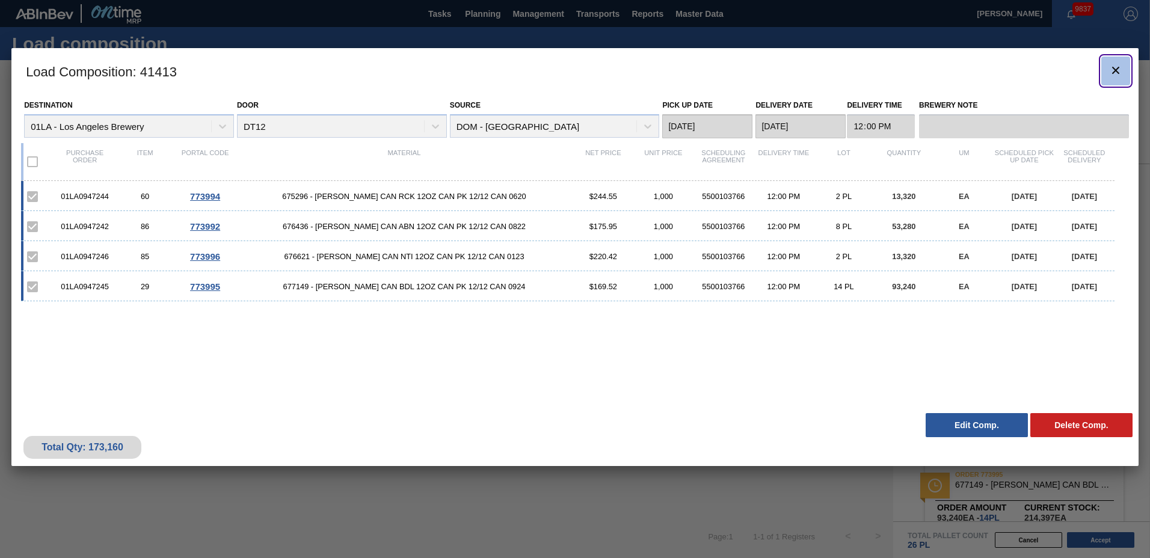
click at [1115, 66] on icon "botão de ícone" at bounding box center [1116, 70] width 14 height 14
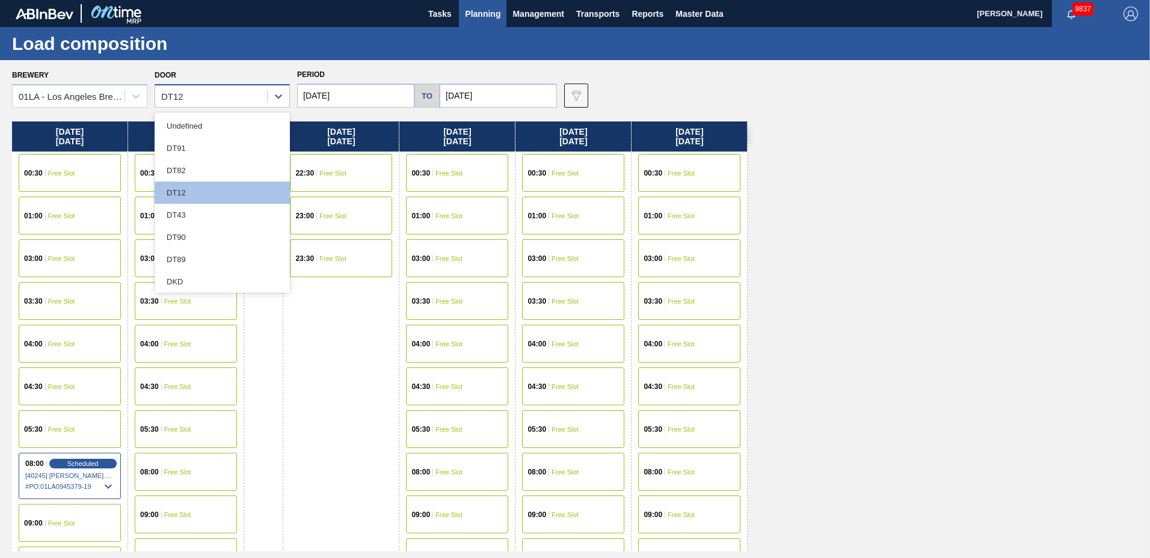
click at [208, 100] on div "DT12" at bounding box center [211, 96] width 112 height 17
click at [220, 209] on div "DT43" at bounding box center [222, 215] width 135 height 22
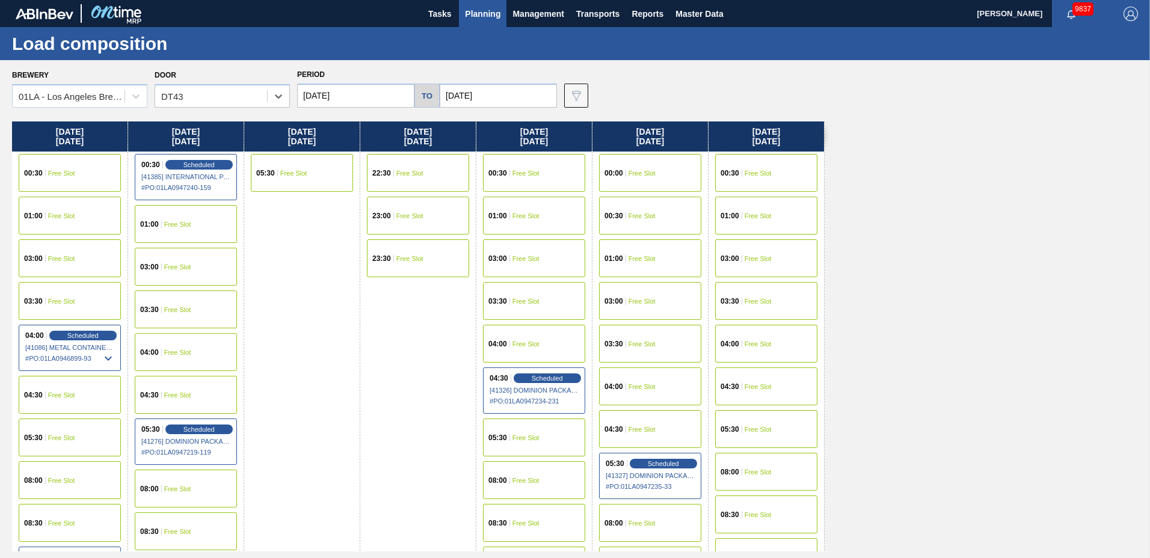
click at [493, 10] on span "Planning" at bounding box center [482, 14] width 35 height 14
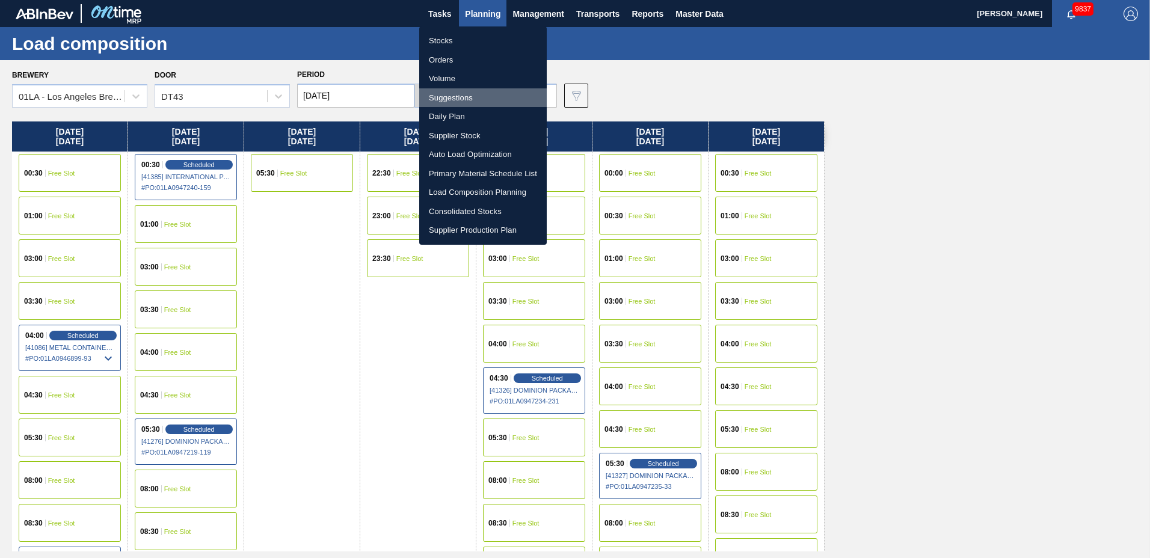
click at [463, 97] on li "Suggestions" at bounding box center [483, 97] width 128 height 19
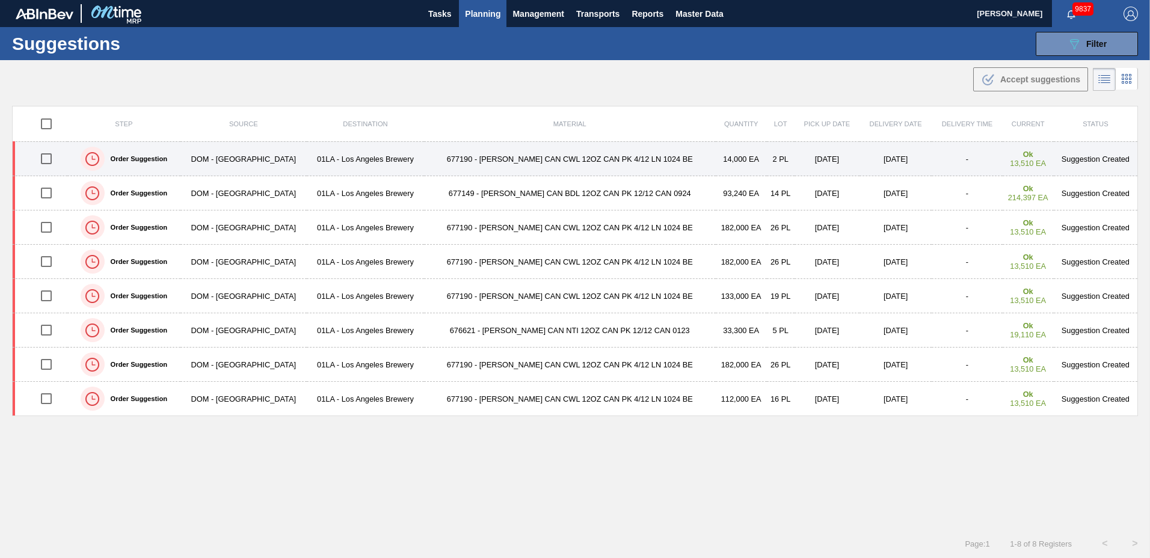
drag, startPoint x: 49, startPoint y: 159, endPoint x: 56, endPoint y: 168, distance: 11.1
click at [49, 159] on input "checkbox" at bounding box center [46, 158] width 25 height 25
checkbox input "true"
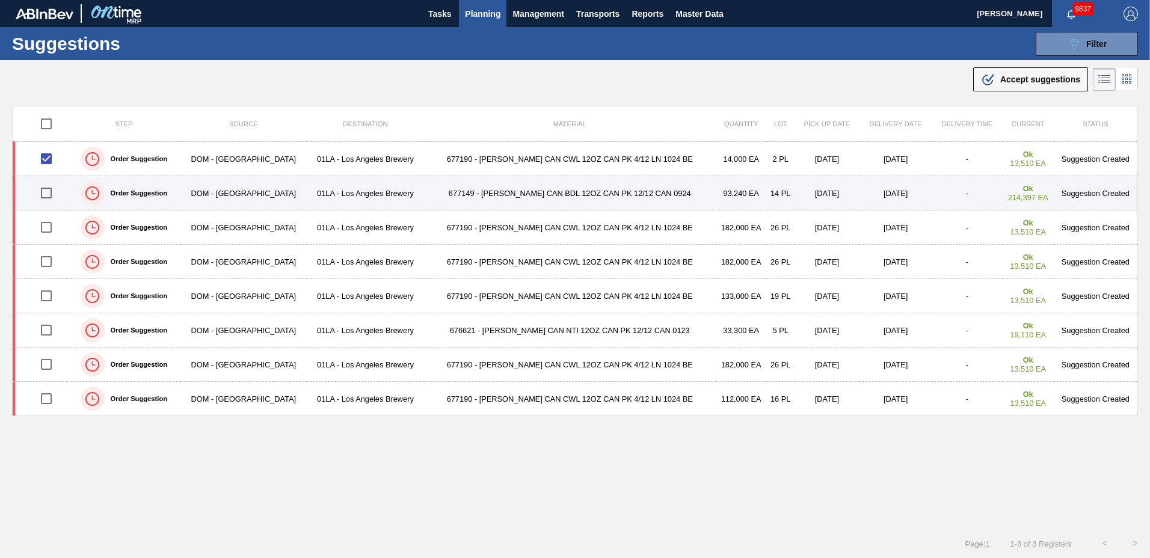
click at [47, 192] on input "checkbox" at bounding box center [46, 192] width 25 height 25
checkbox input "true"
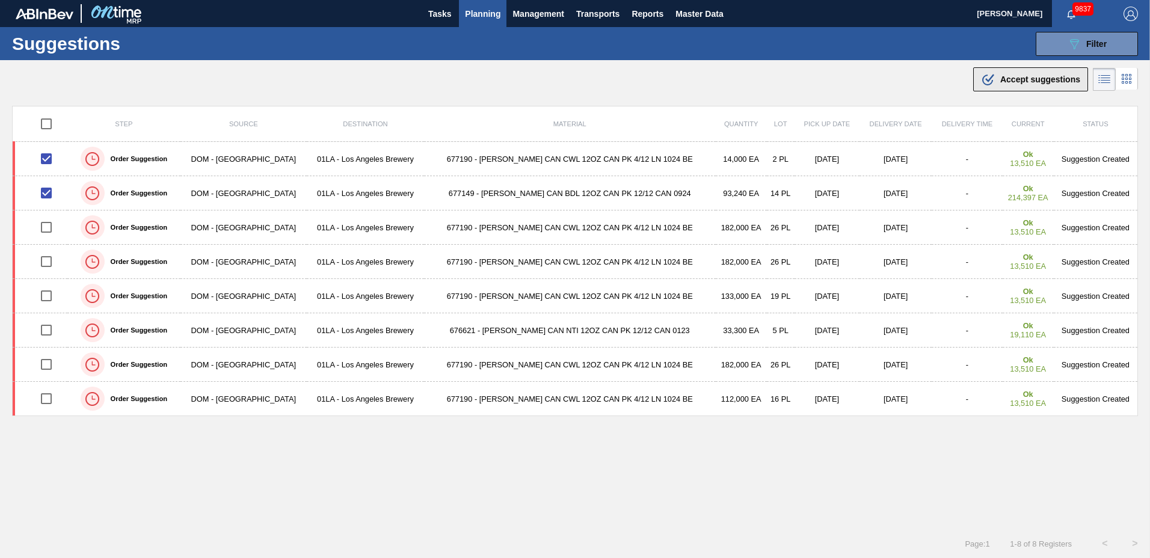
click at [1024, 75] on span "Accept suggestions" at bounding box center [1040, 80] width 80 height 10
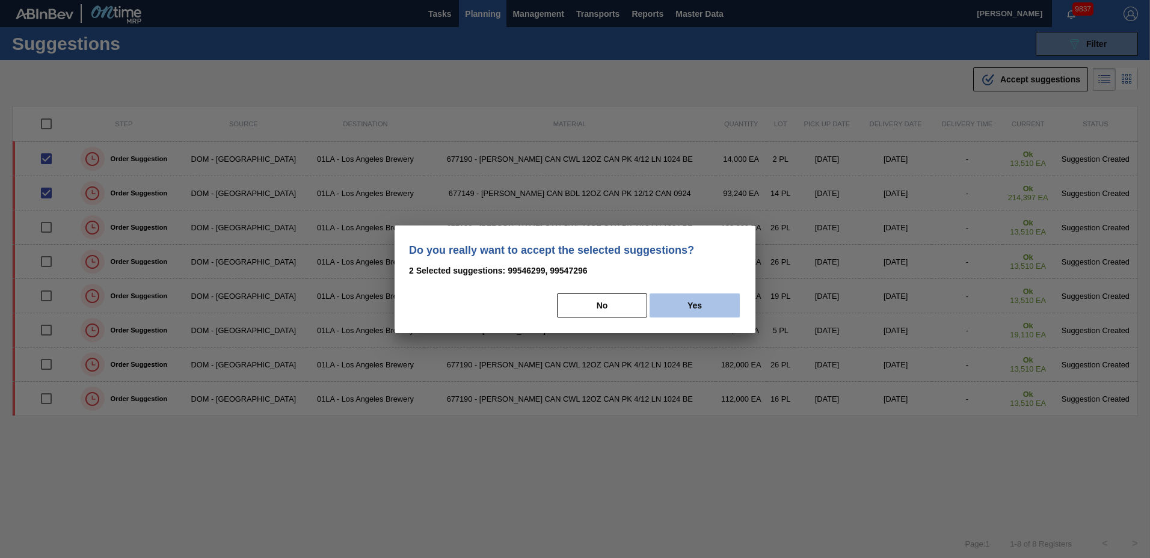
click at [700, 312] on button "Yes" at bounding box center [695, 306] width 90 height 24
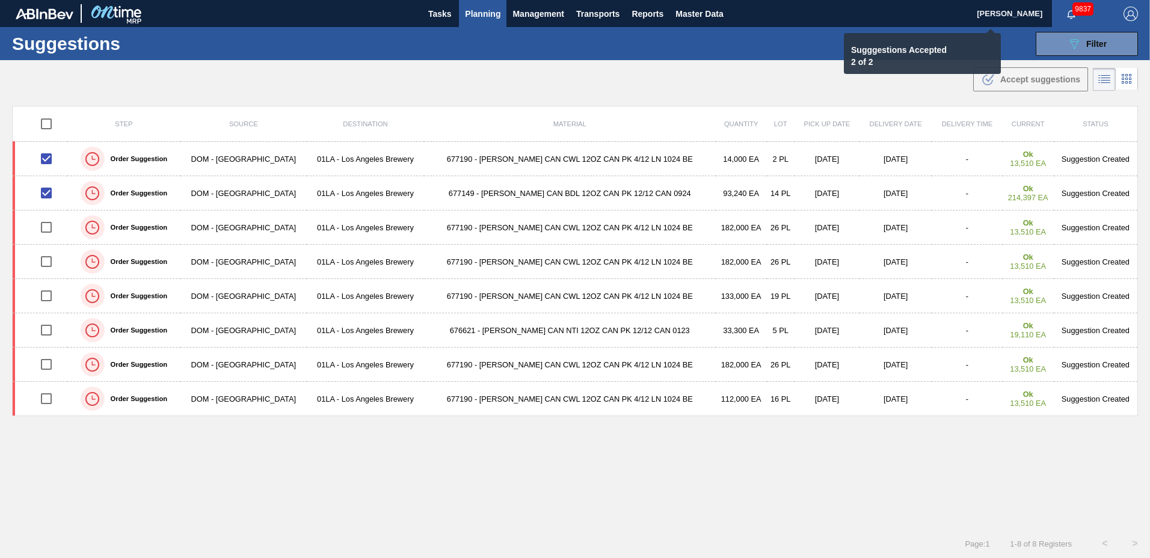
checkbox input "false"
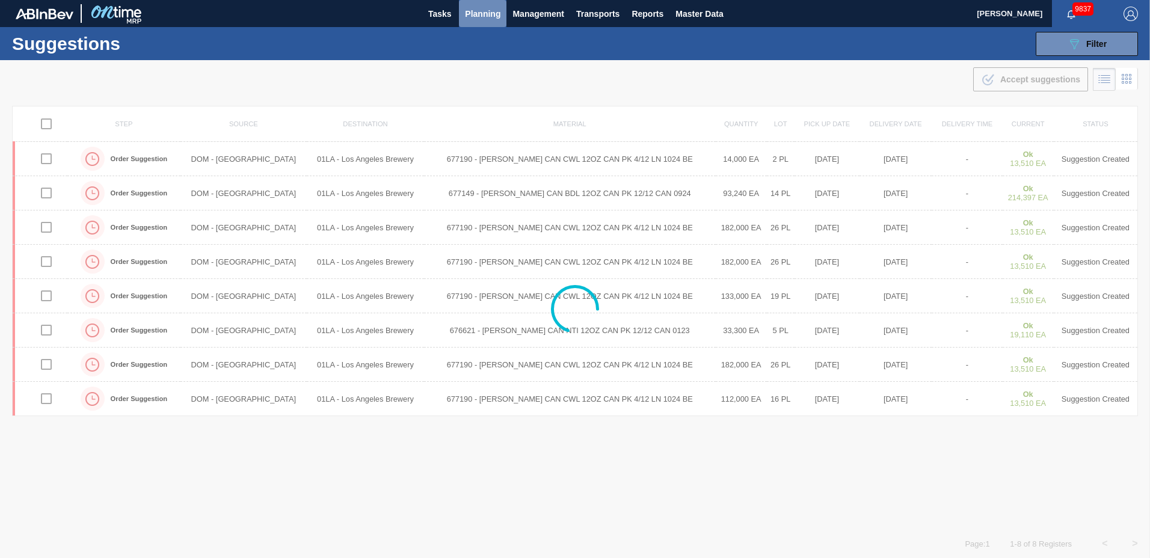
click at [485, 8] on span "Planning" at bounding box center [482, 14] width 35 height 14
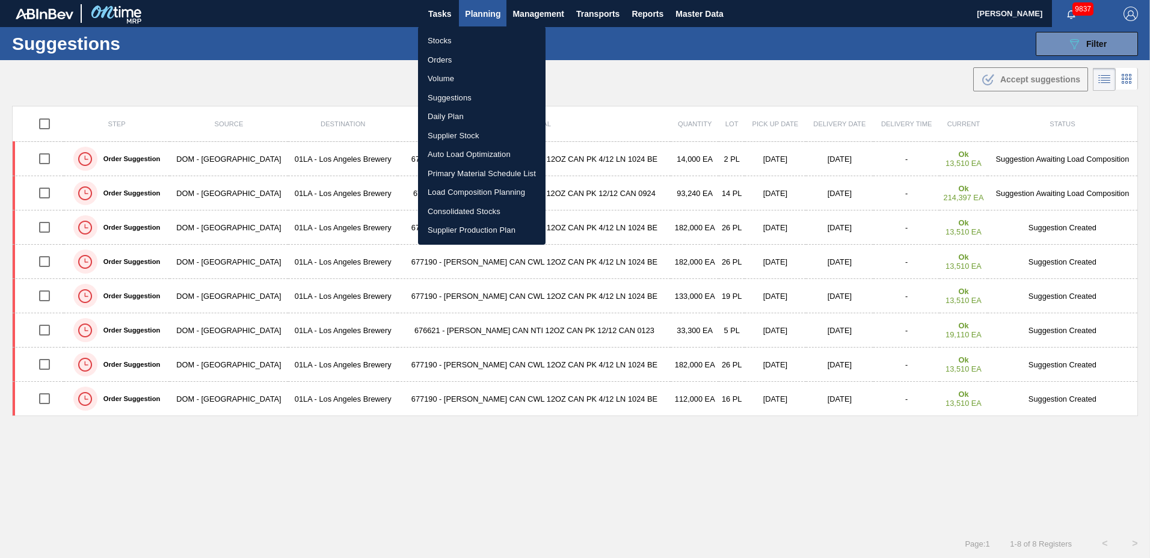
click at [453, 188] on li "Load Composition Planning" at bounding box center [482, 192] width 128 height 19
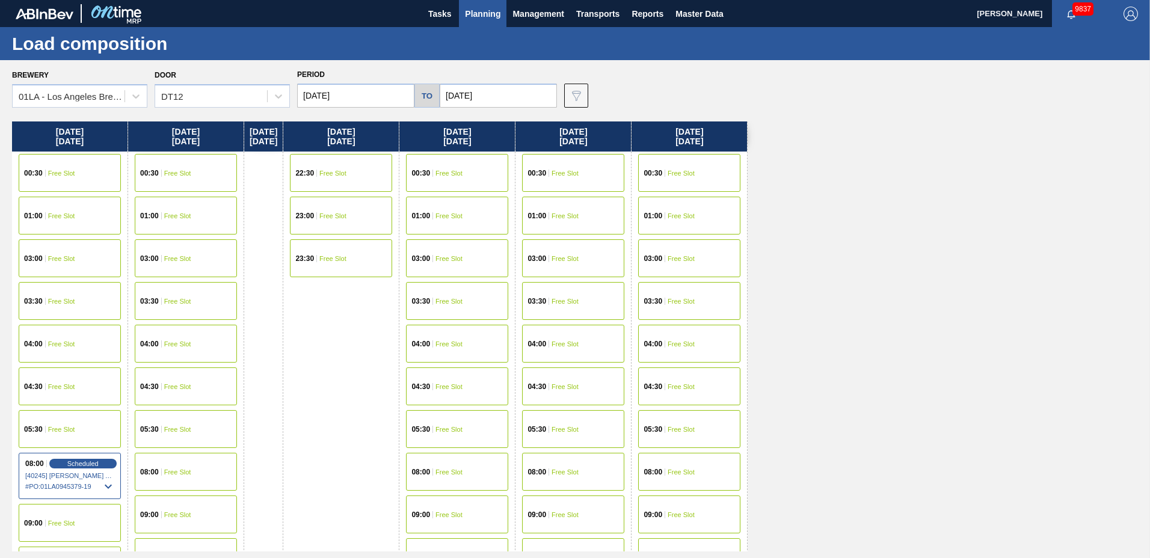
click at [689, 216] on span "Free Slot" at bounding box center [681, 215] width 27 height 7
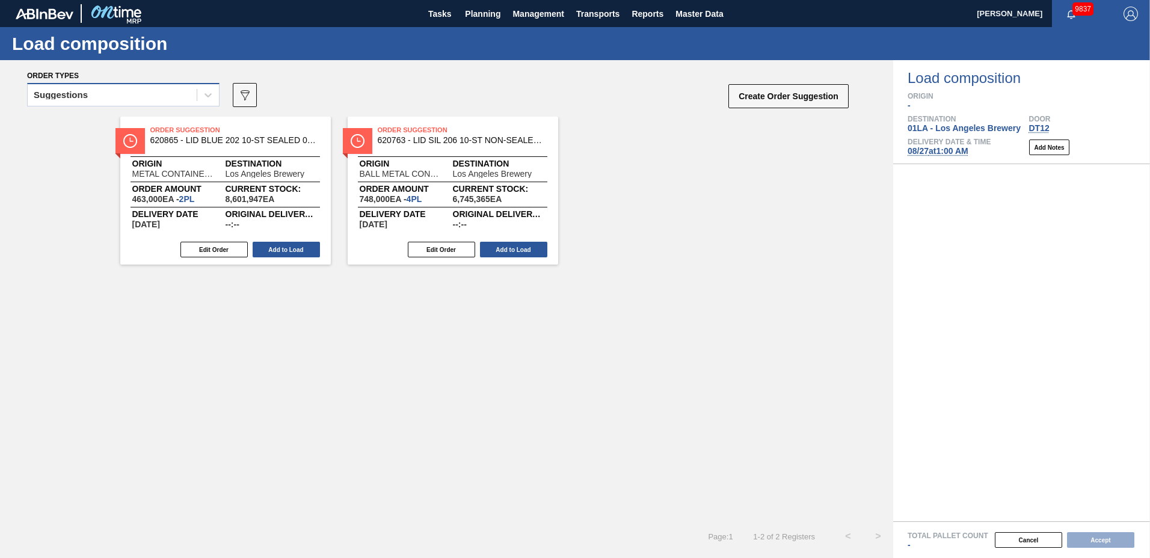
click at [118, 97] on div "Suggestions" at bounding box center [112, 95] width 169 height 17
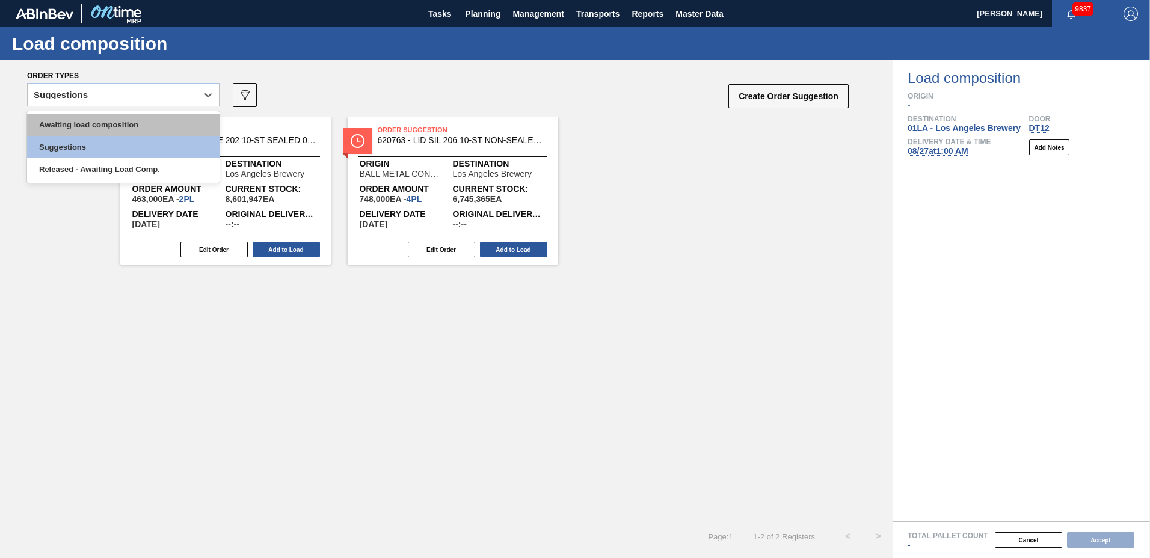
click at [134, 127] on div "Awaiting load composition" at bounding box center [123, 125] width 192 height 22
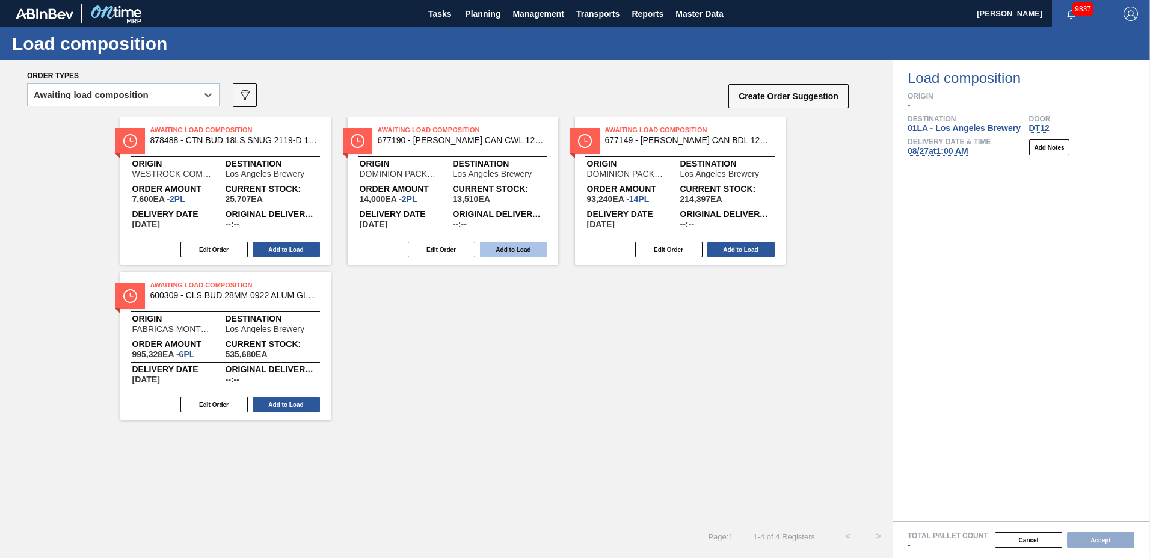
click at [505, 248] on button "Add to Load" at bounding box center [513, 250] width 67 height 16
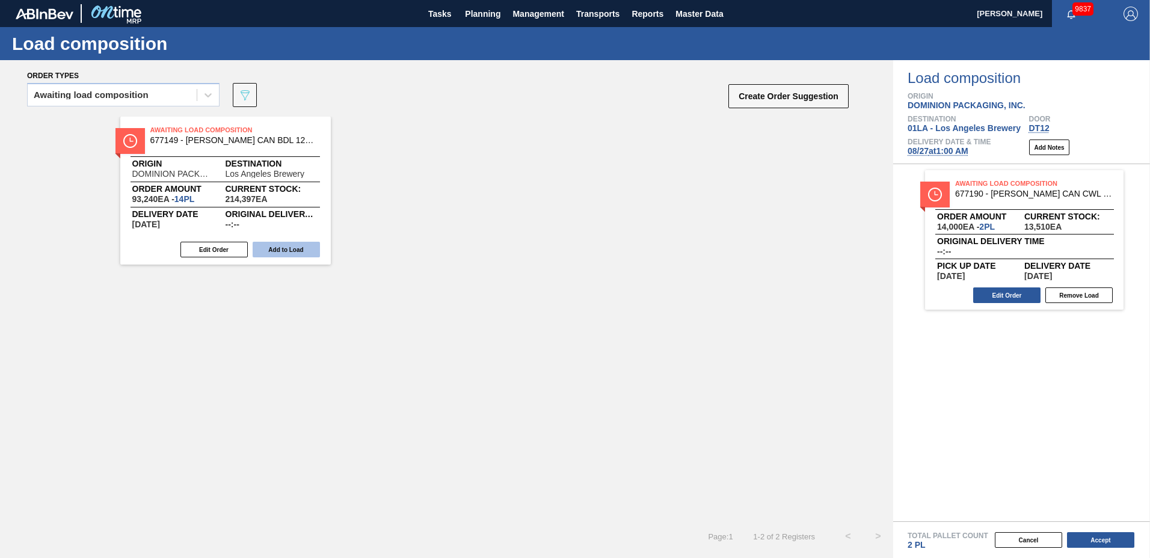
click at [289, 252] on button "Add to Load" at bounding box center [286, 250] width 67 height 16
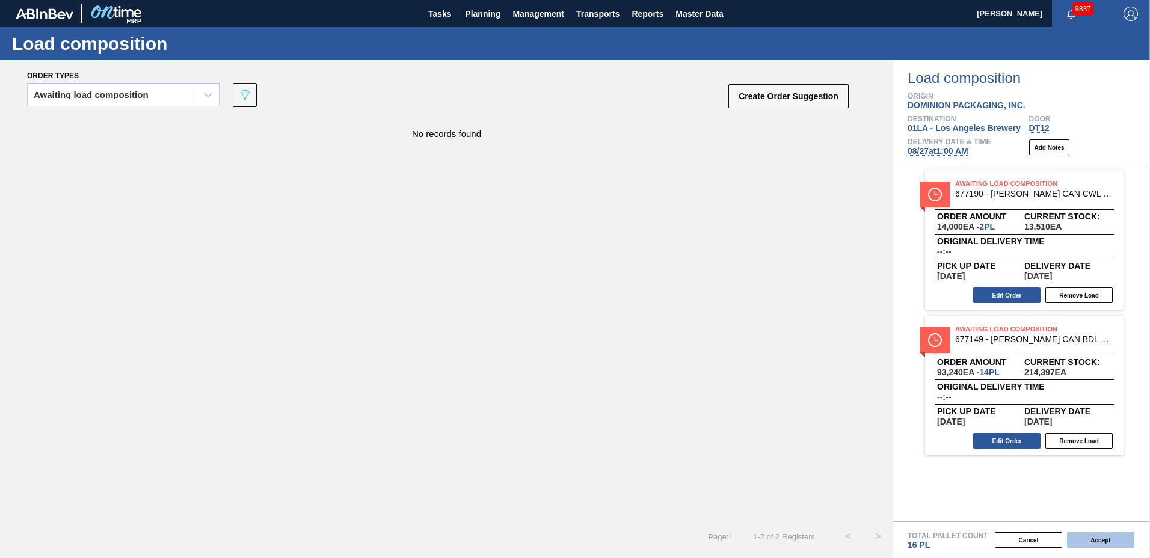
click at [1085, 533] on button "Accept" at bounding box center [1100, 540] width 67 height 16
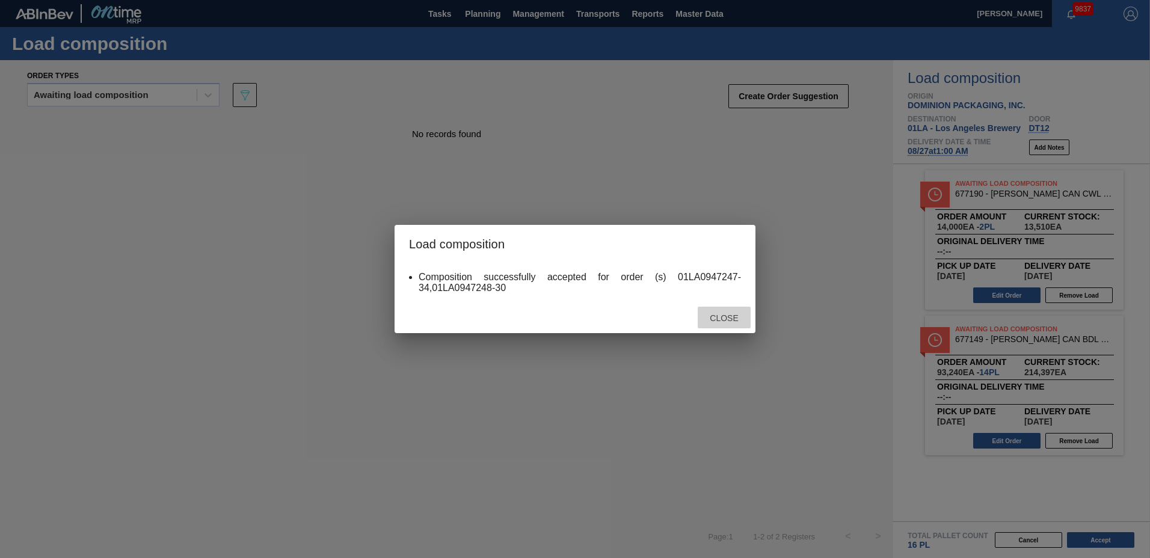
click at [716, 322] on span "Close" at bounding box center [724, 318] width 48 height 10
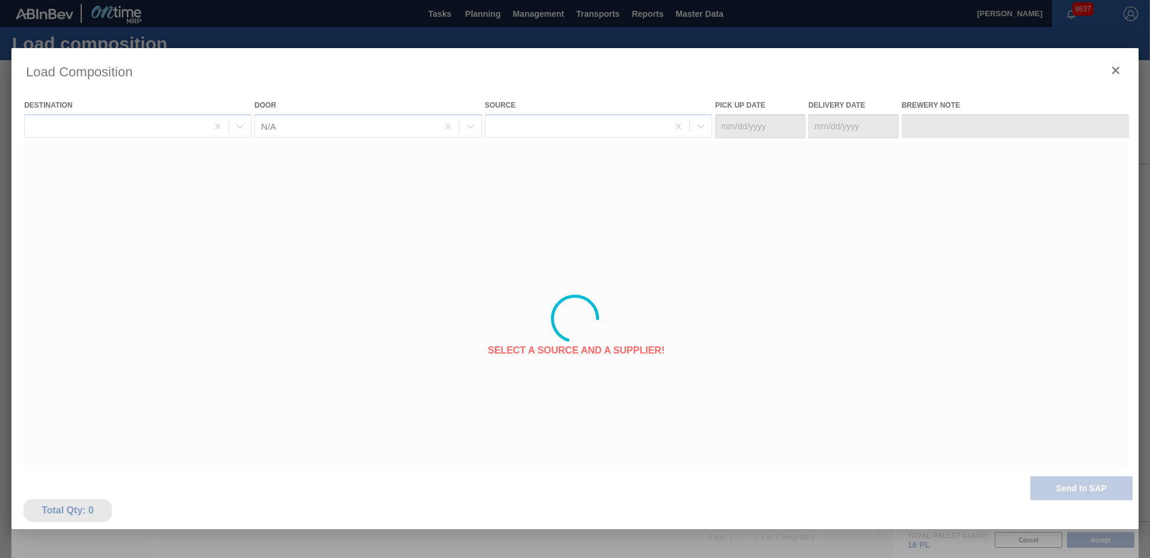
type Date "[DATE]"
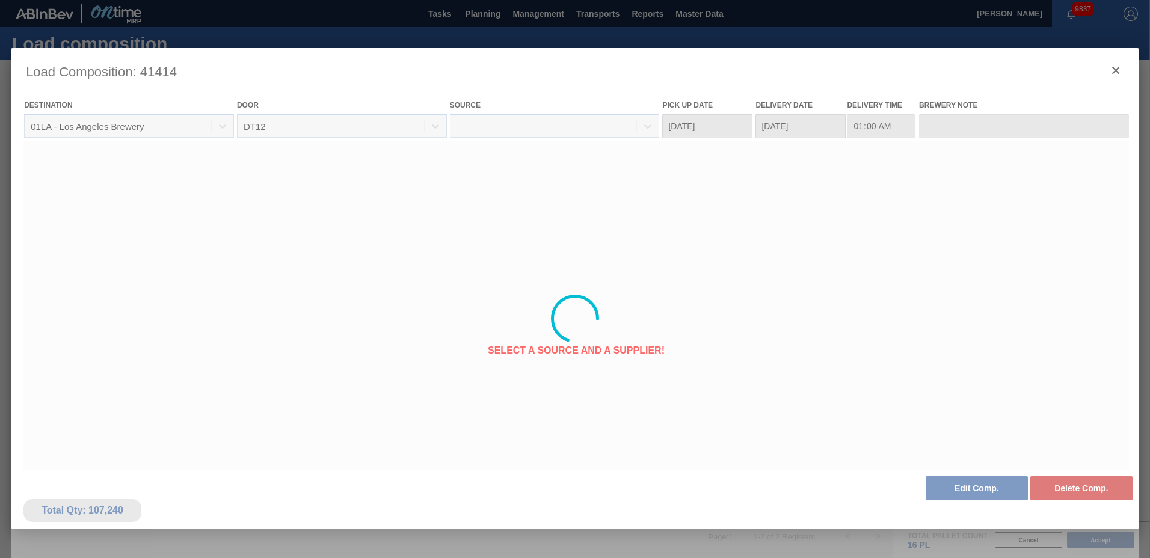
click at [984, 487] on div at bounding box center [574, 318] width 1127 height 541
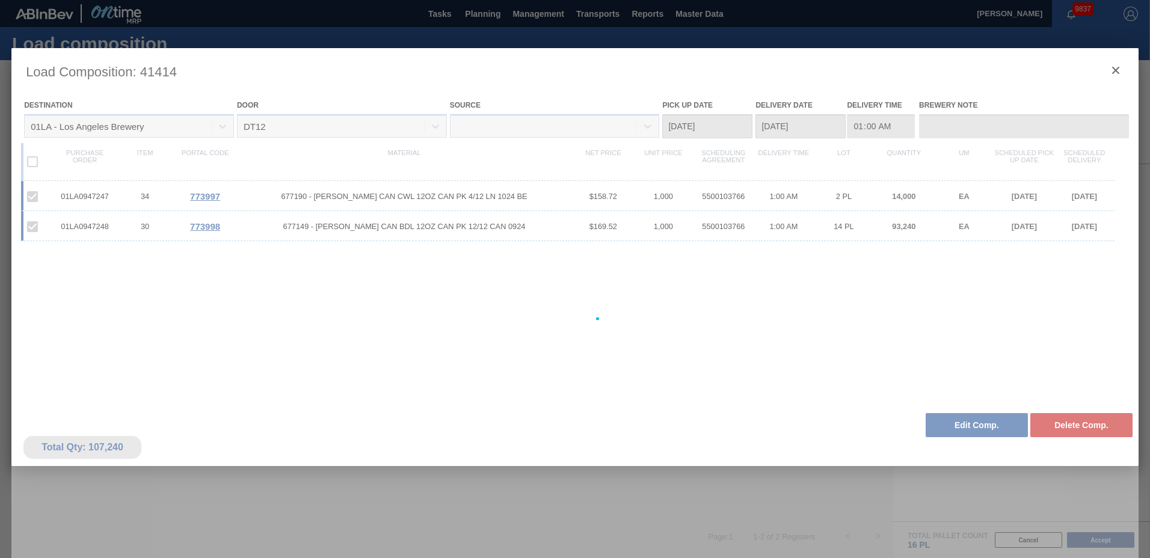
click at [955, 420] on div at bounding box center [574, 318] width 1127 height 541
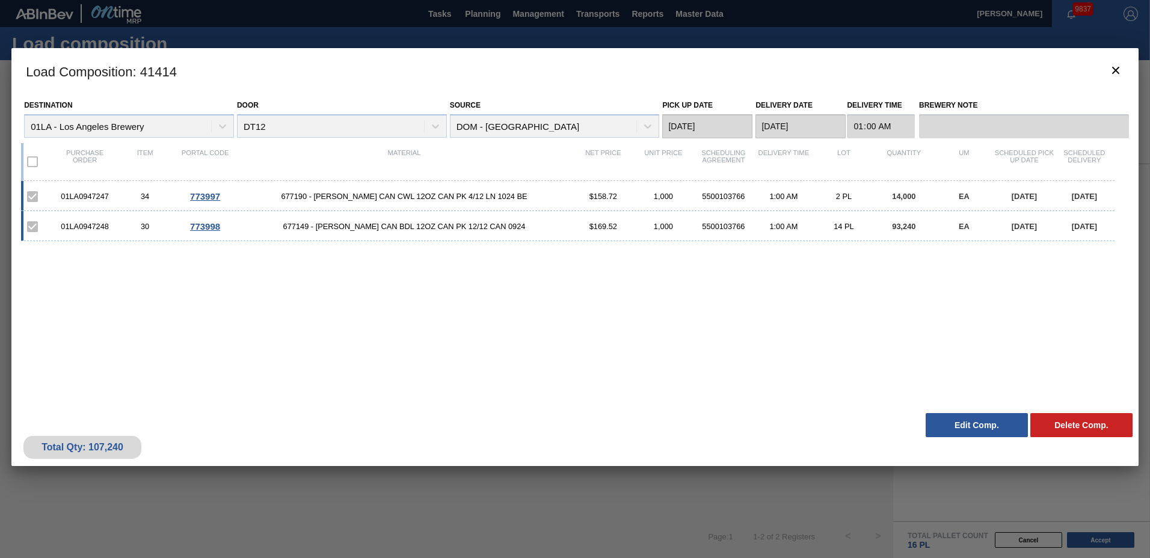
click at [962, 430] on button "Edit Comp." at bounding box center [977, 425] width 102 height 24
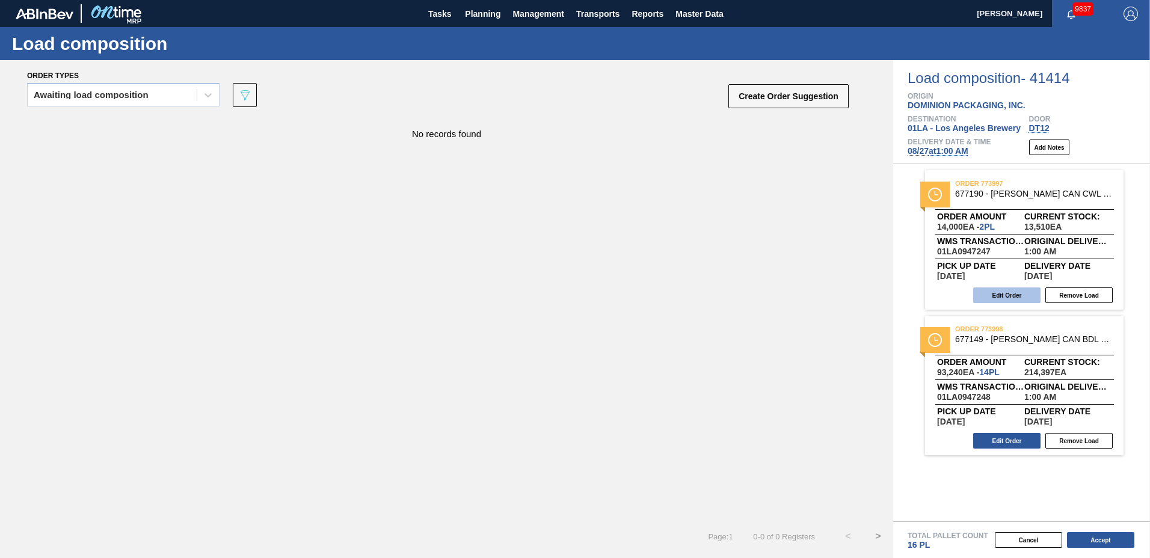
click at [1000, 295] on button "Edit Order" at bounding box center [1006, 296] width 67 height 16
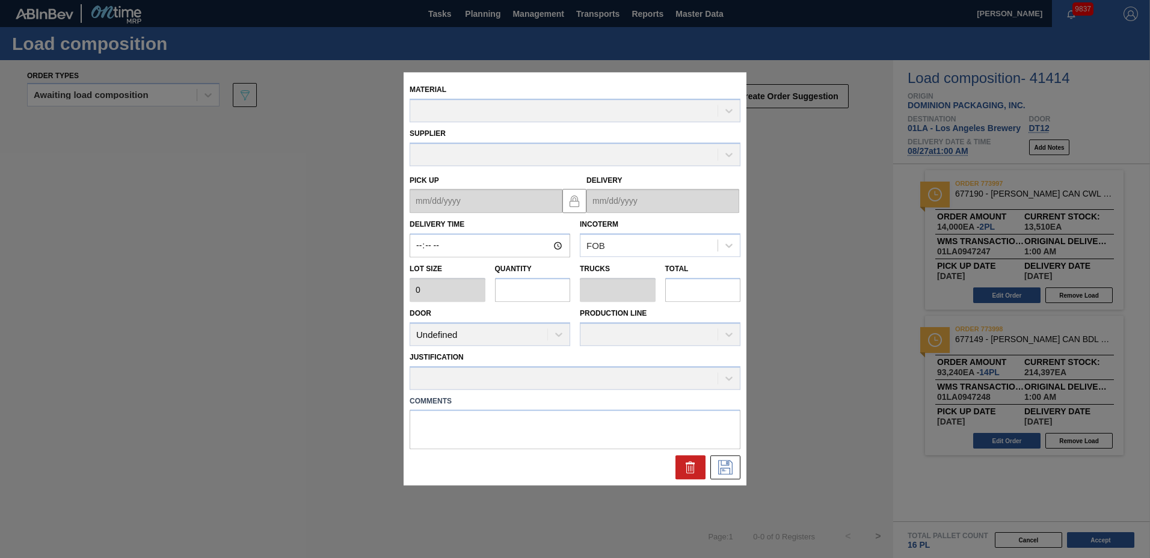
type input "01:00:00"
type input "7,000"
type input "2"
type input "0.077"
type input "14,000"
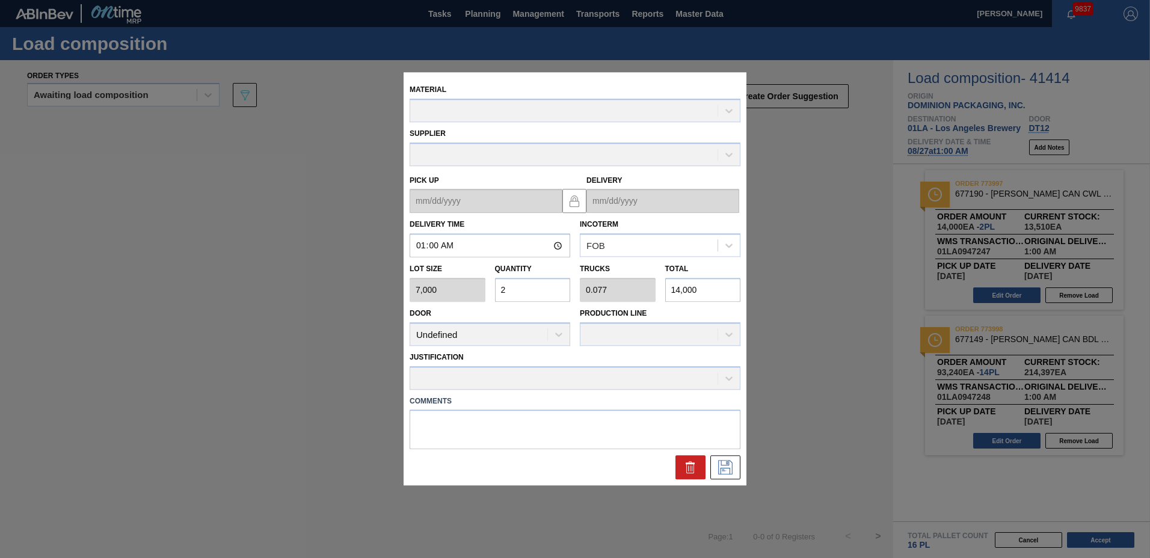
type up "[DATE]"
type input "[DATE]"
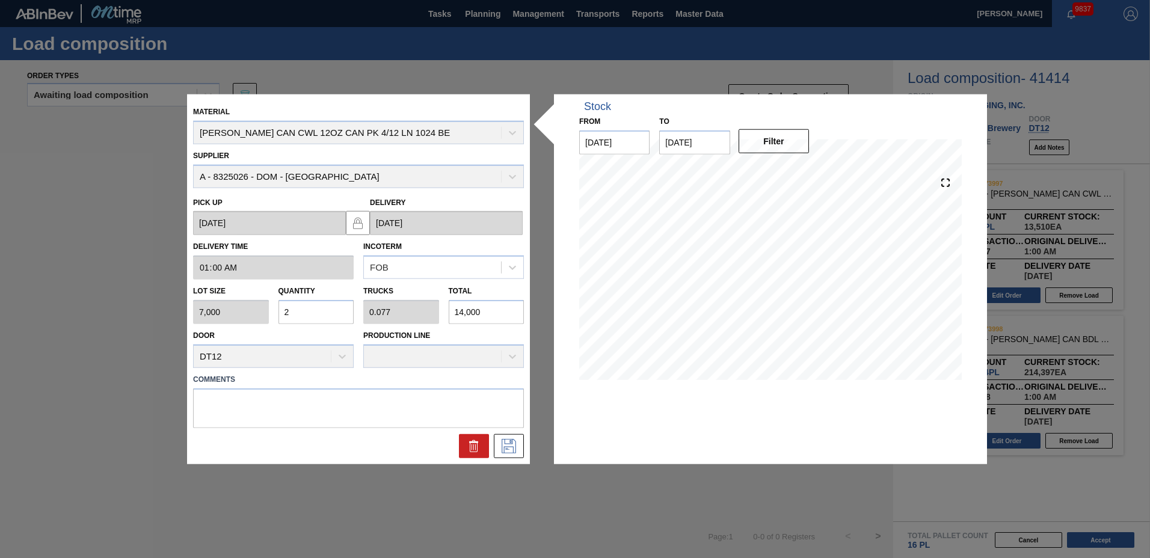
click at [307, 319] on input "2" at bounding box center [317, 312] width 76 height 24
type input "0"
type input "8"
type input "0.308"
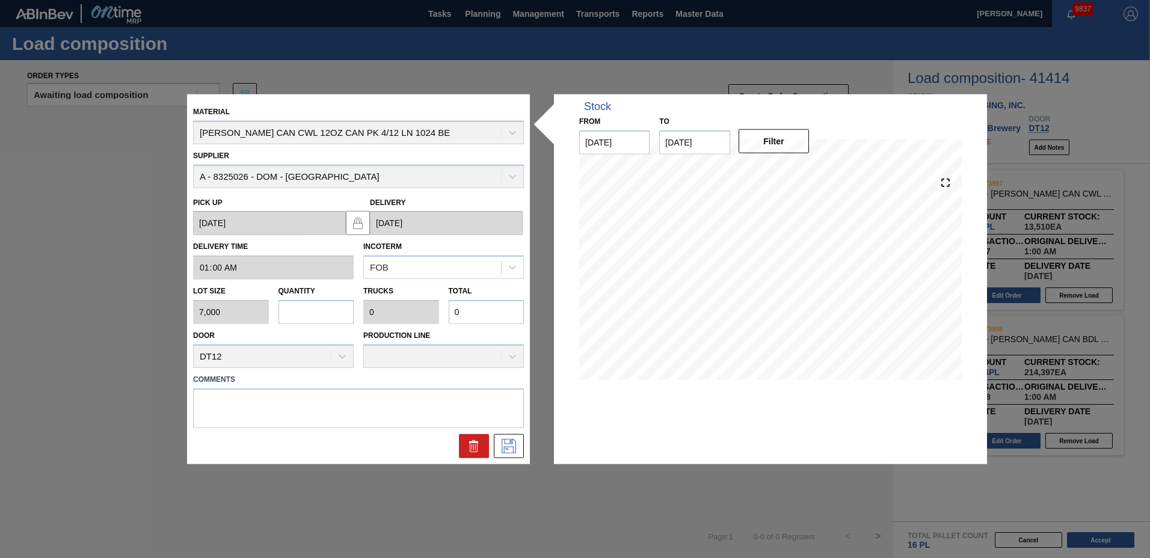
type input "56,000"
type input "8"
click at [519, 446] on button at bounding box center [509, 446] width 30 height 24
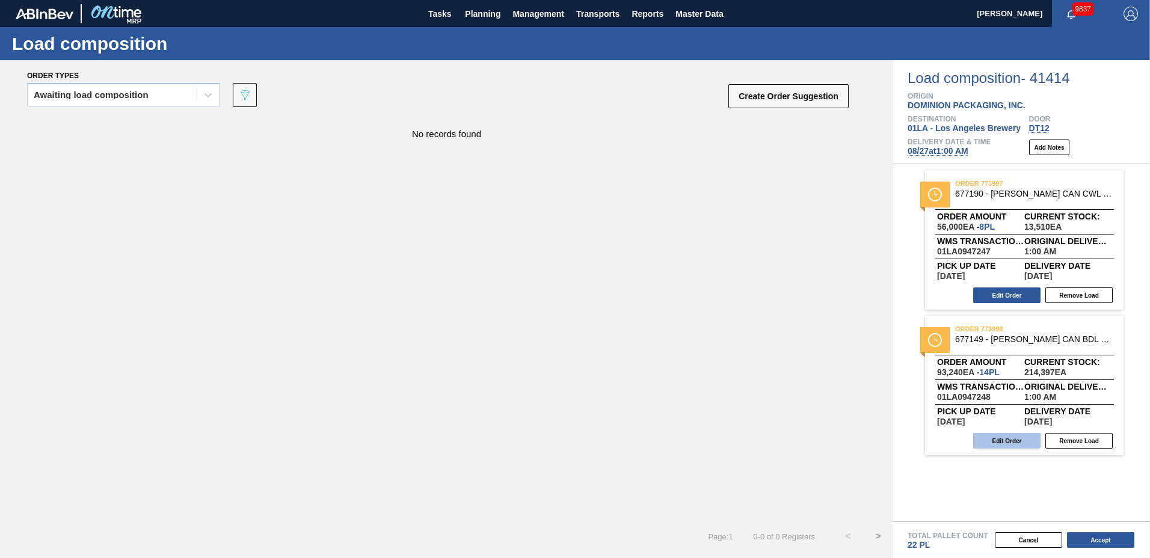
click at [993, 437] on button "Edit Order" at bounding box center [1006, 441] width 67 height 16
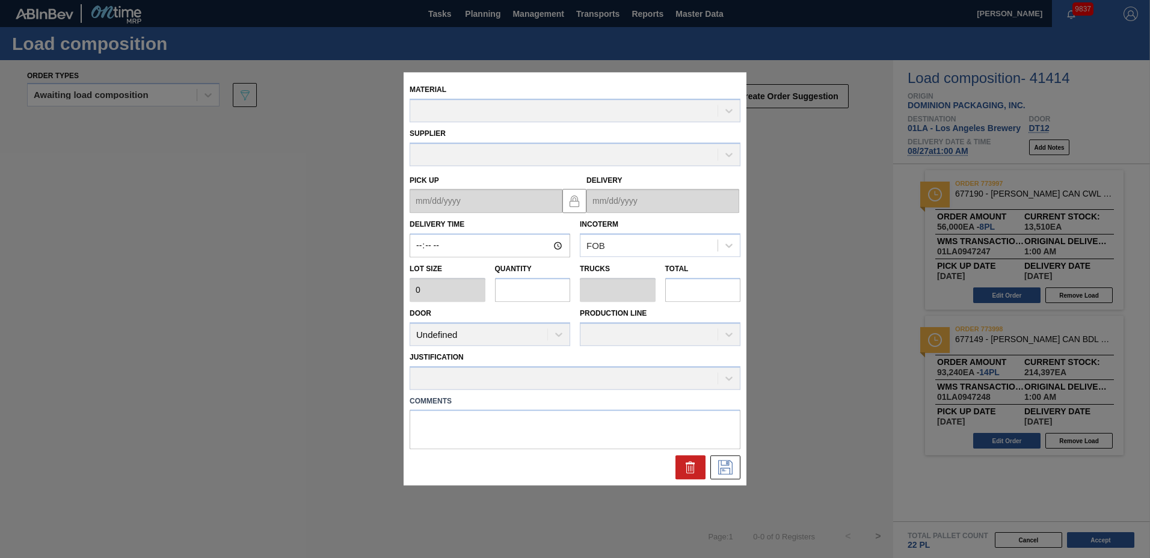
type input "01:00:00"
type input "6,660"
type input "14"
type input "0.538"
type input "93,240"
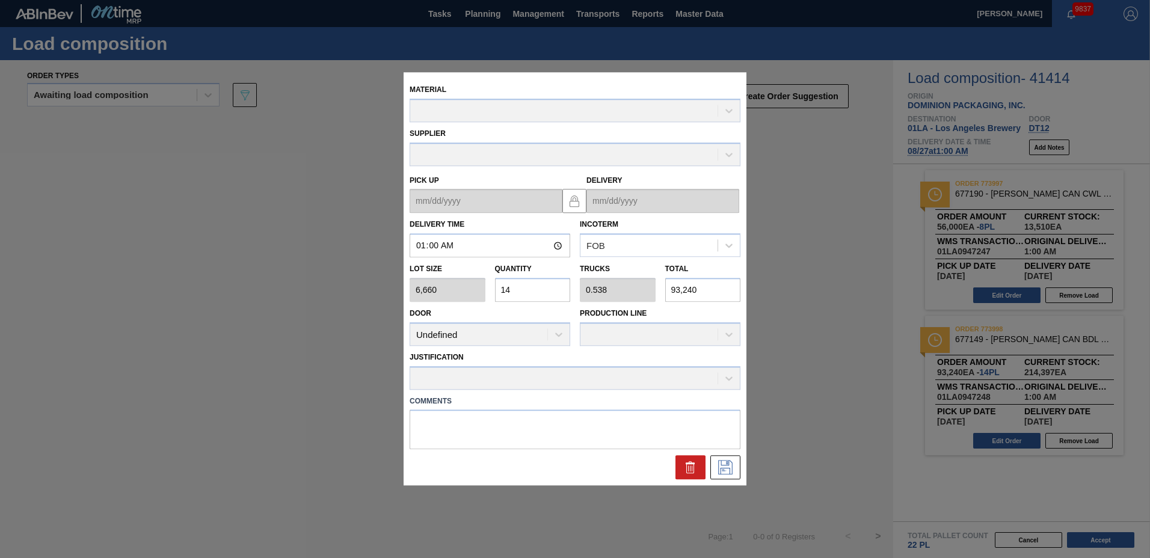
type up "[DATE]"
type input "[DATE]"
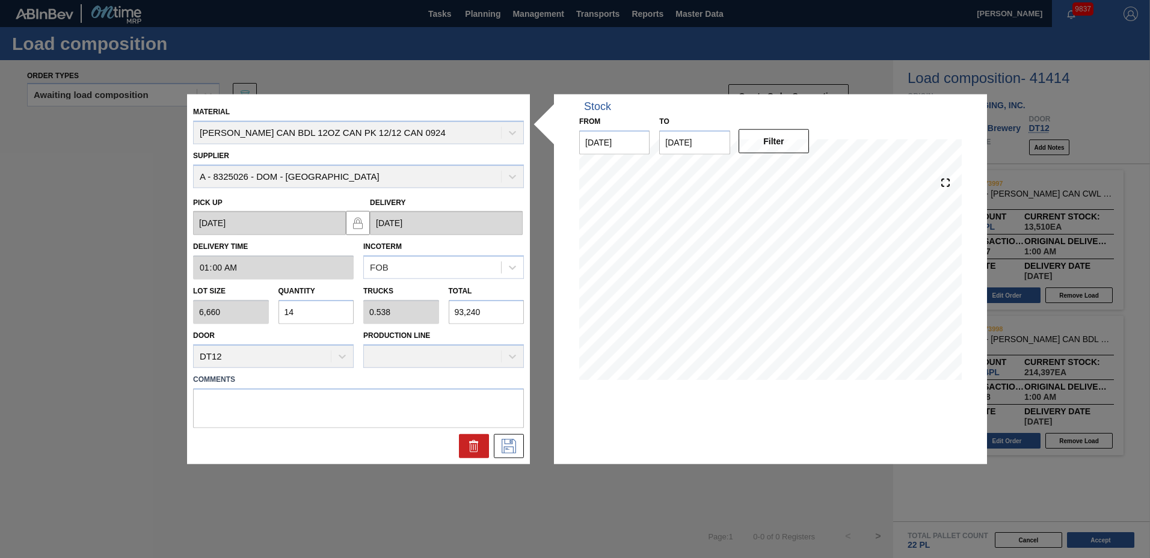
click at [337, 317] on input "14" at bounding box center [317, 312] width 76 height 24
type input "1"
type input "0.038"
type input "6,660"
type input "18"
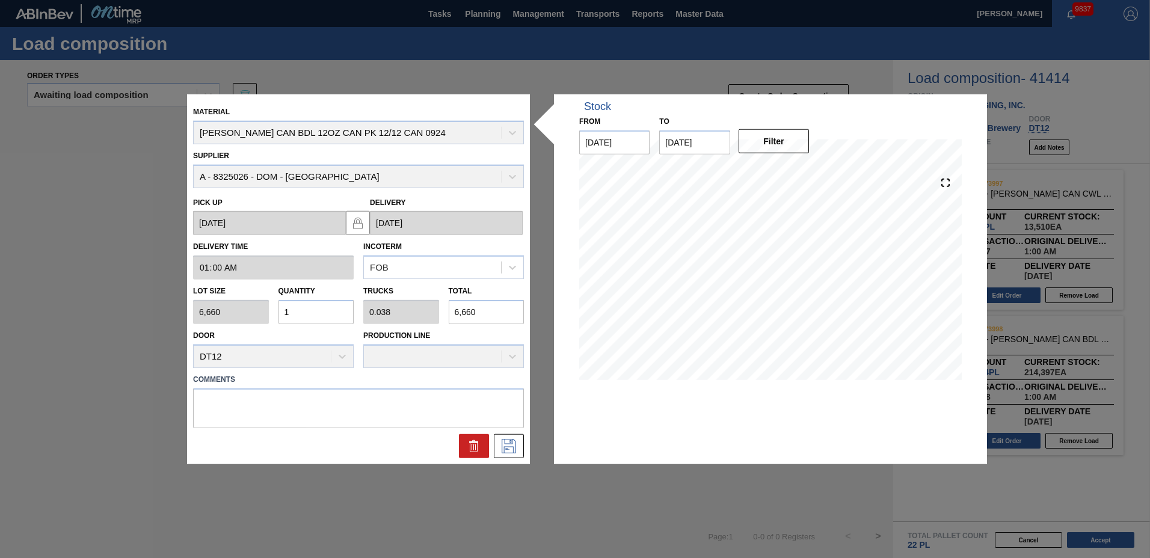
type input "0.692"
type input "119,880"
type input "18"
click at [503, 449] on icon at bounding box center [508, 446] width 19 height 14
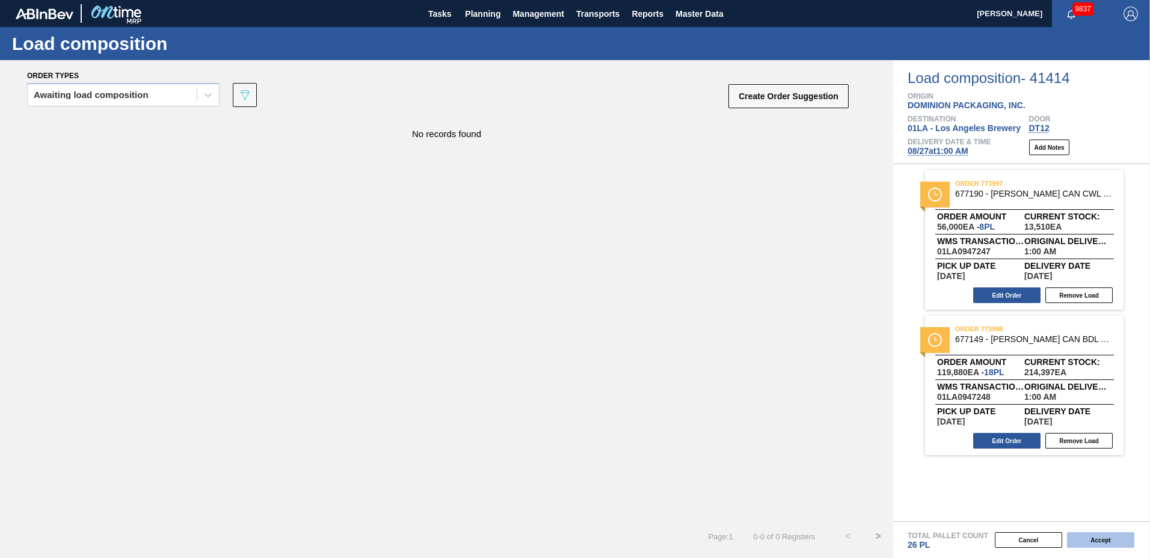
click at [1100, 538] on button "Accept" at bounding box center [1100, 540] width 67 height 16
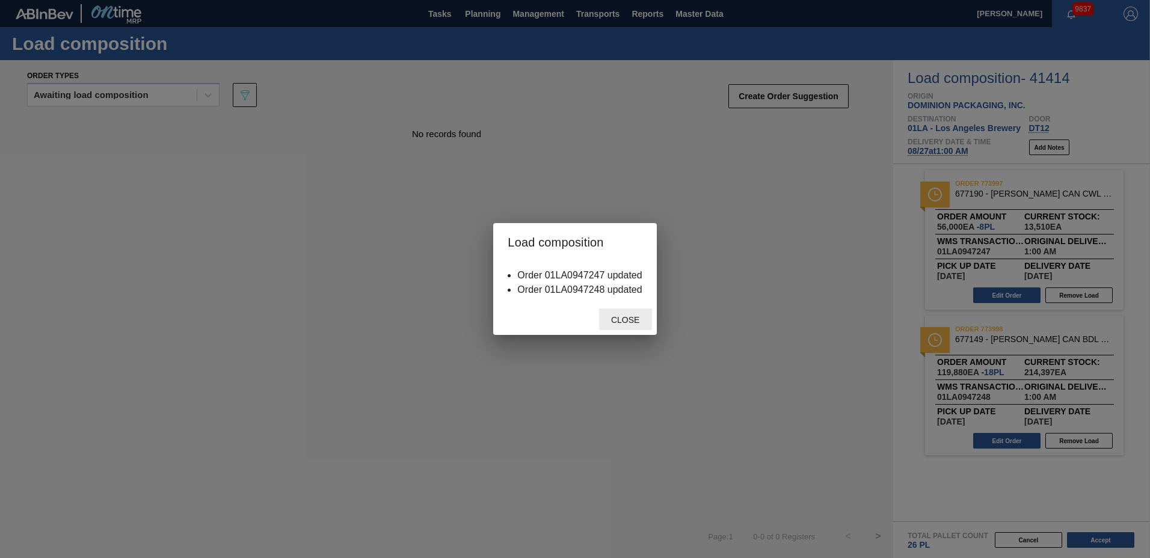
click at [632, 322] on span "Close" at bounding box center [626, 320] width 48 height 10
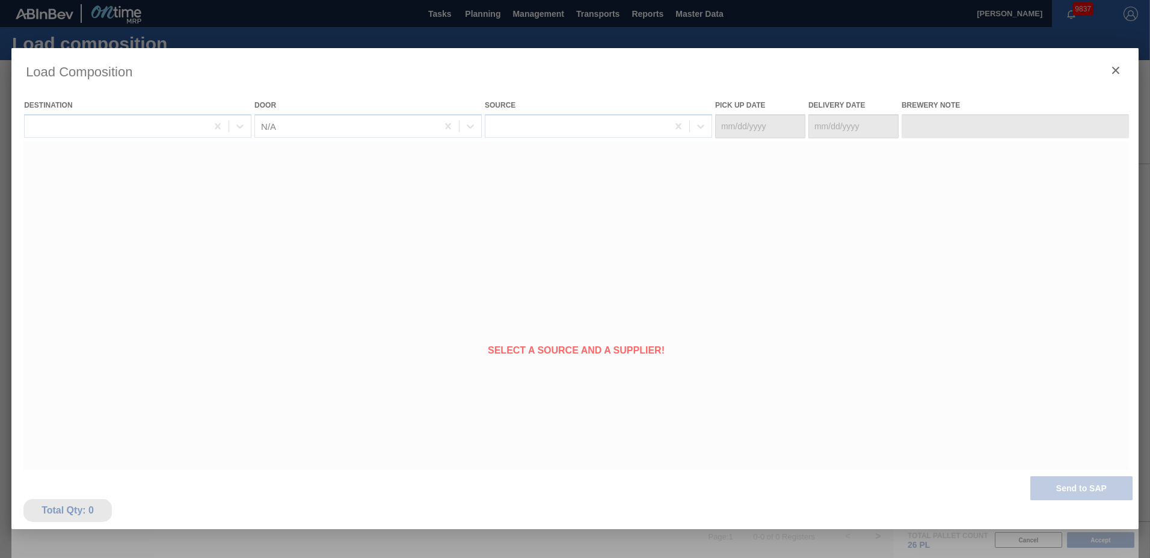
type Date "[DATE]"
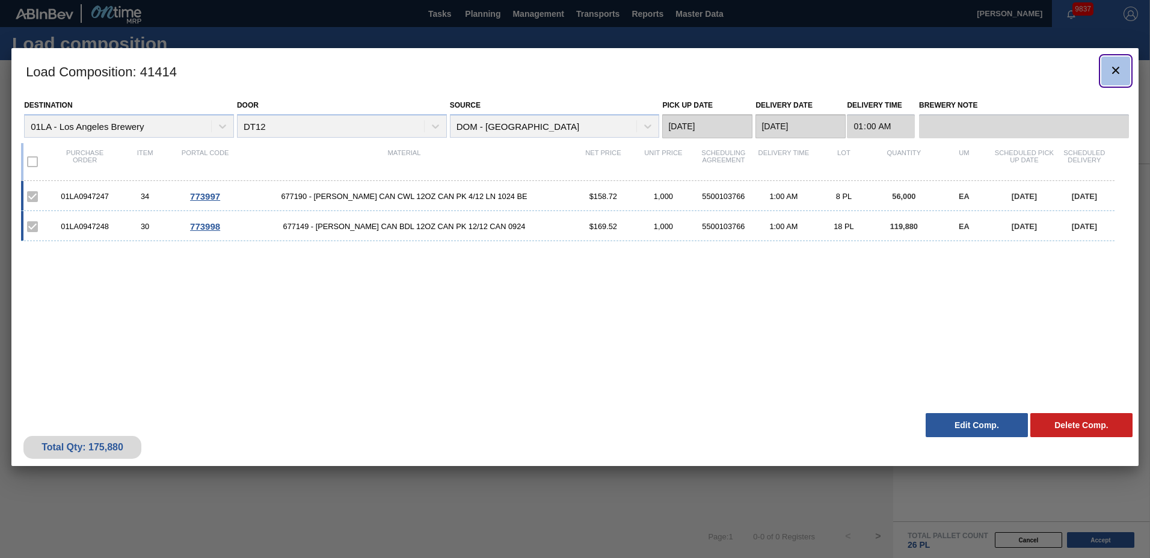
click at [1121, 76] on icon "botão de ícone" at bounding box center [1116, 70] width 14 height 14
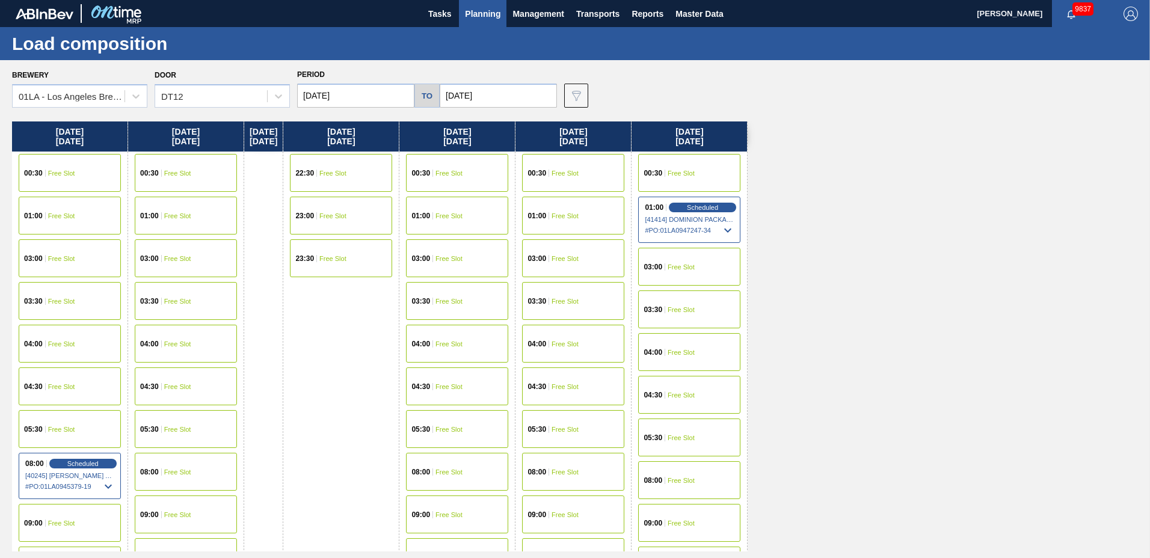
click at [479, 5] on button "Planning" at bounding box center [483, 13] width 48 height 27
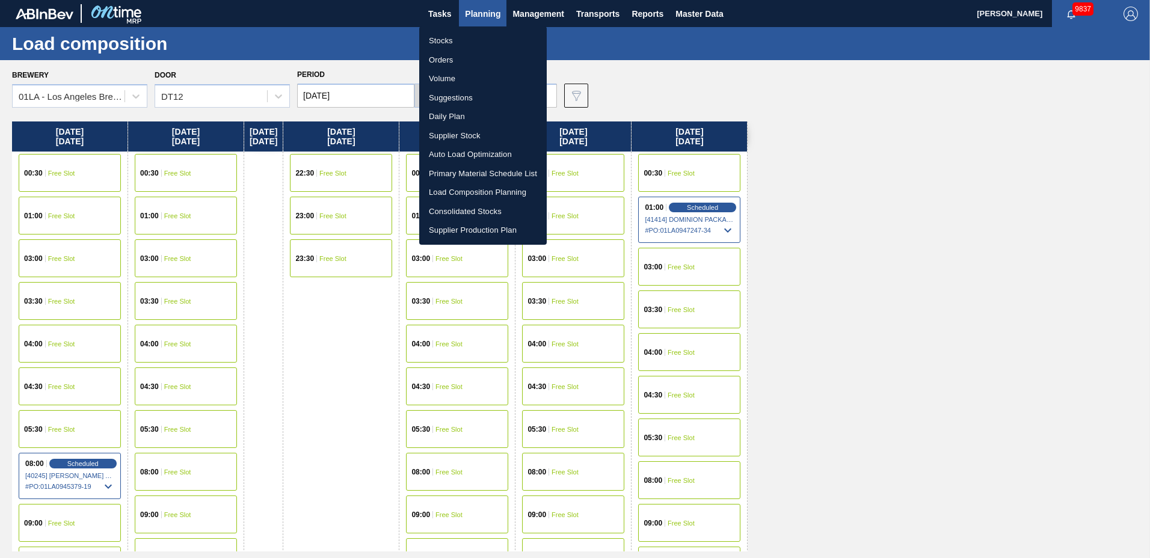
click at [479, 99] on li "Suggestions" at bounding box center [483, 97] width 128 height 19
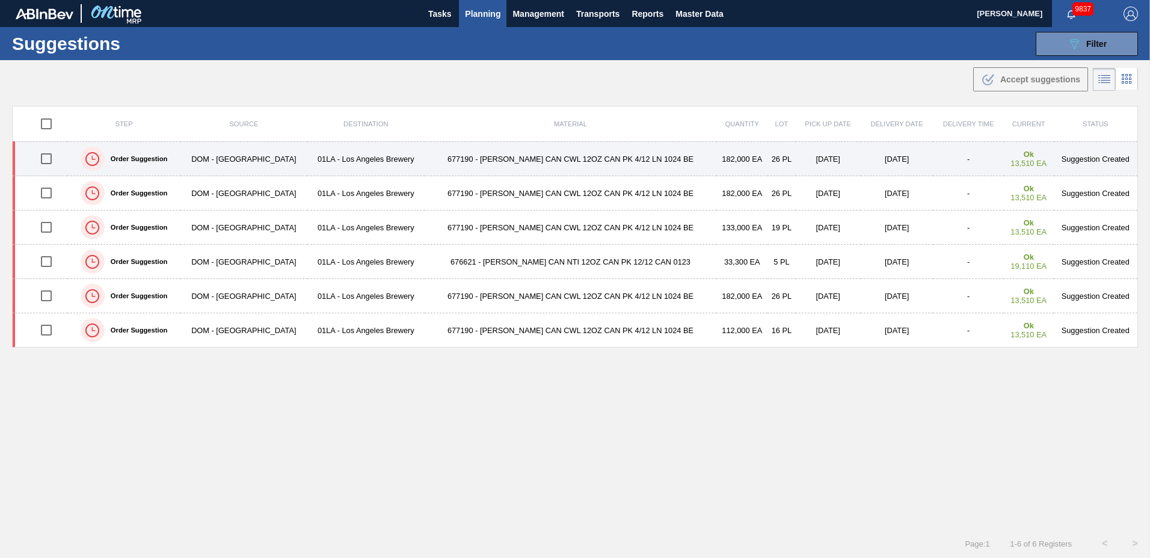
click at [478, 155] on td "677190 - [PERSON_NAME] CAN CWL 12OZ CAN PK 4/12 LN 1024 BE" at bounding box center [571, 159] width 292 height 34
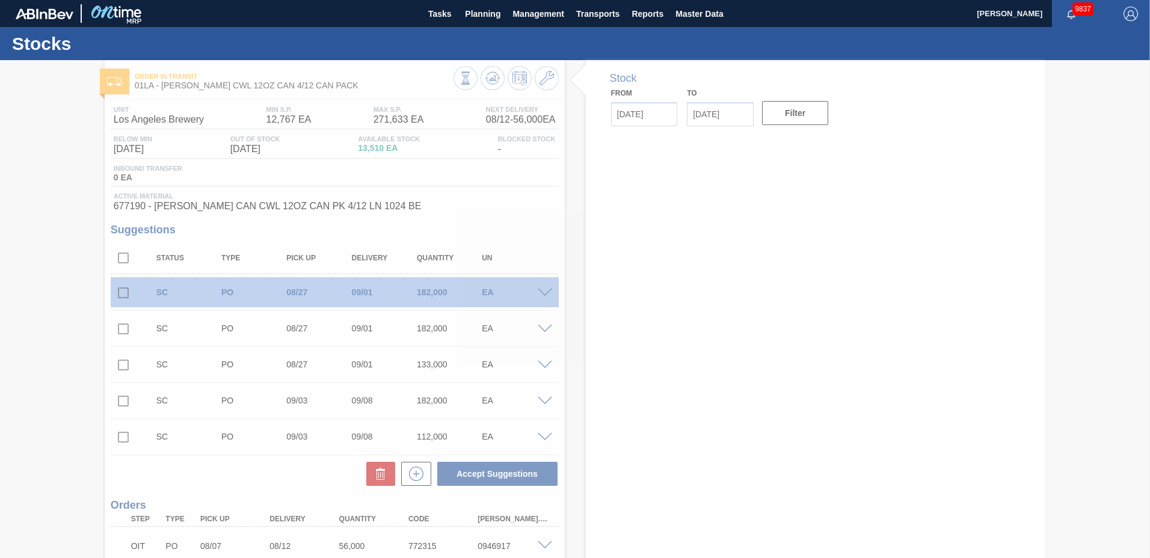
drag, startPoint x: 544, startPoint y: 78, endPoint x: 504, endPoint y: 132, distance: 67.5
click at [544, 78] on div at bounding box center [575, 309] width 1150 height 498
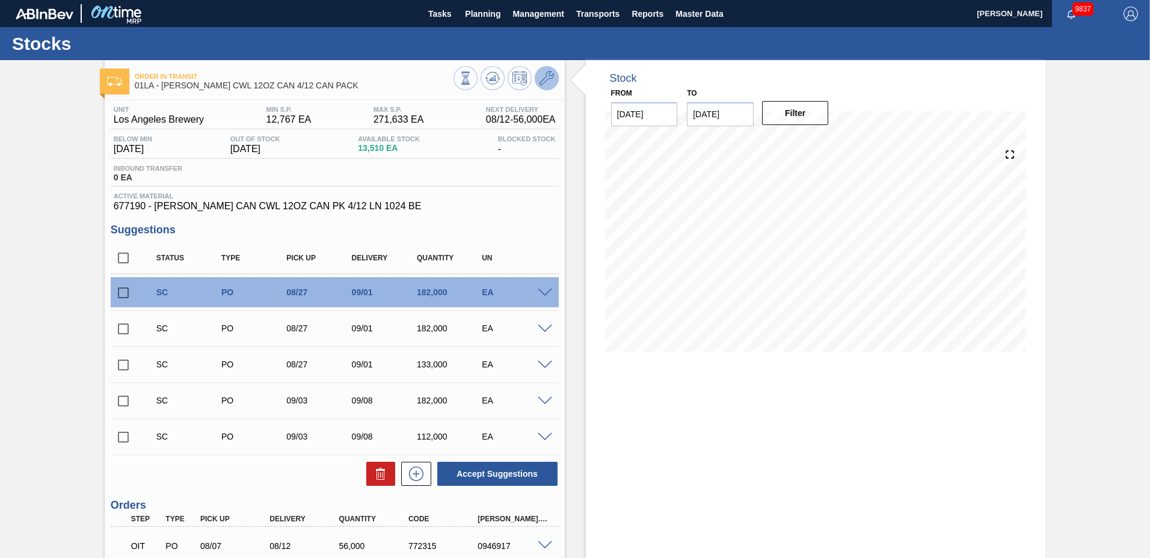
click at [548, 78] on icon at bounding box center [547, 78] width 14 height 14
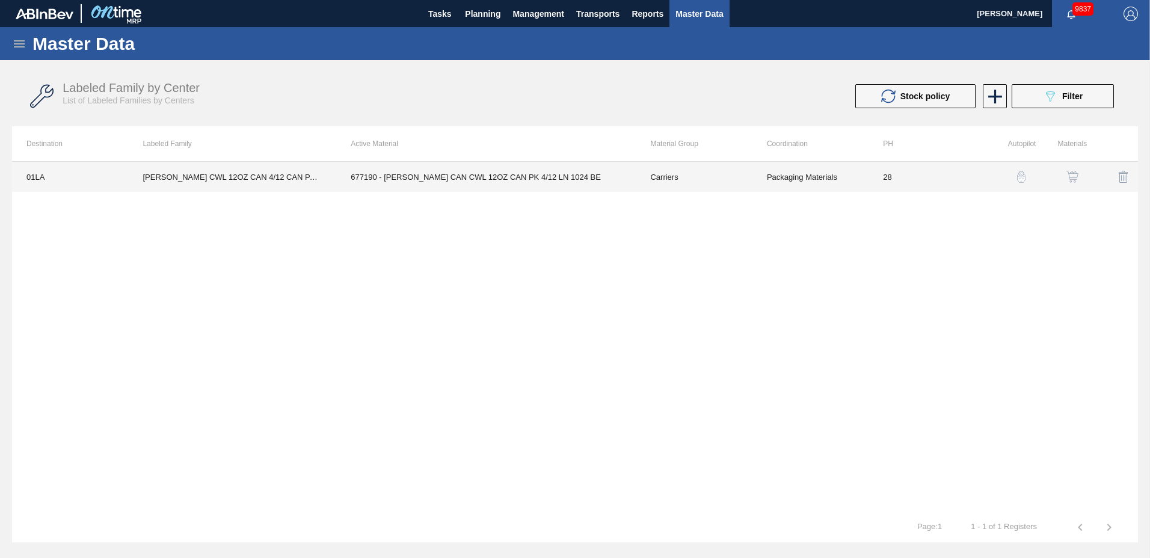
click at [411, 173] on td "677190 - [PERSON_NAME] CAN CWL 12OZ CAN PK 4/12 LN 1024 BE" at bounding box center [486, 177] width 300 height 30
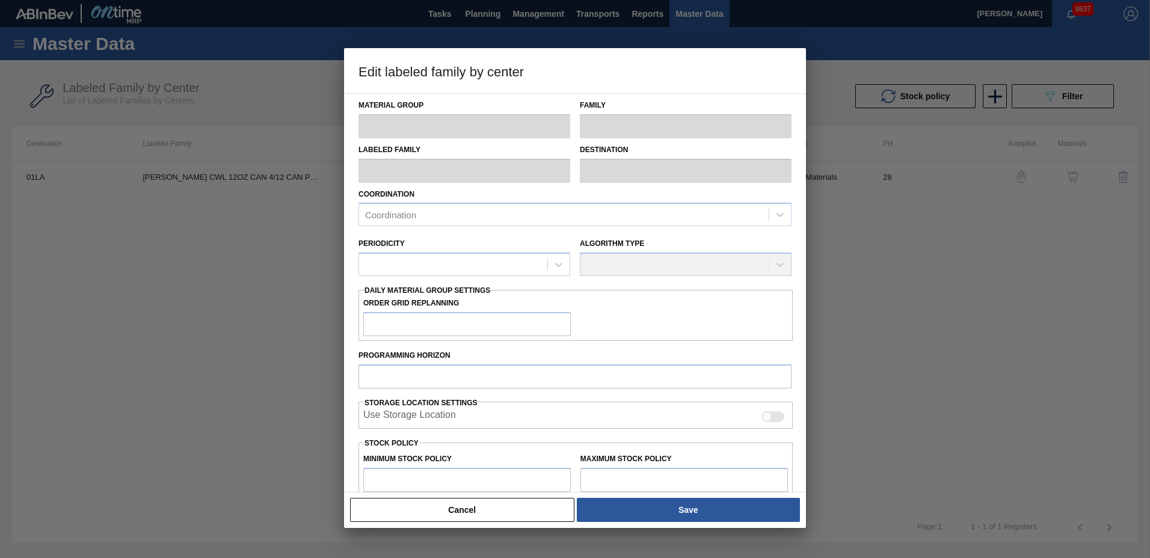
type input "Carriers"
type input "Can Carriers"
type input "[PERSON_NAME] CWL 12OZ CAN 4/12 CAN PACK"
type input "01LA - Los Angeles Brewery"
type input "28"
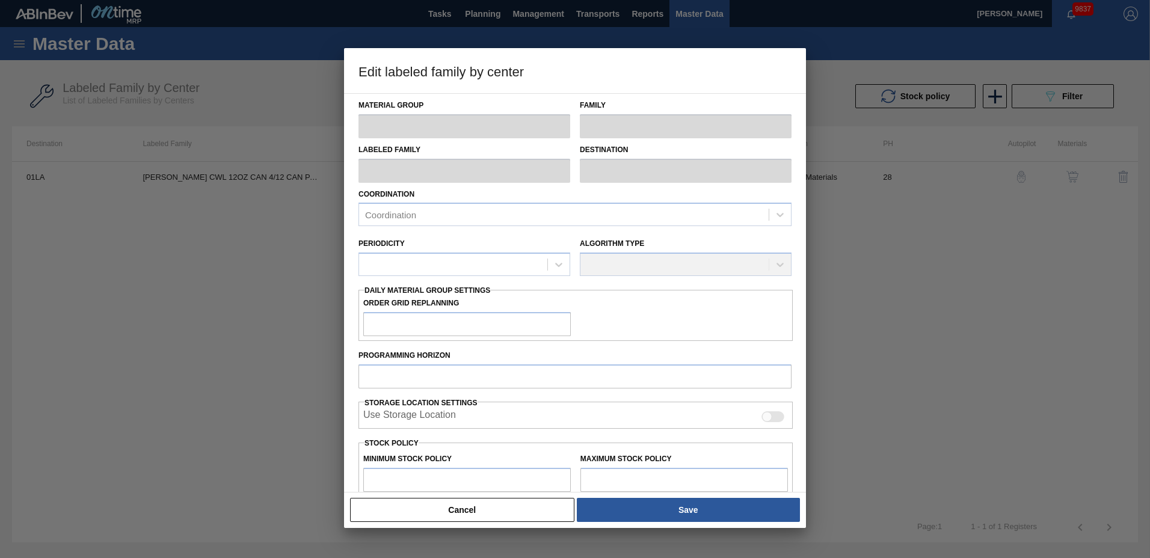
type input "12,767"
type input "271,633"
type input "0"
type input "12,767"
checkbox input "true"
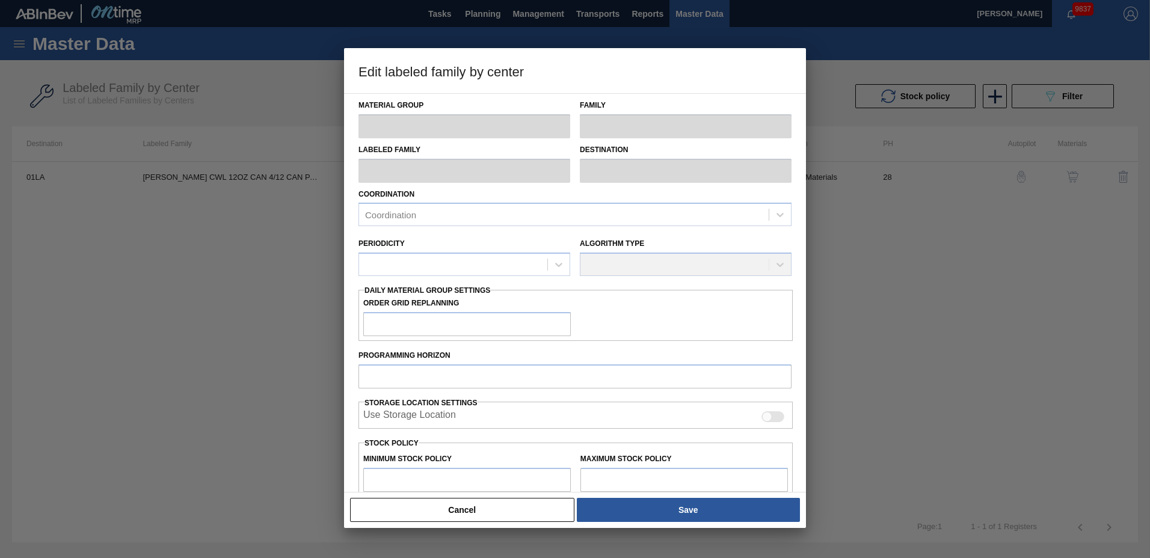
checkbox input "true"
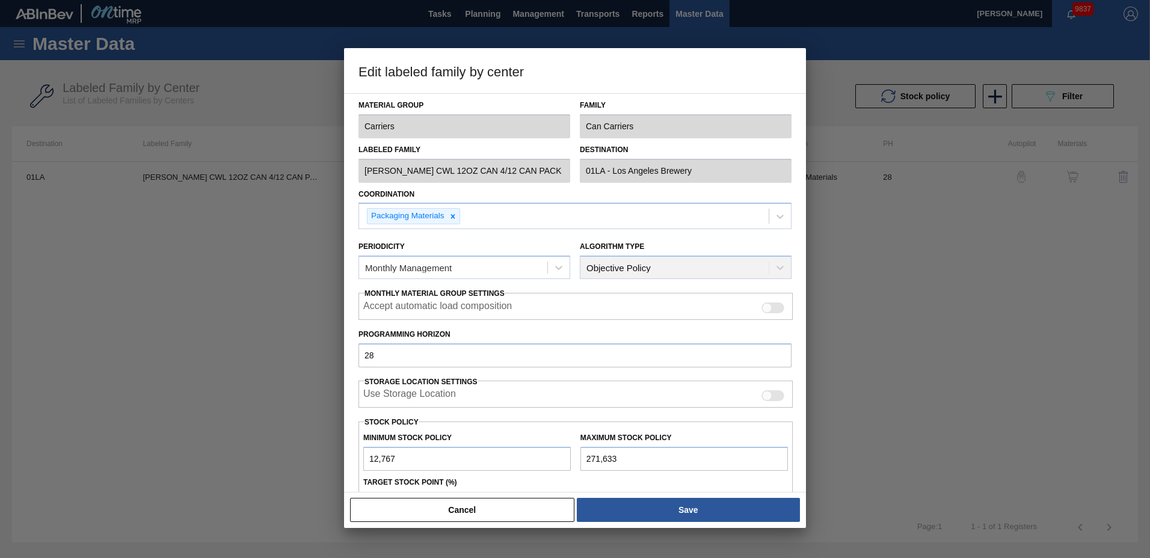
drag, startPoint x: 433, startPoint y: 458, endPoint x: 188, endPoint y: 458, distance: 245.4
click at [188, 458] on div "Edit labeled family by center Material Group Carriers Family Can Carriers Label…" at bounding box center [575, 279] width 1150 height 558
type input "3"
type input "35"
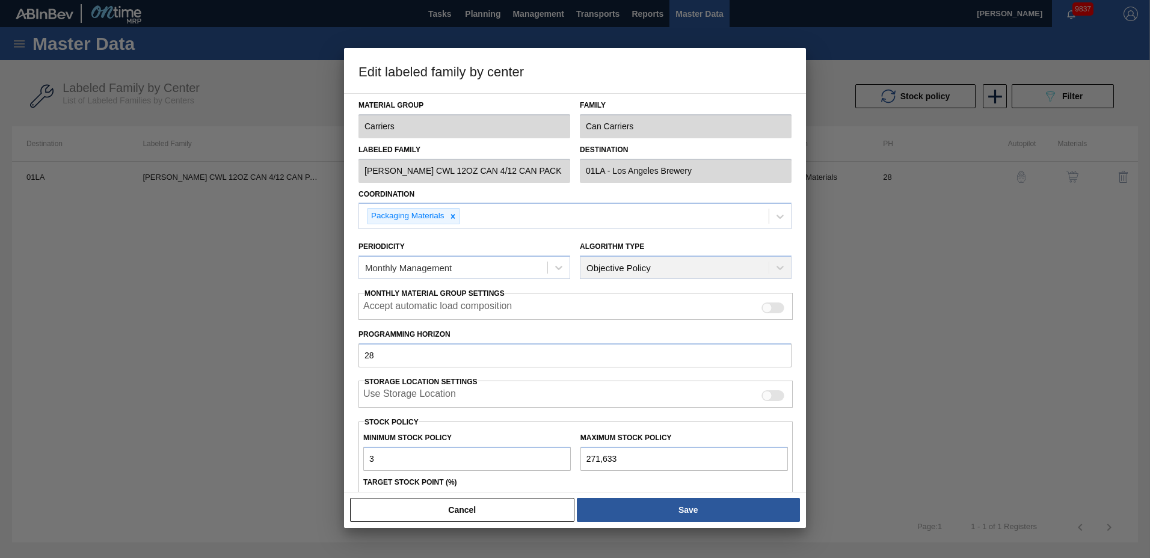
type input "35"
type input "350"
type input "3,500"
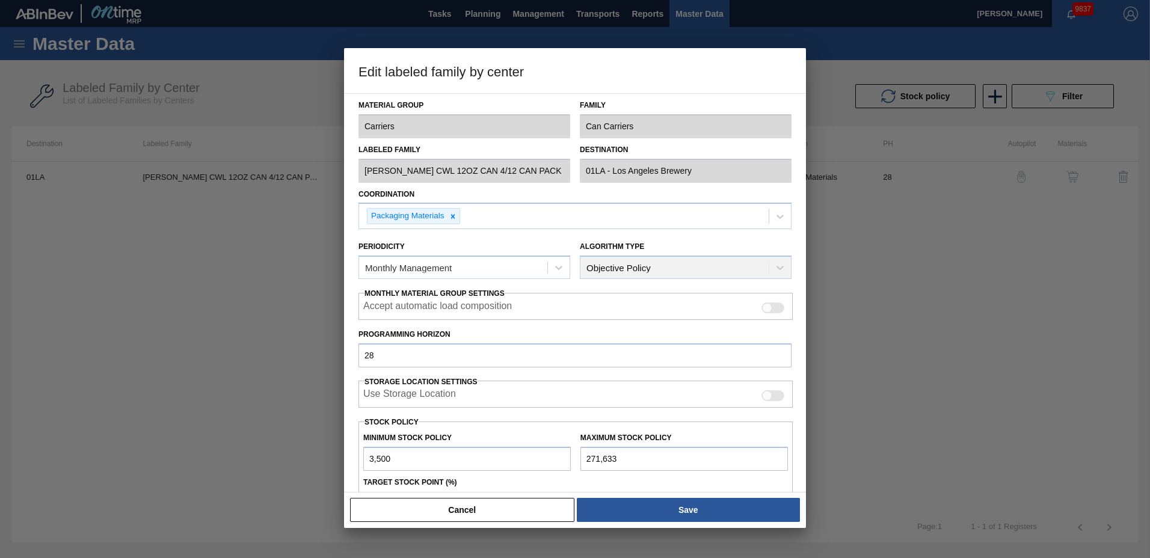
type input "35,000"
type input "3,500"
type input "350"
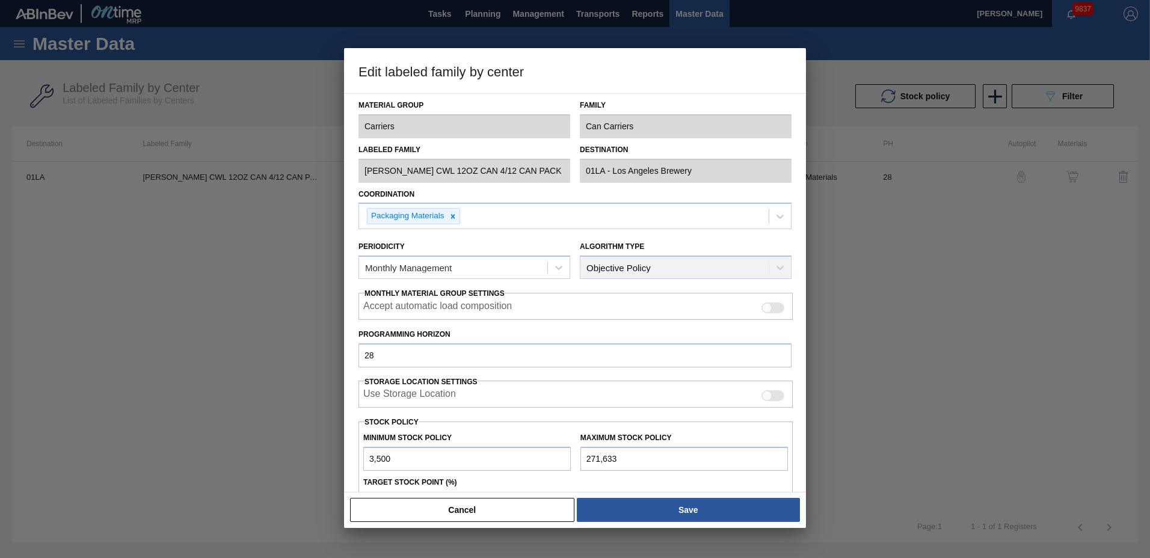
type input "350"
type input "35"
type input "3"
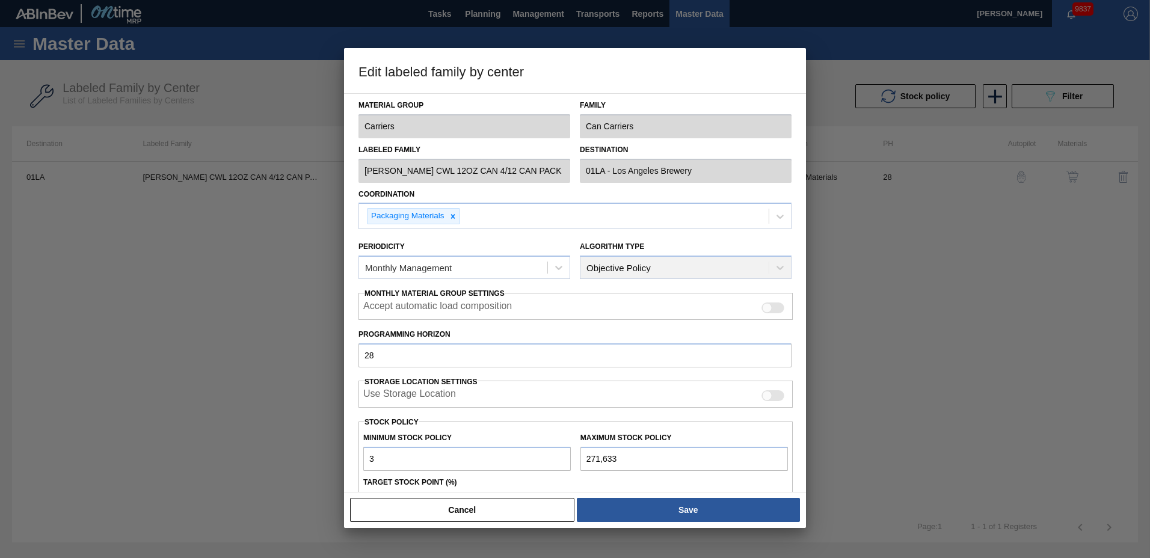
type input "30"
type input "300"
type input "3,000"
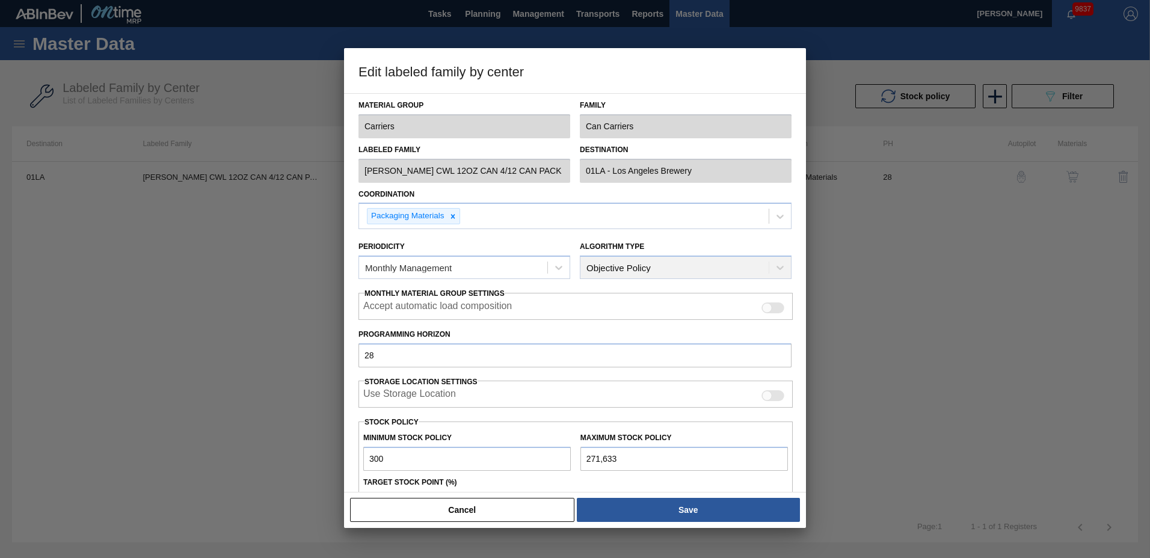
type input "3,000"
type input "30,000"
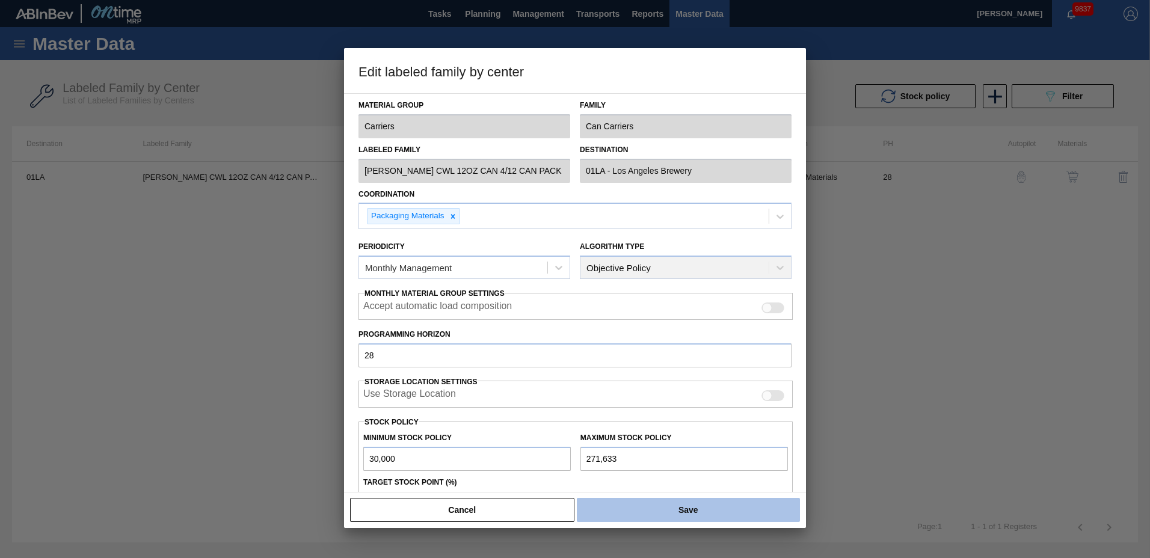
type input "30,000"
click at [692, 510] on button "Save" at bounding box center [688, 510] width 223 height 24
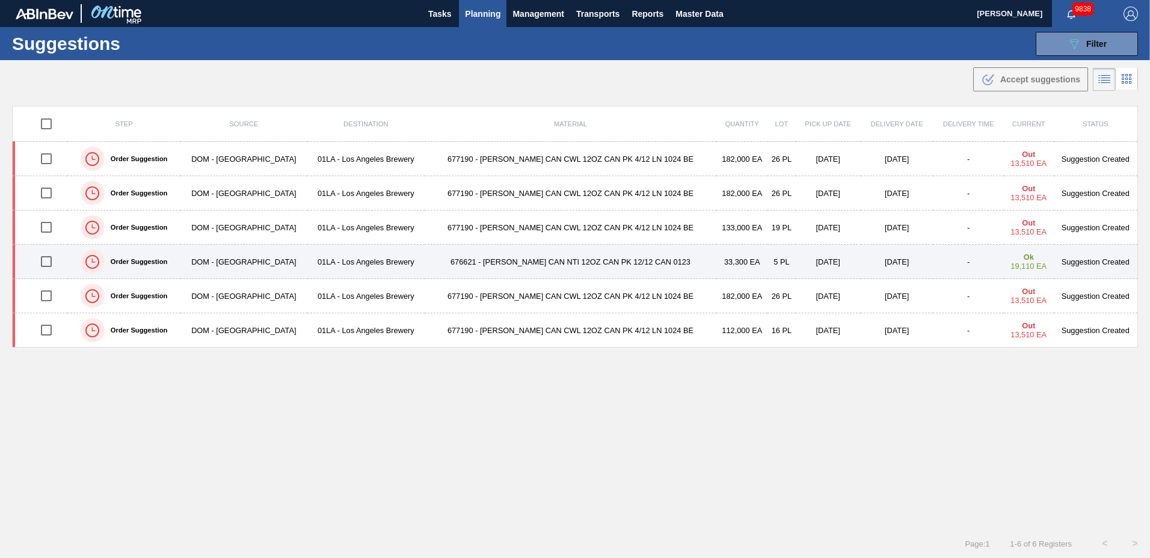
click at [613, 263] on td "676621 - [PERSON_NAME] CAN NTI 12OZ CAN PK 12/12 CAN 0123" at bounding box center [571, 262] width 292 height 34
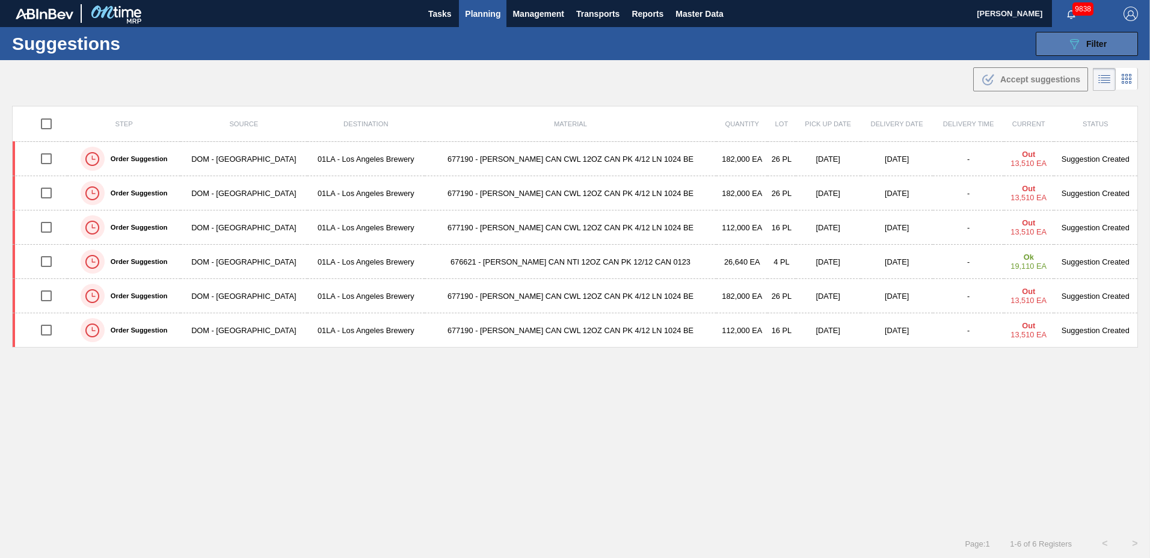
click at [1082, 42] on div "089F7B8B-B2A5-4AFE-B5C0-19BA573D28AC Filter" at bounding box center [1087, 44] width 40 height 14
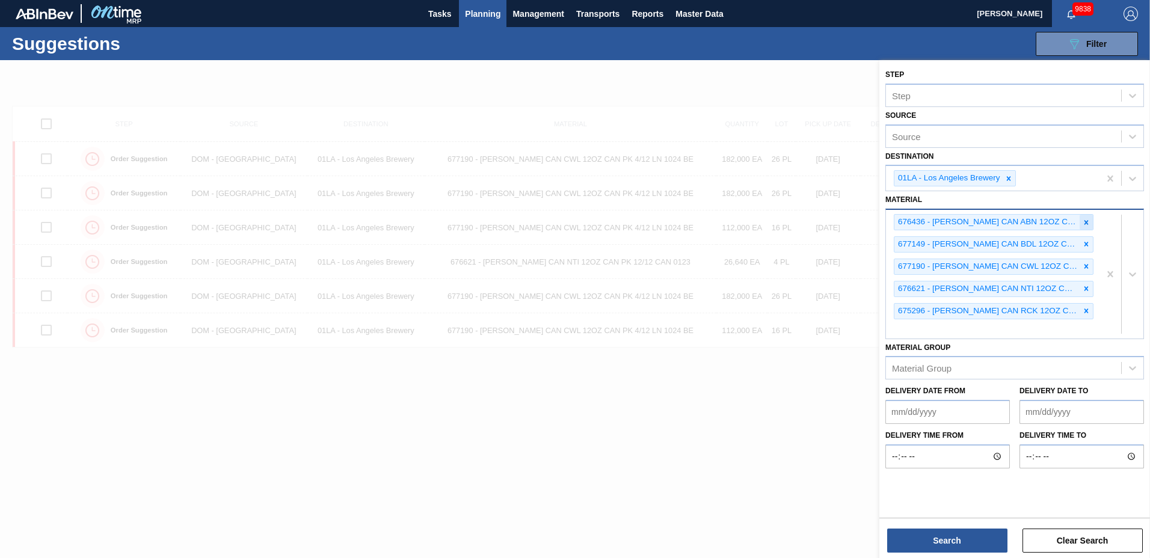
click at [1086, 225] on icon at bounding box center [1086, 222] width 8 height 8
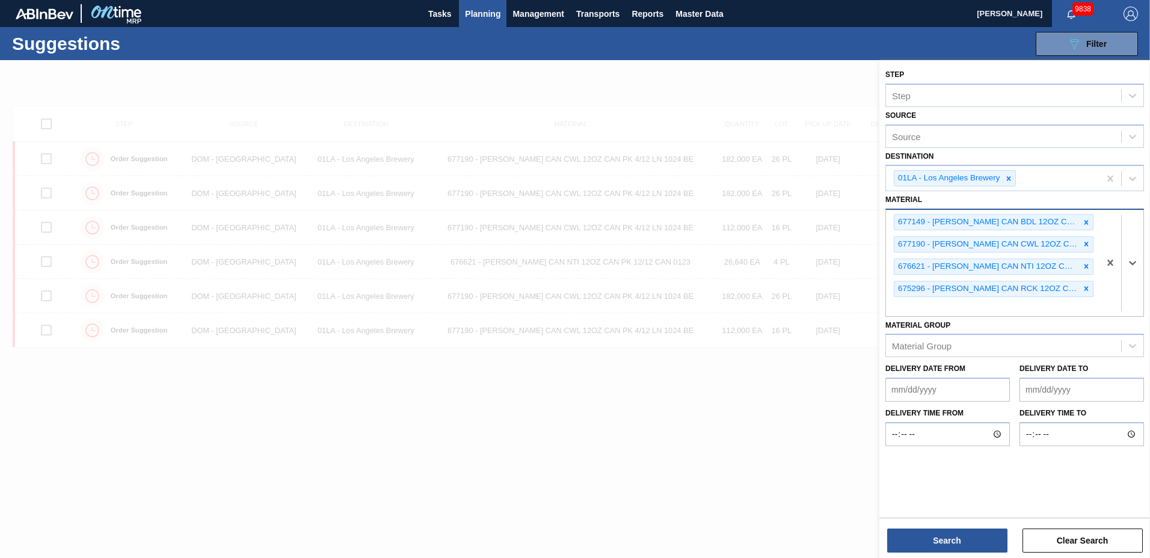
click at [1086, 225] on icon at bounding box center [1086, 222] width 8 height 8
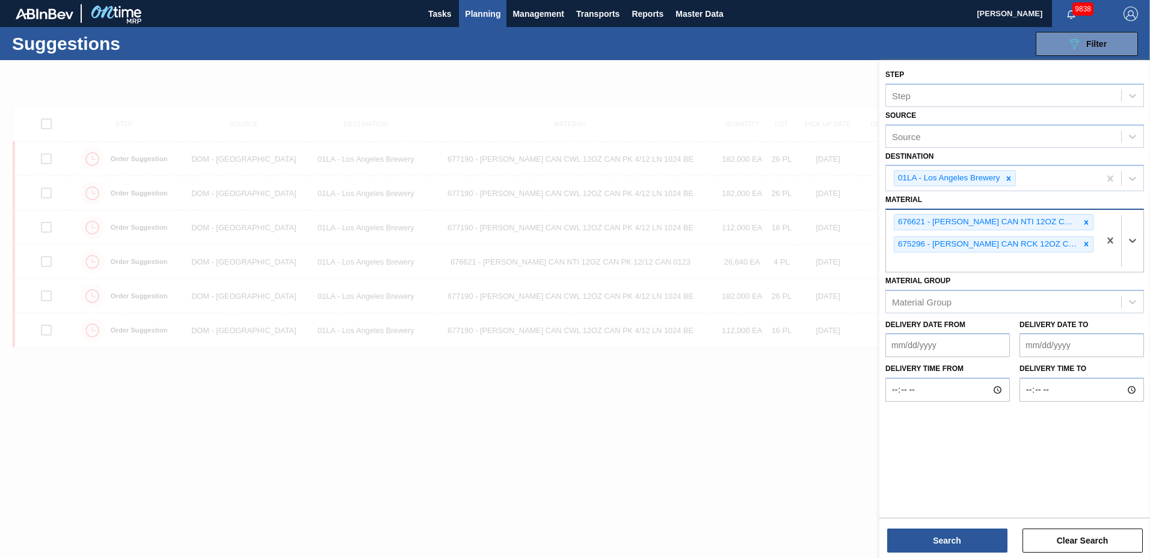
click at [1086, 225] on icon at bounding box center [1086, 222] width 8 height 8
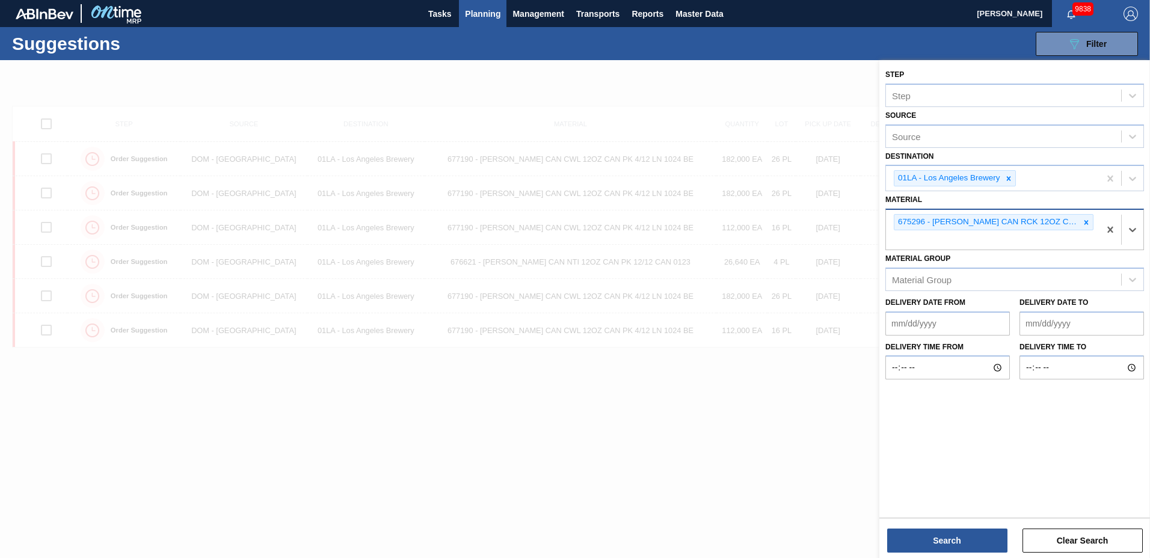
click at [1086, 225] on icon at bounding box center [1086, 222] width 8 height 8
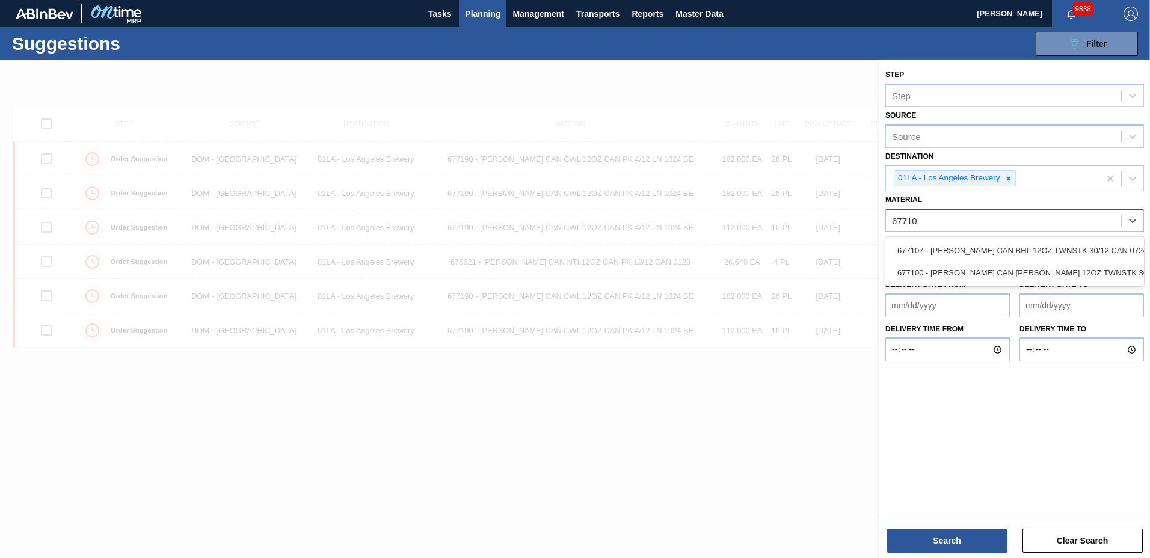
type input "677107"
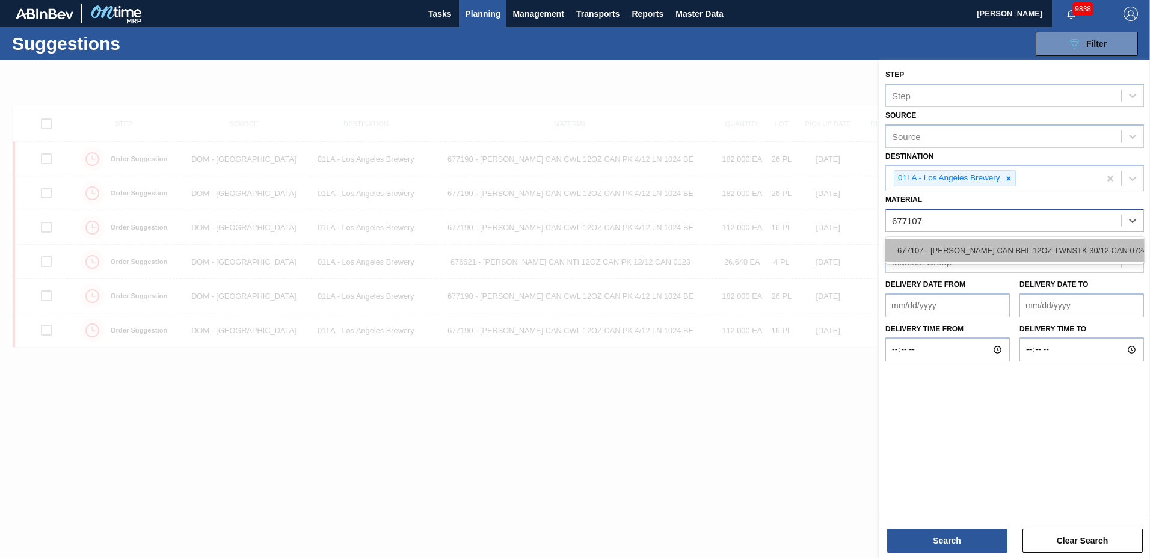
click at [1005, 245] on div "677107 - [PERSON_NAME] CAN BHL 12OZ TWNSTK 30/12 CAN 0724" at bounding box center [1014, 250] width 259 height 22
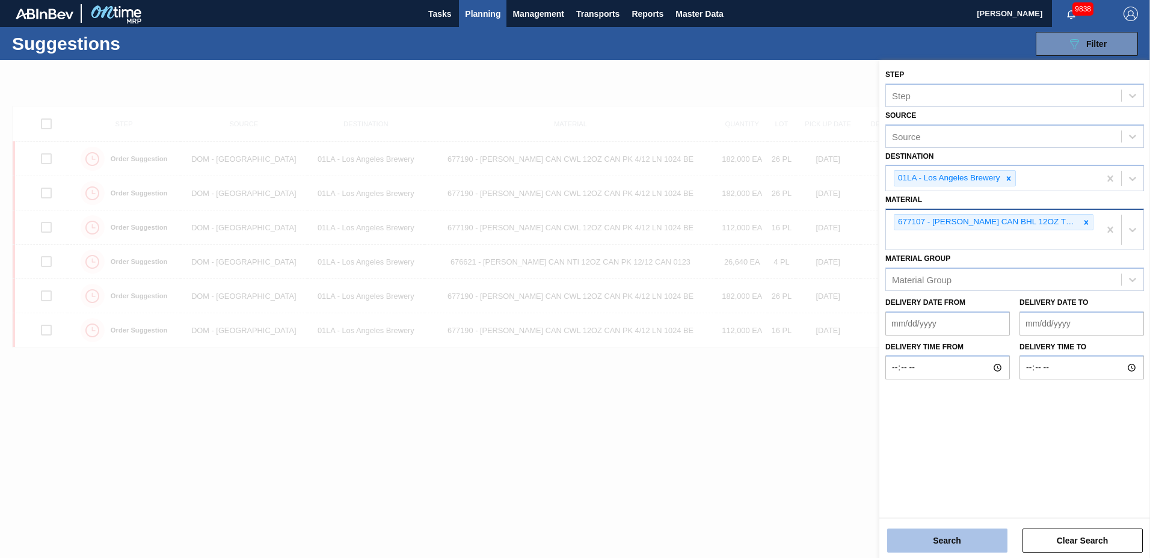
click at [938, 533] on button "Search" at bounding box center [947, 541] width 120 height 24
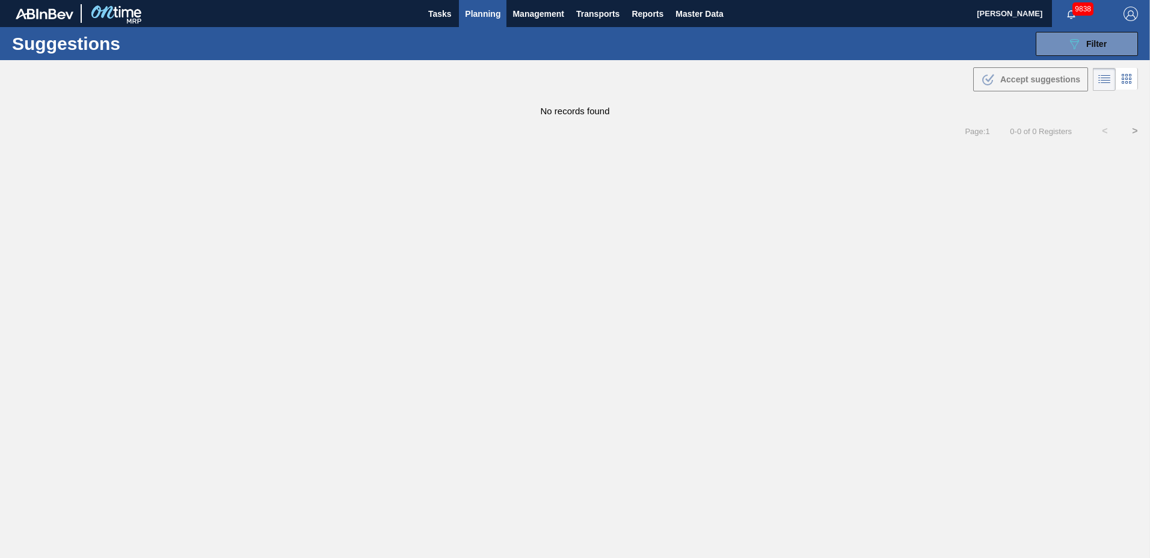
click at [497, 14] on span "Planning" at bounding box center [482, 14] width 35 height 14
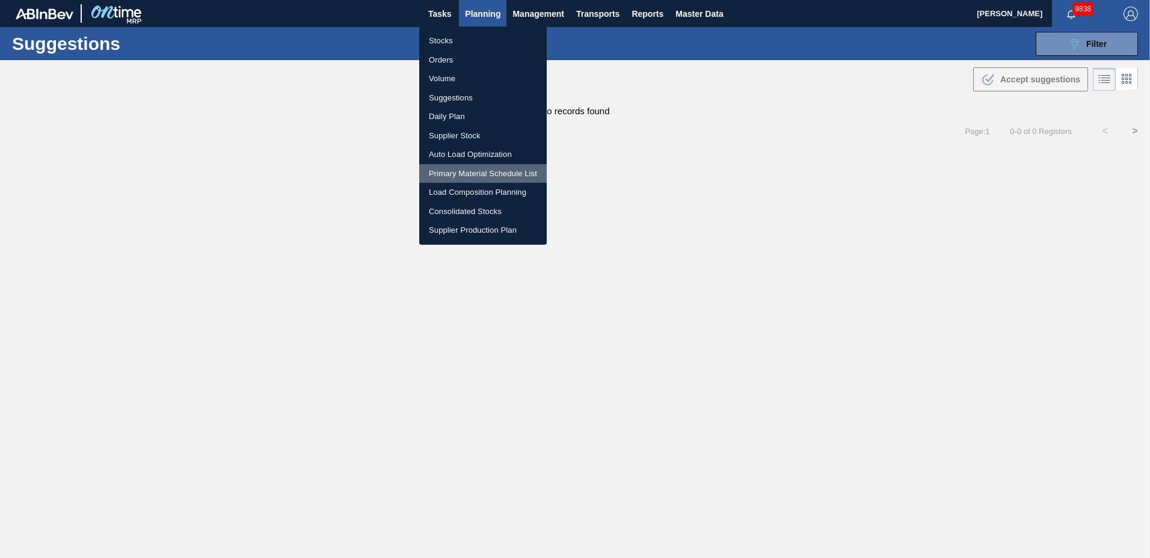
click at [479, 176] on li "Primary Material Schedule List" at bounding box center [483, 173] width 128 height 19
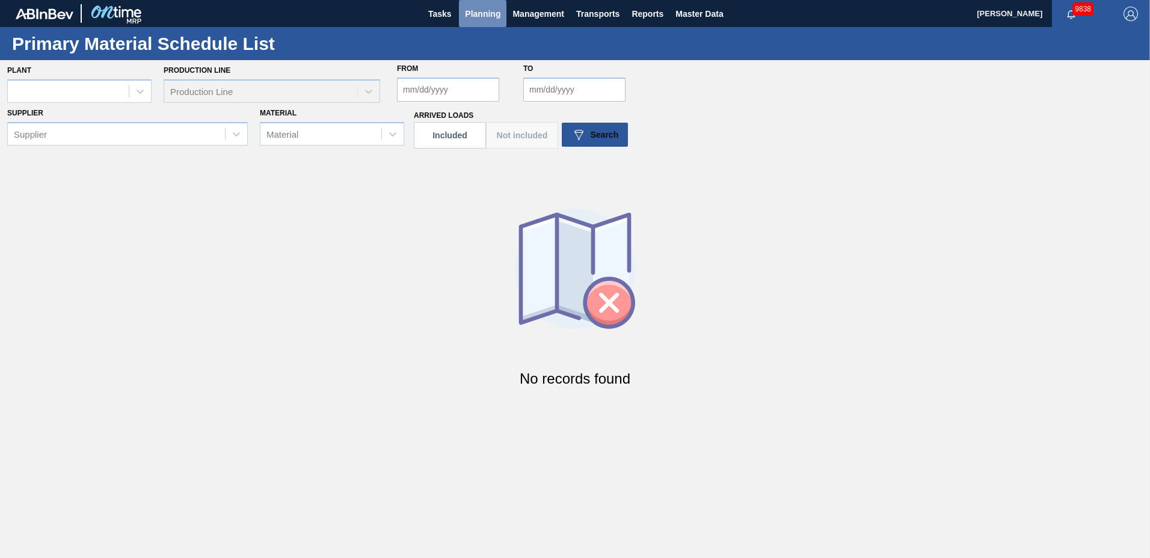
click at [476, 11] on span "Planning" at bounding box center [482, 14] width 35 height 14
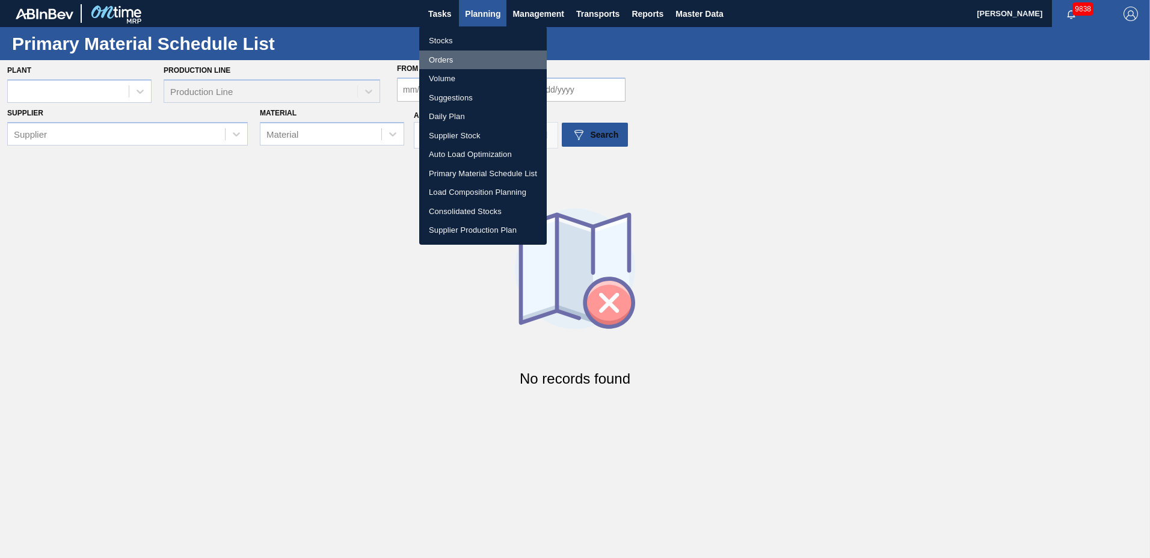
click at [463, 60] on li "Orders" at bounding box center [483, 60] width 128 height 19
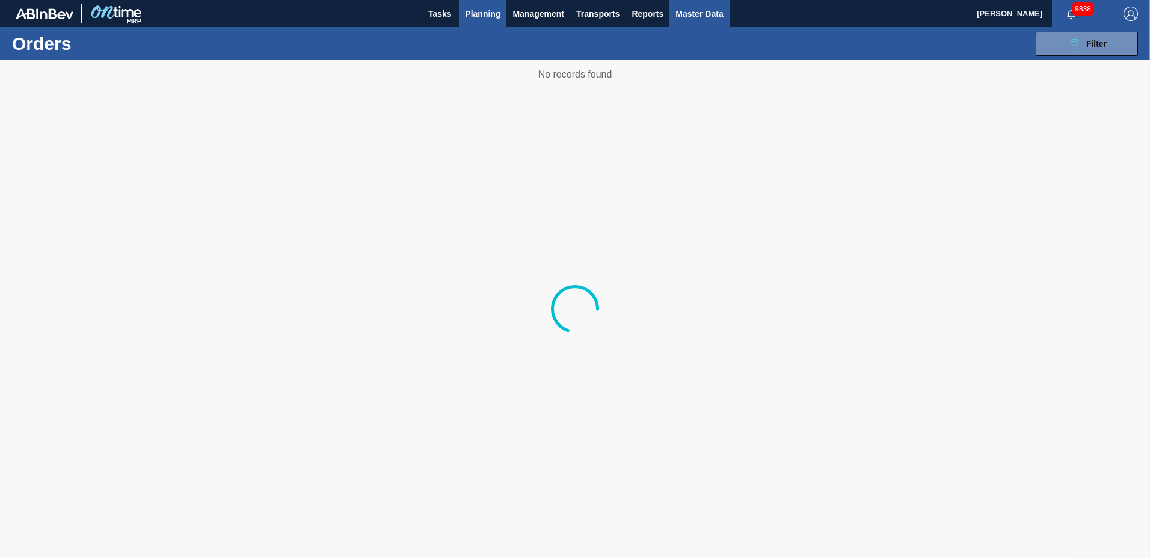
click at [700, 16] on span "Master Data" at bounding box center [700, 14] width 48 height 14
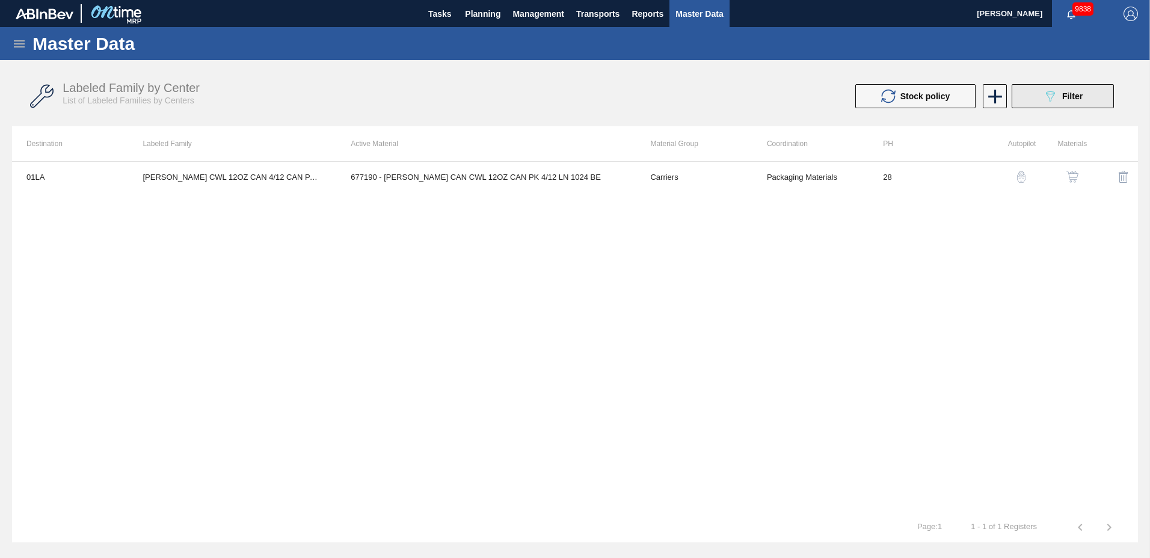
click at [1052, 97] on icon "089F7B8B-B2A5-4AFE-B5C0-19BA573D28AC" at bounding box center [1050, 96] width 14 height 14
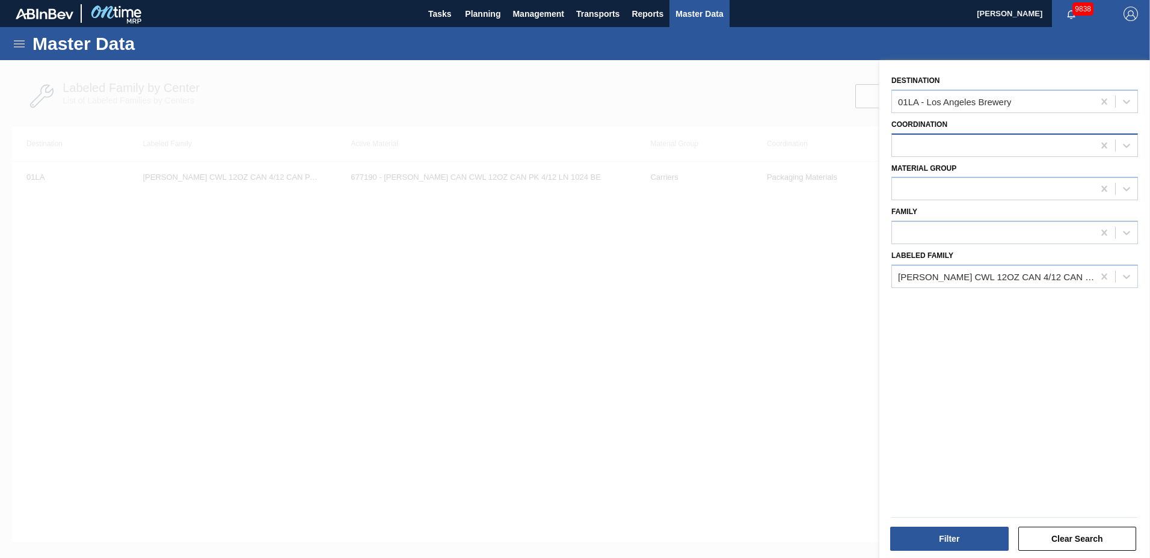
click at [938, 134] on div at bounding box center [1014, 145] width 247 height 23
click at [880, 147] on div "Destination 01LA - [GEOGRAPHIC_DATA] Brewery Coordination Material Group Family…" at bounding box center [1014, 310] width 271 height 501
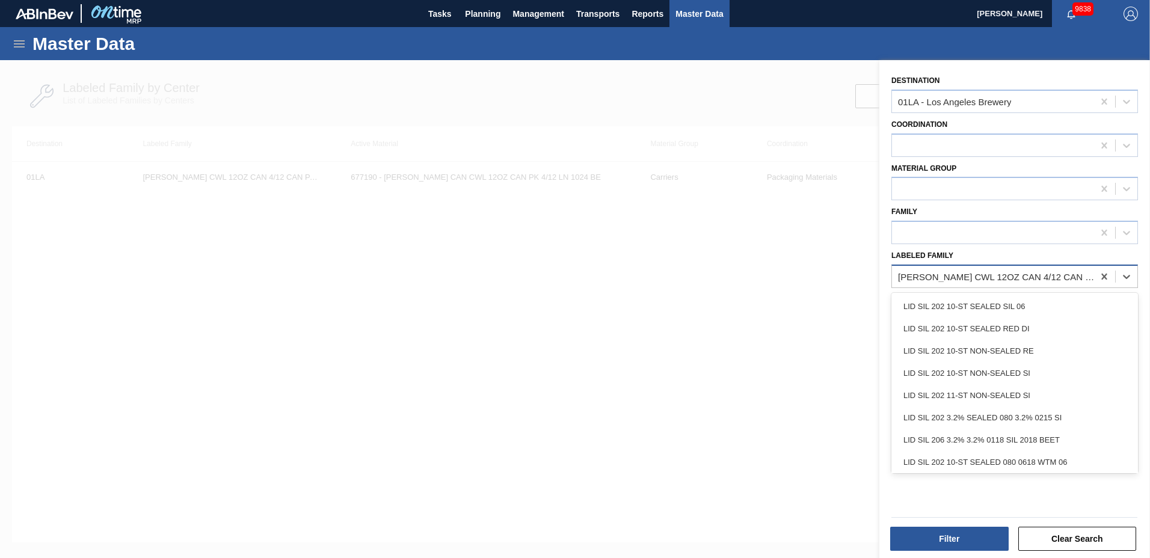
click at [975, 277] on div "[PERSON_NAME] CWL 12OZ CAN 4/12 CAN PACK" at bounding box center [996, 276] width 197 height 10
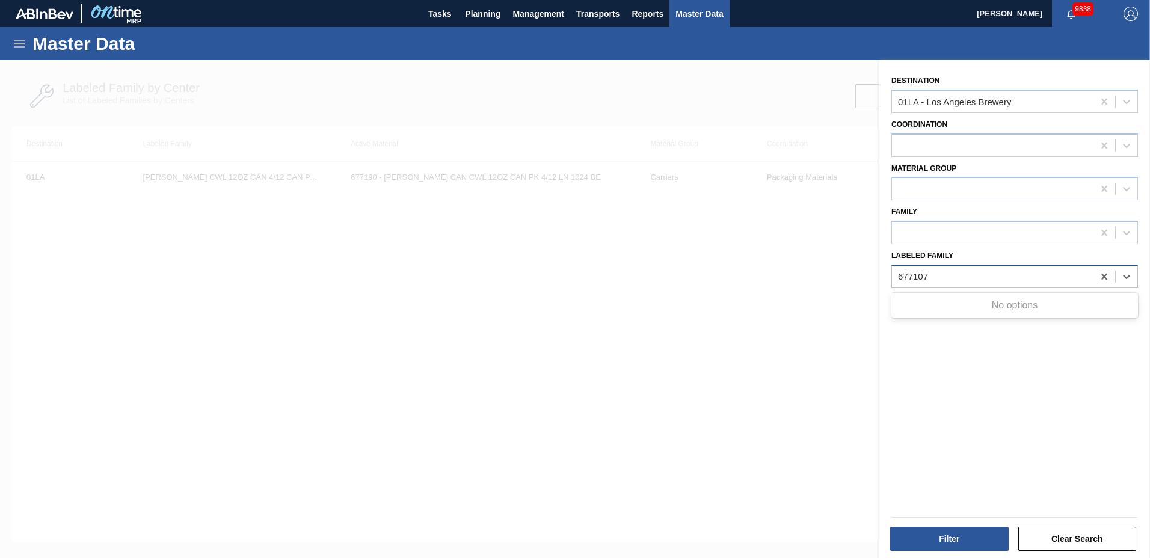
type Family "677107"
click at [713, 14] on span "Master Data" at bounding box center [700, 14] width 48 height 14
click at [1110, 540] on button "Clear Search" at bounding box center [1077, 539] width 119 height 24
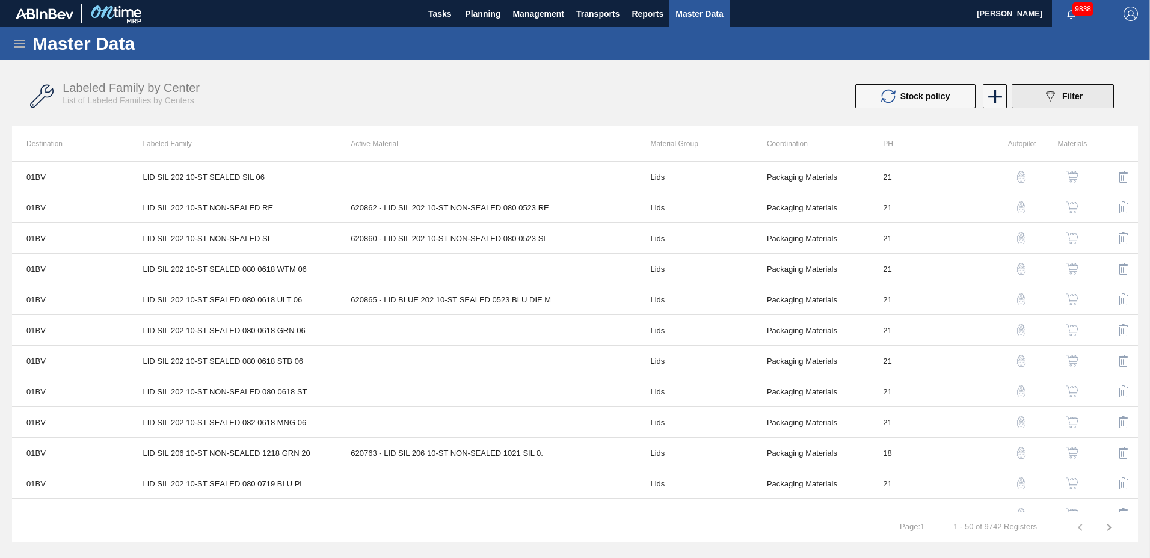
click at [1048, 100] on icon "089F7B8B-B2A5-4AFE-B5C0-19BA573D28AC" at bounding box center [1050, 96] width 14 height 14
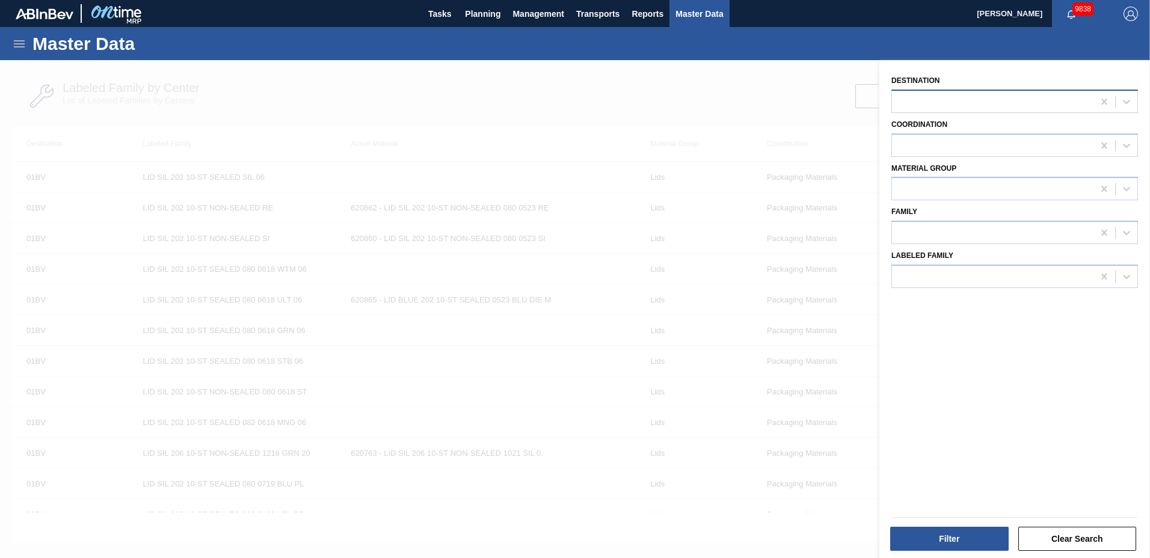
click at [987, 100] on div at bounding box center [993, 101] width 202 height 17
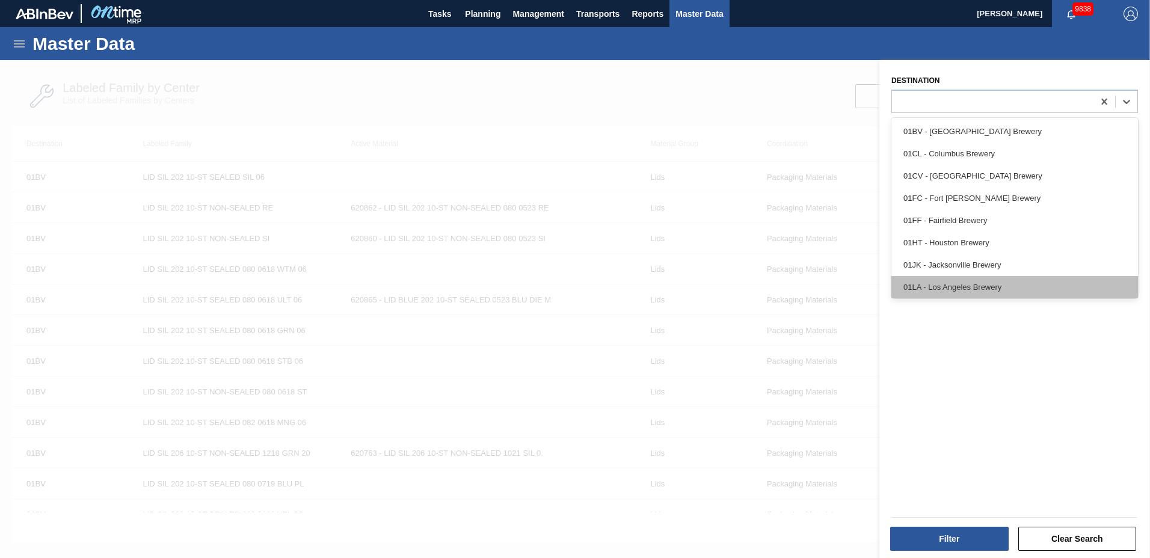
click at [976, 282] on div "01LA - Los Angeles Brewery" at bounding box center [1014, 287] width 247 height 22
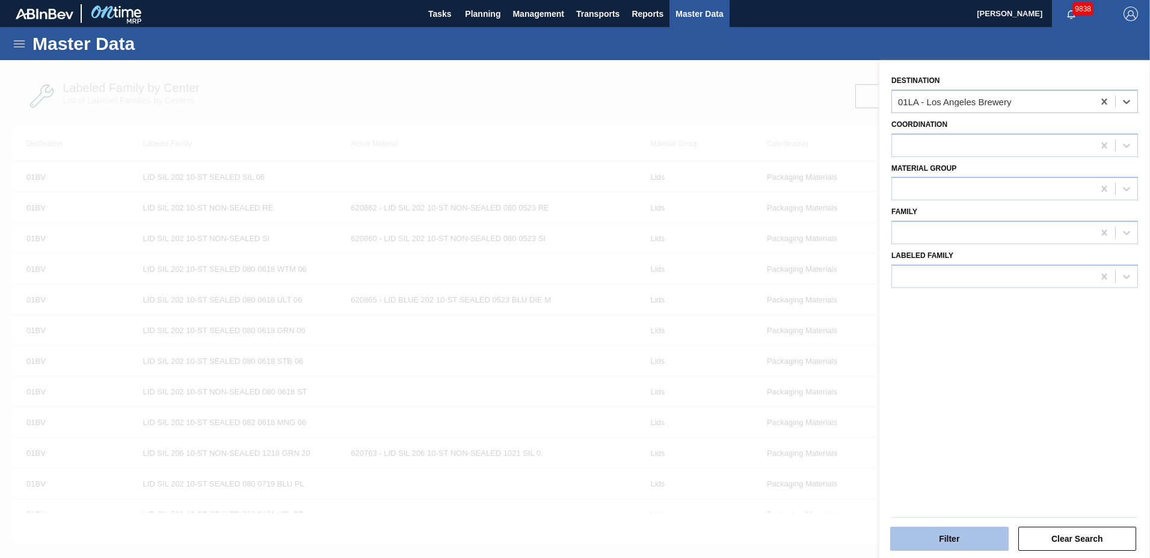
click at [940, 538] on button "Filter" at bounding box center [949, 539] width 119 height 24
